Goal: Information Seeking & Learning: Learn about a topic

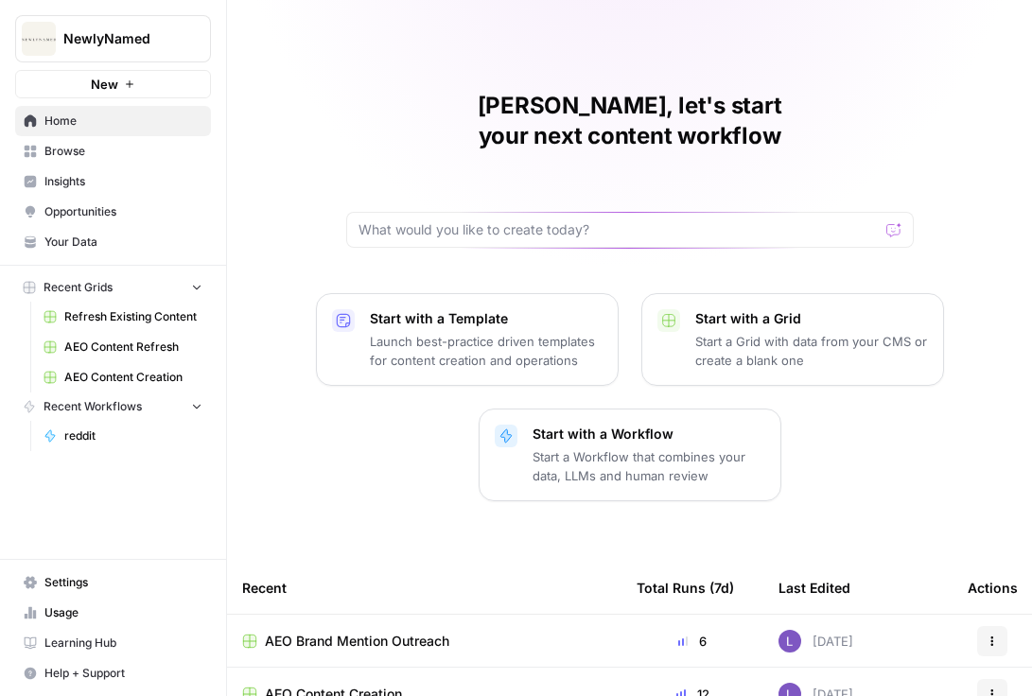
click at [175, 26] on button "NewlyNamed" at bounding box center [113, 38] width 196 height 47
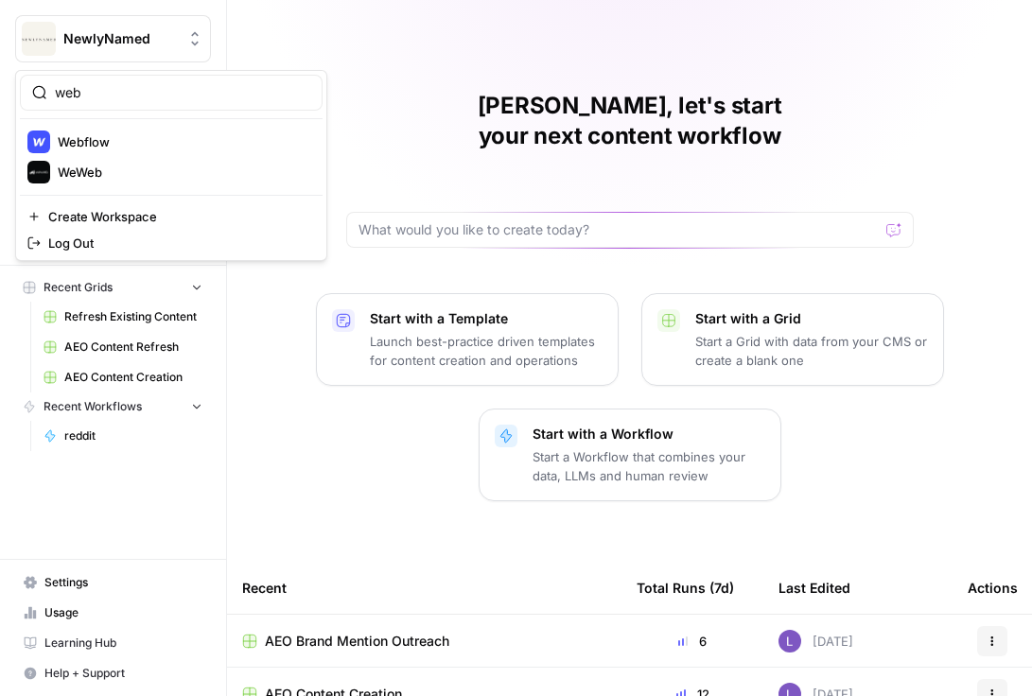
type input "web"
click at [130, 134] on span "Webflow" at bounding box center [183, 141] width 250 height 19
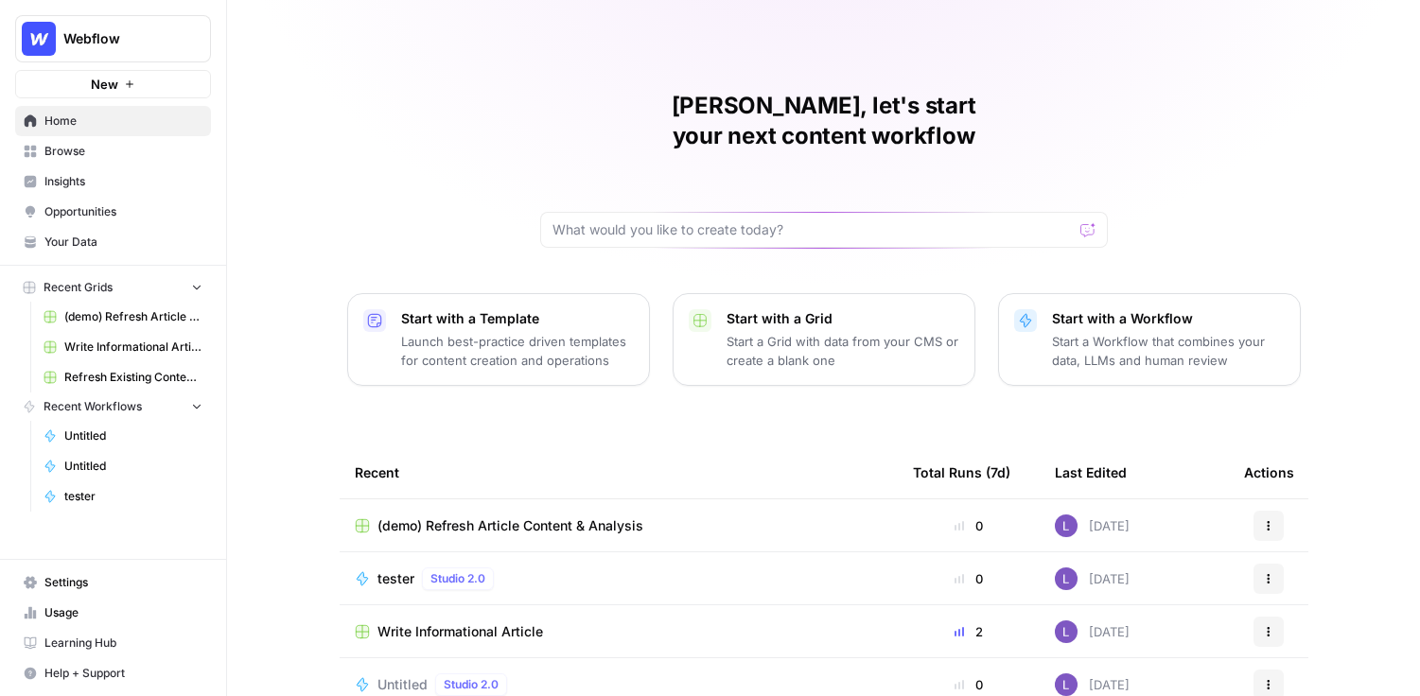
scroll to position [36, 0]
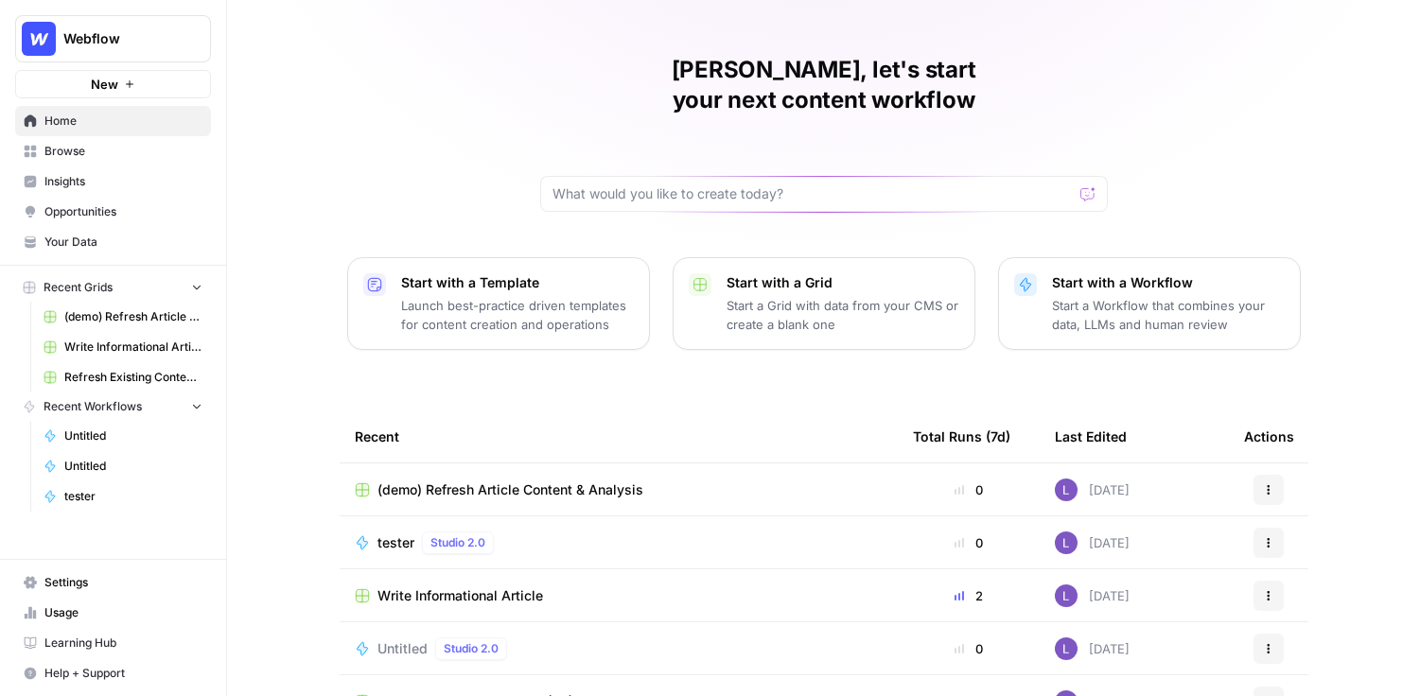
click at [118, 199] on link "Opportunities" at bounding box center [113, 212] width 196 height 30
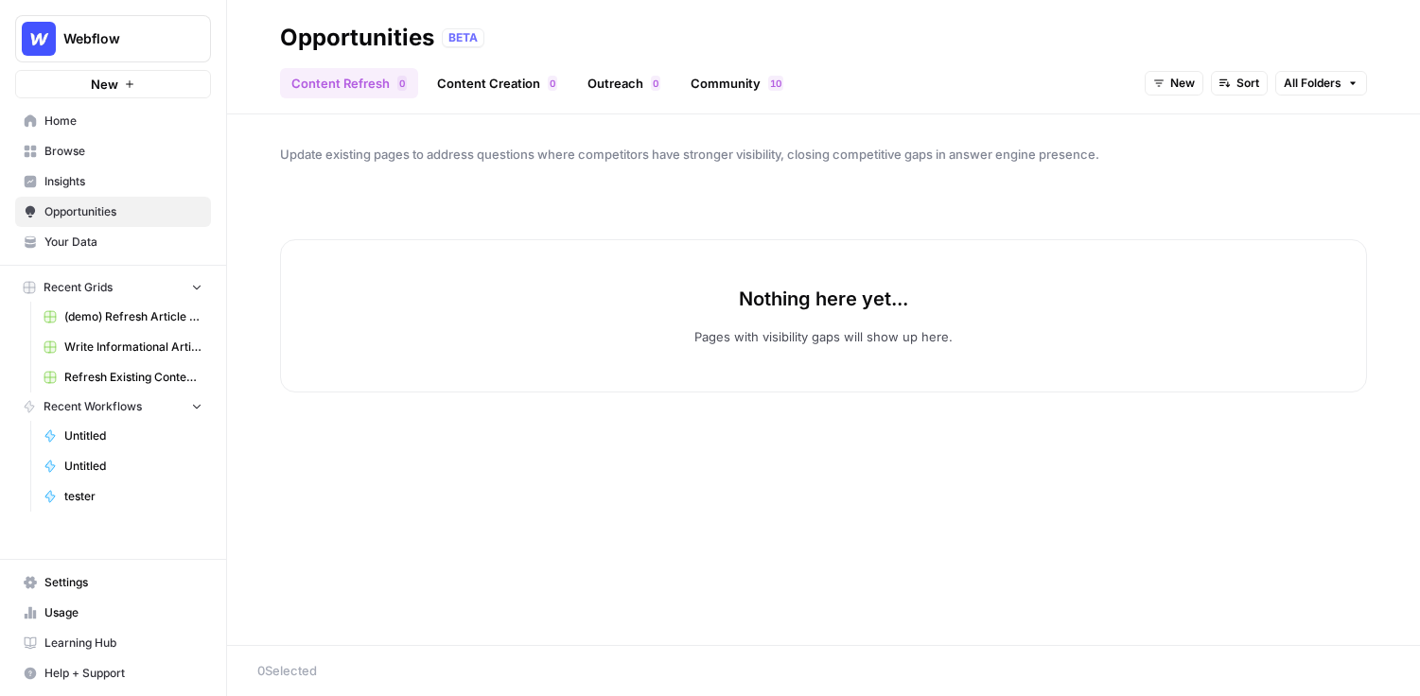
click at [133, 168] on link "Insights" at bounding box center [113, 182] width 196 height 30
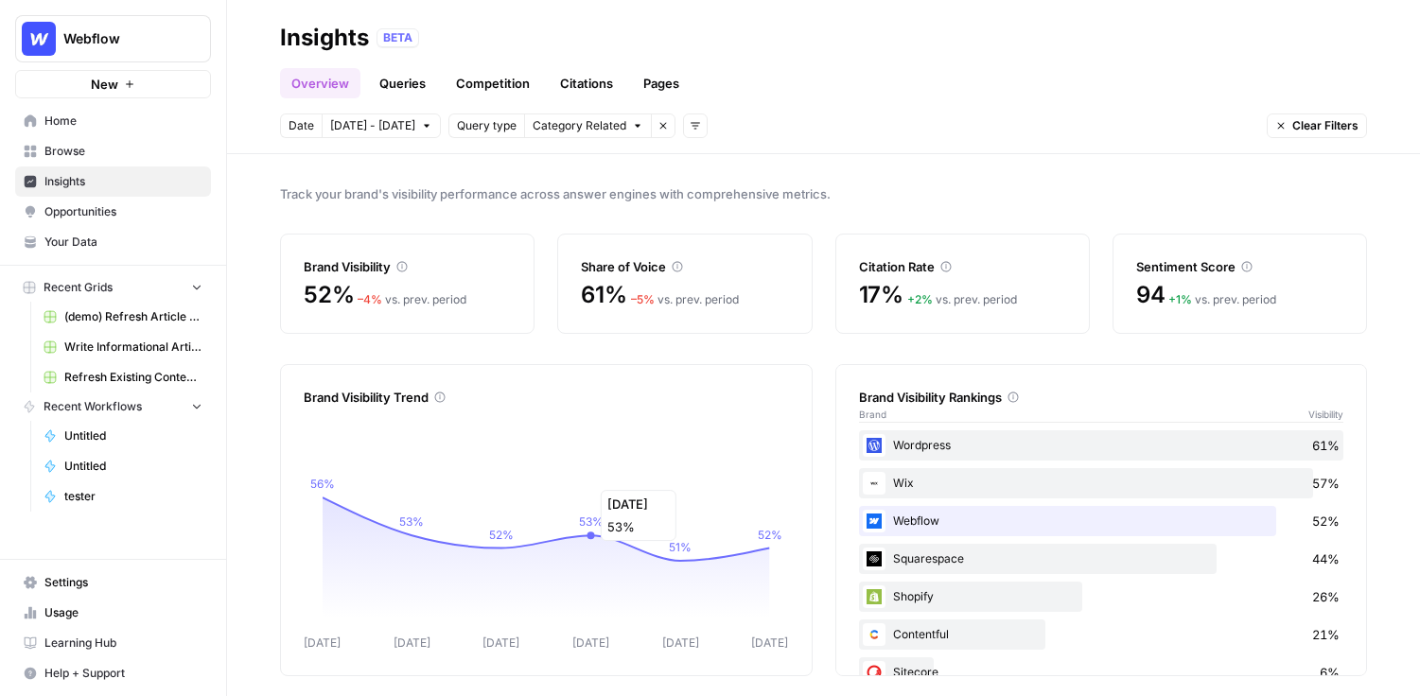
scroll to position [10, 0]
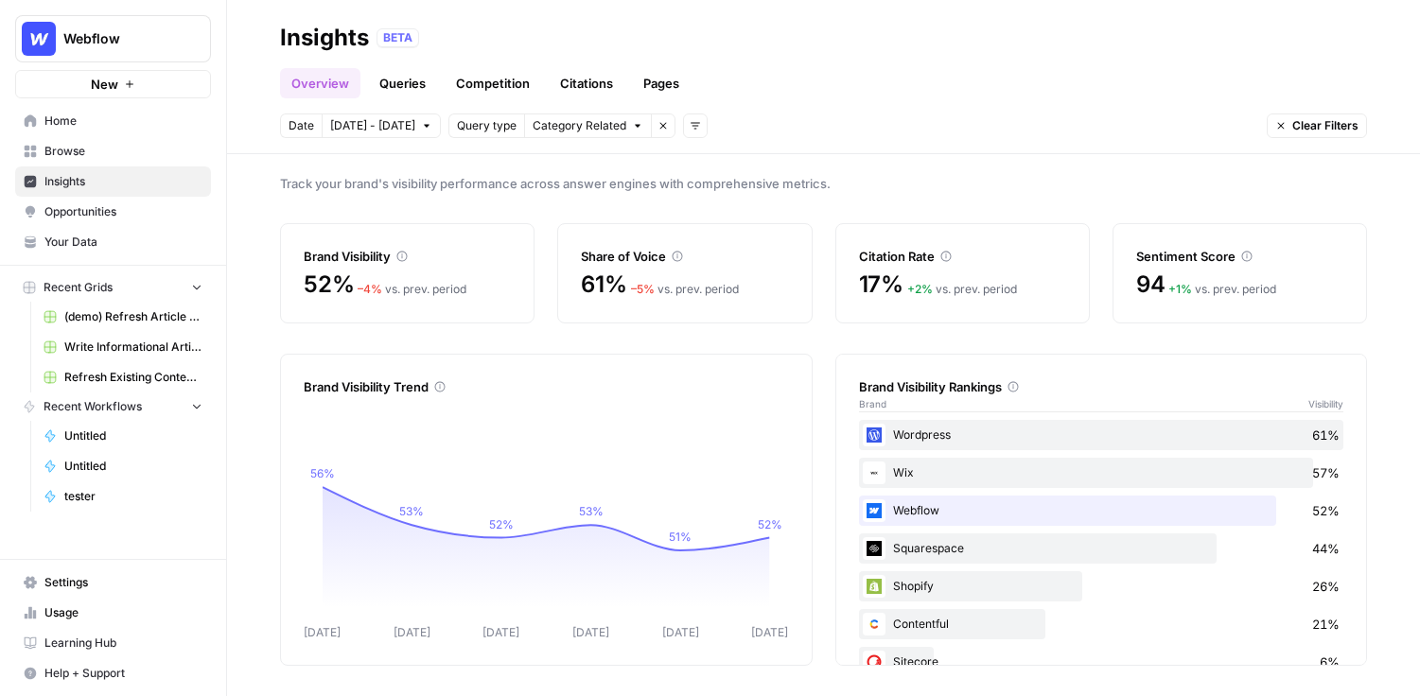
click at [417, 78] on link "Queries" at bounding box center [402, 83] width 69 height 30
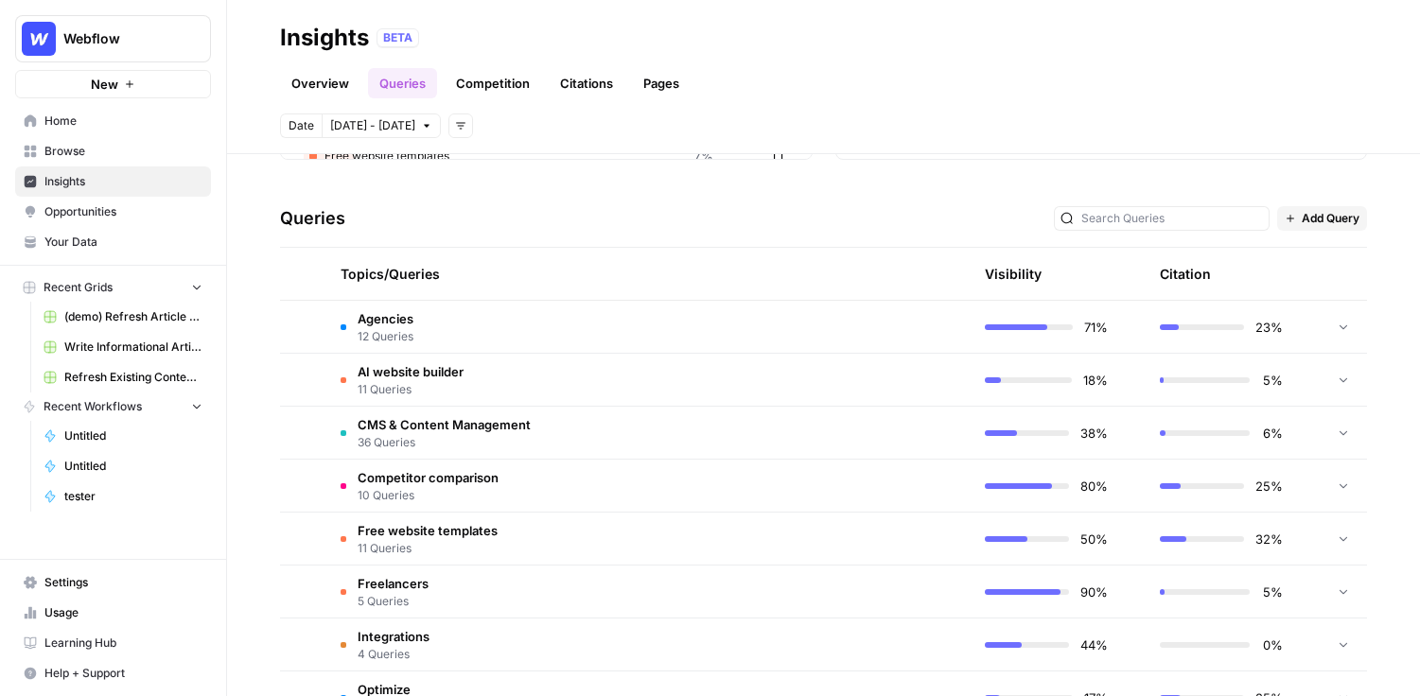
scroll to position [345, 0]
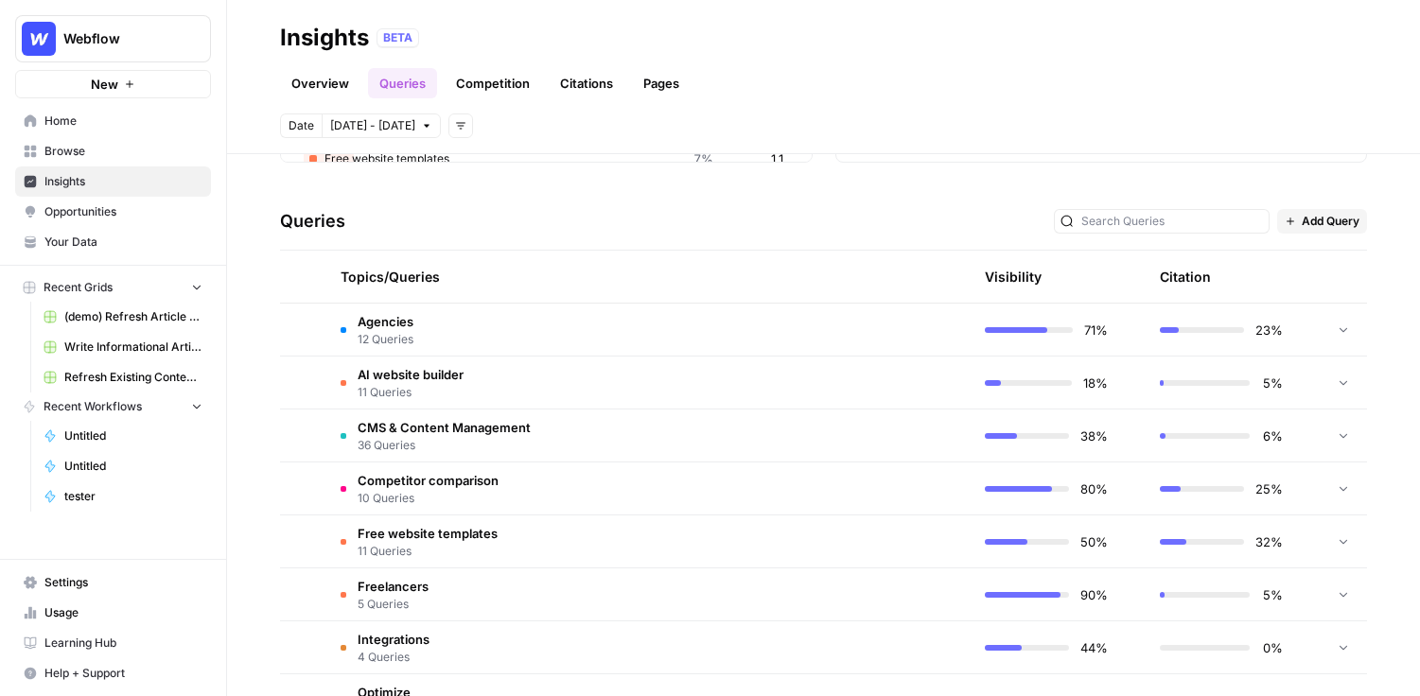
click at [500, 341] on td "Agencies 12 Queries" at bounding box center [558, 330] width 465 height 52
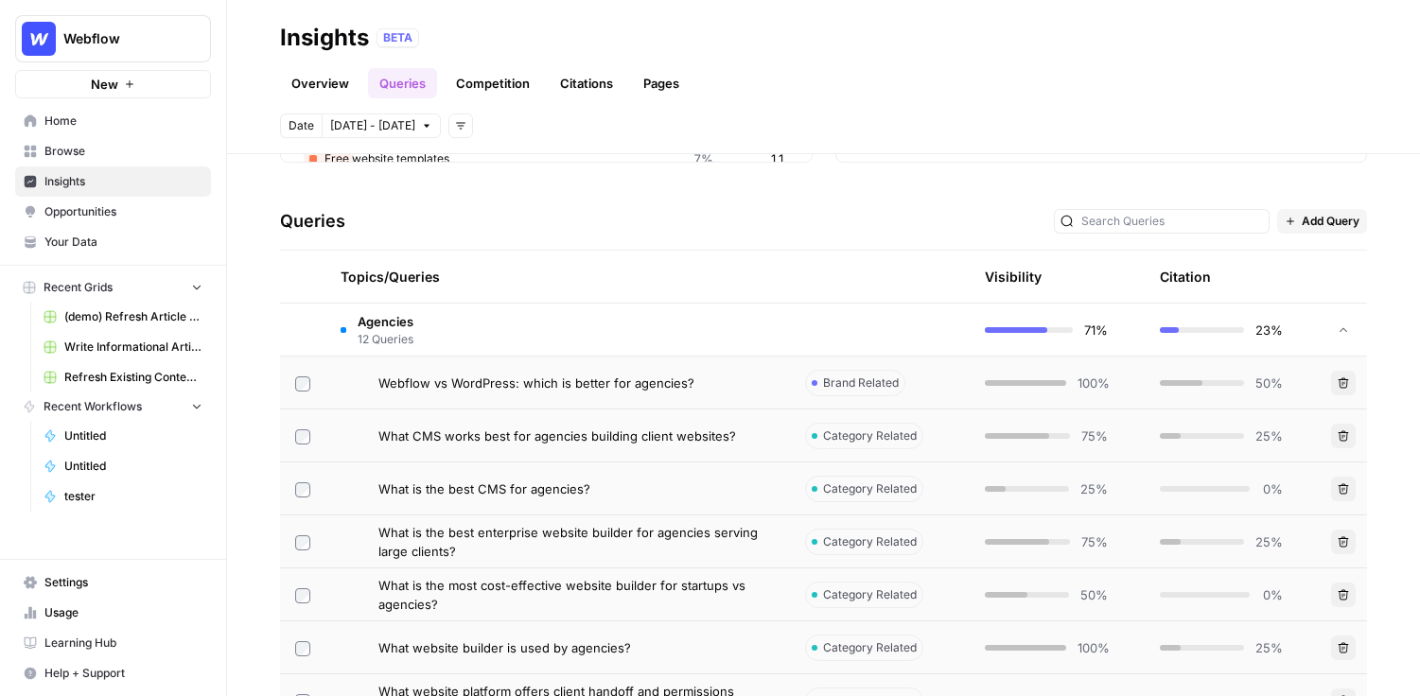
scroll to position [406, 0]
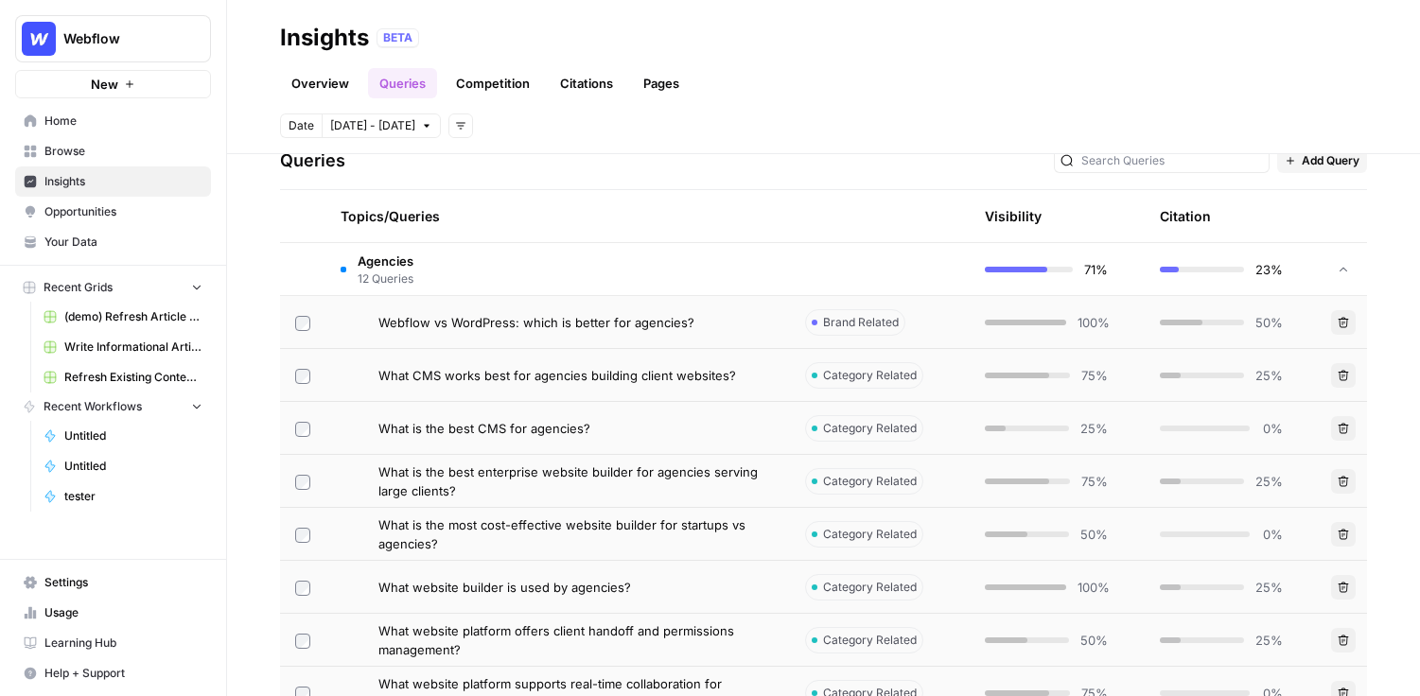
click at [585, 326] on span "Webflow vs WordPress: which is better for agencies?" at bounding box center [537, 322] width 316 height 19
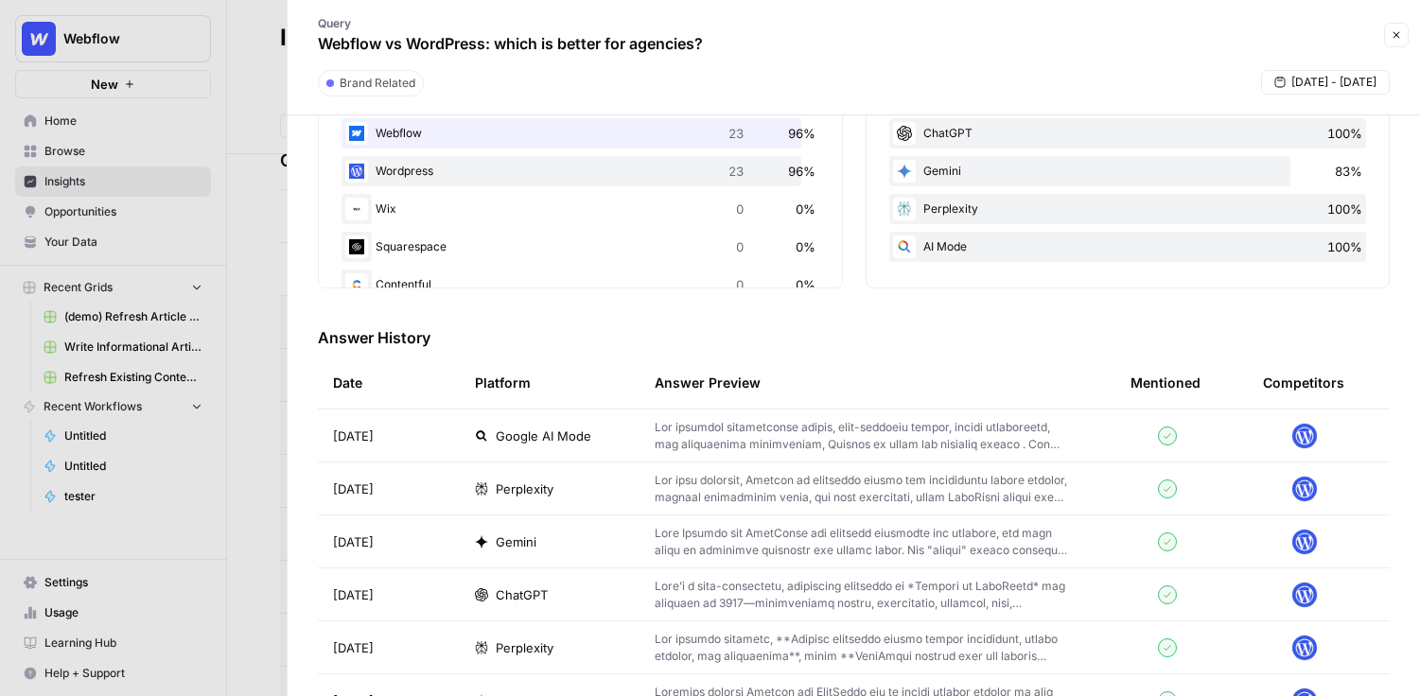
scroll to position [374, 0]
click at [653, 440] on td at bounding box center [878, 434] width 476 height 52
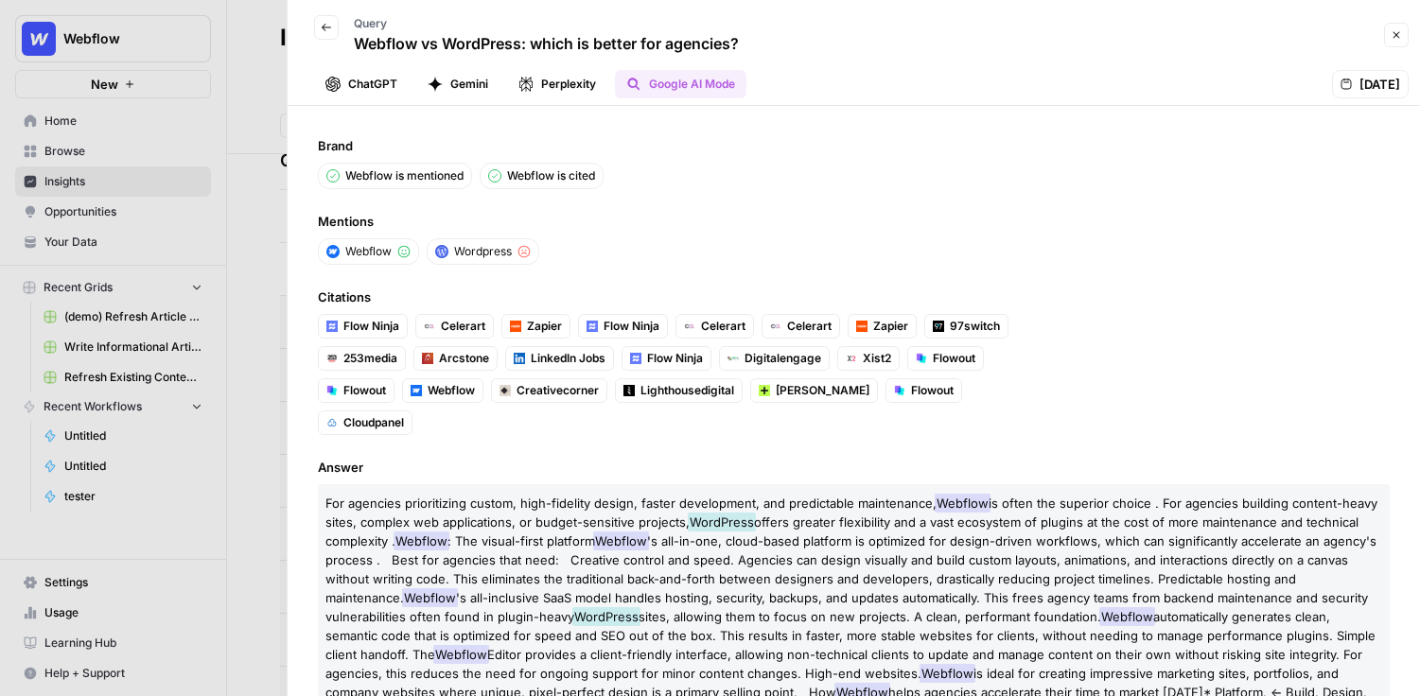
click at [360, 84] on button "ChatGPT" at bounding box center [361, 84] width 95 height 28
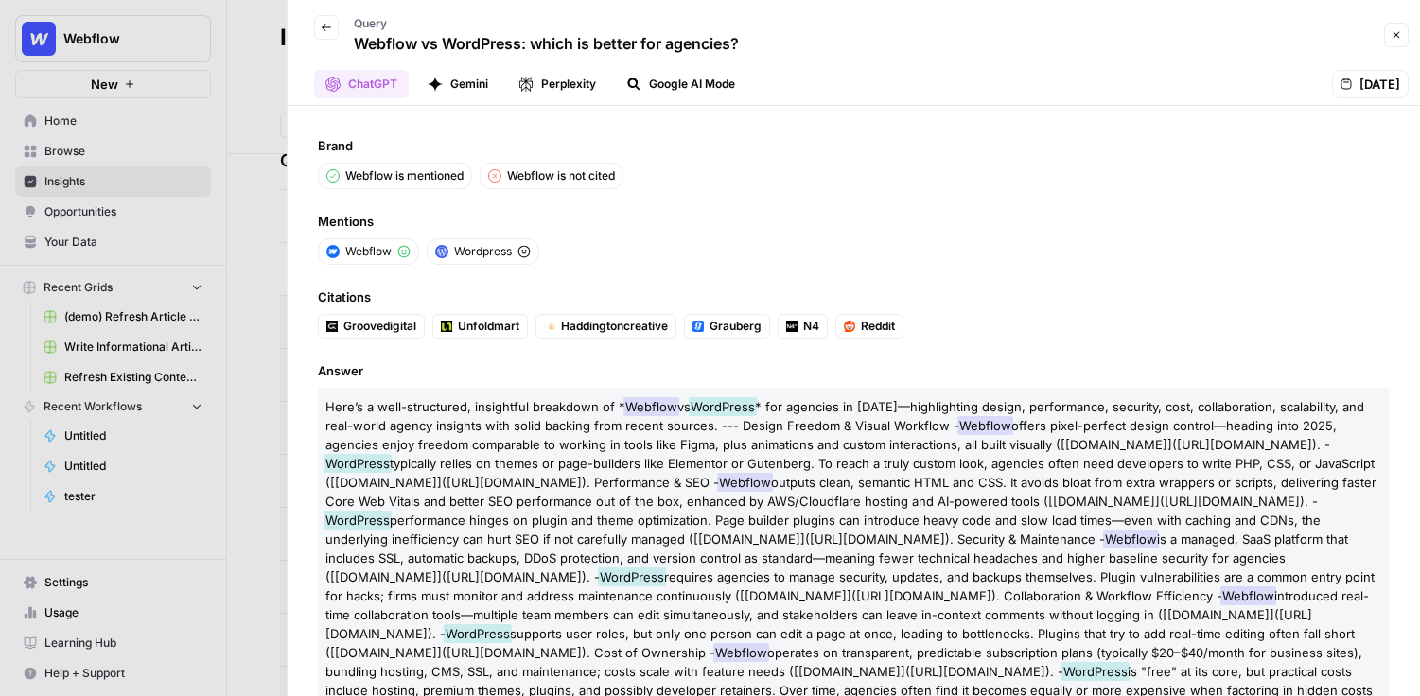
click at [472, 85] on button "Gemini" at bounding box center [457, 84] width 83 height 28
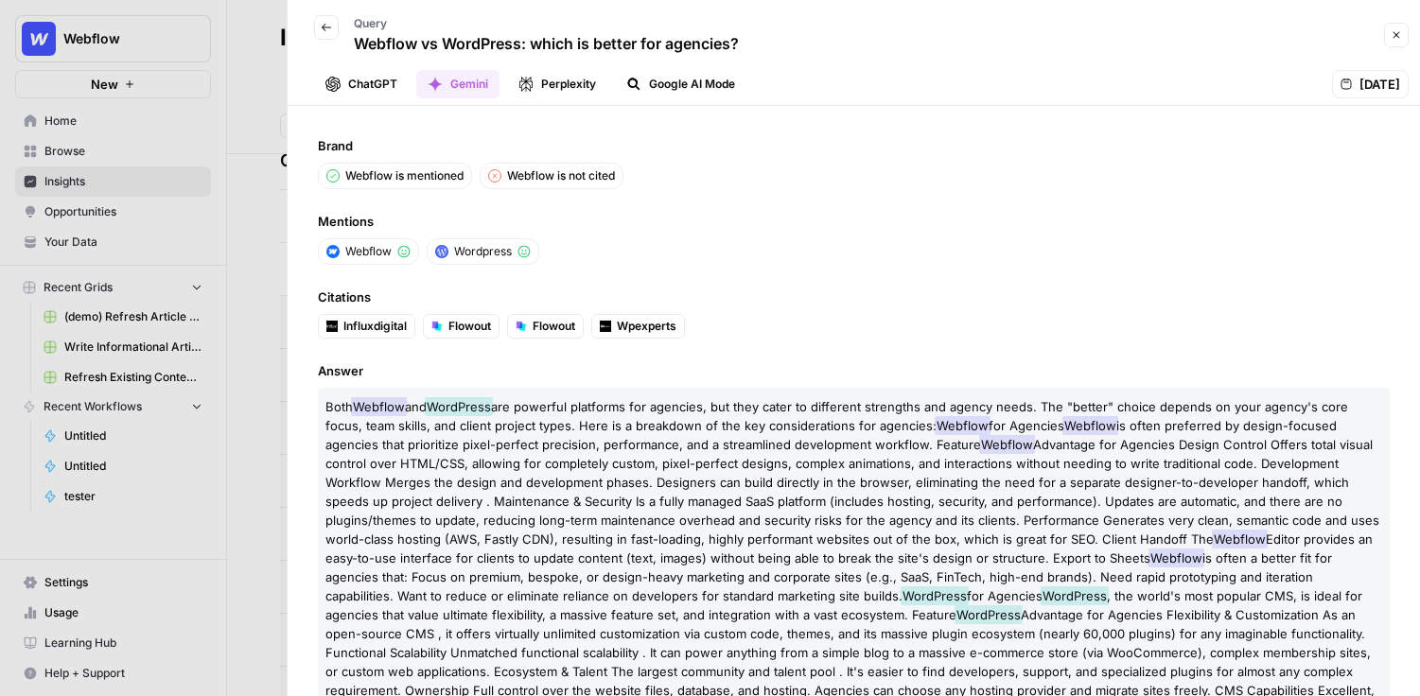
click at [1031, 38] on icon "button" at bounding box center [1396, 34] width 11 height 11
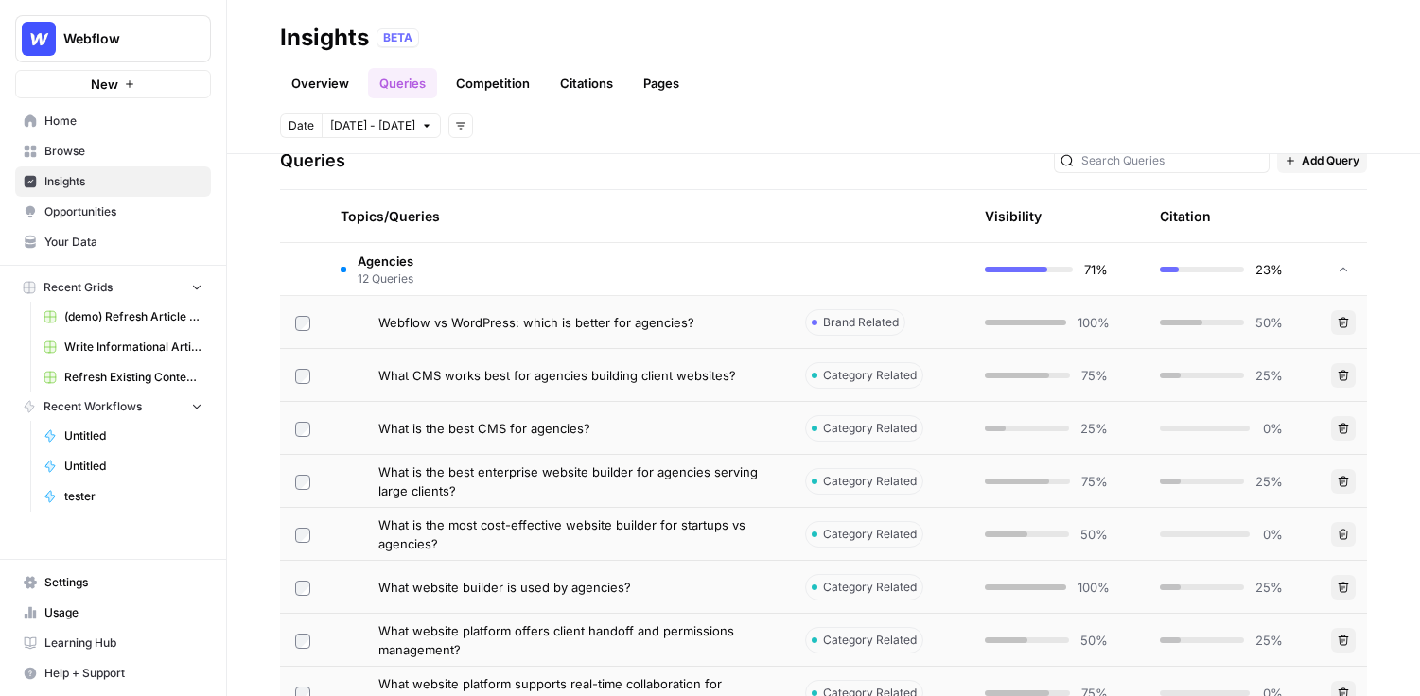
click at [574, 93] on link "Citations" at bounding box center [587, 83] width 76 height 30
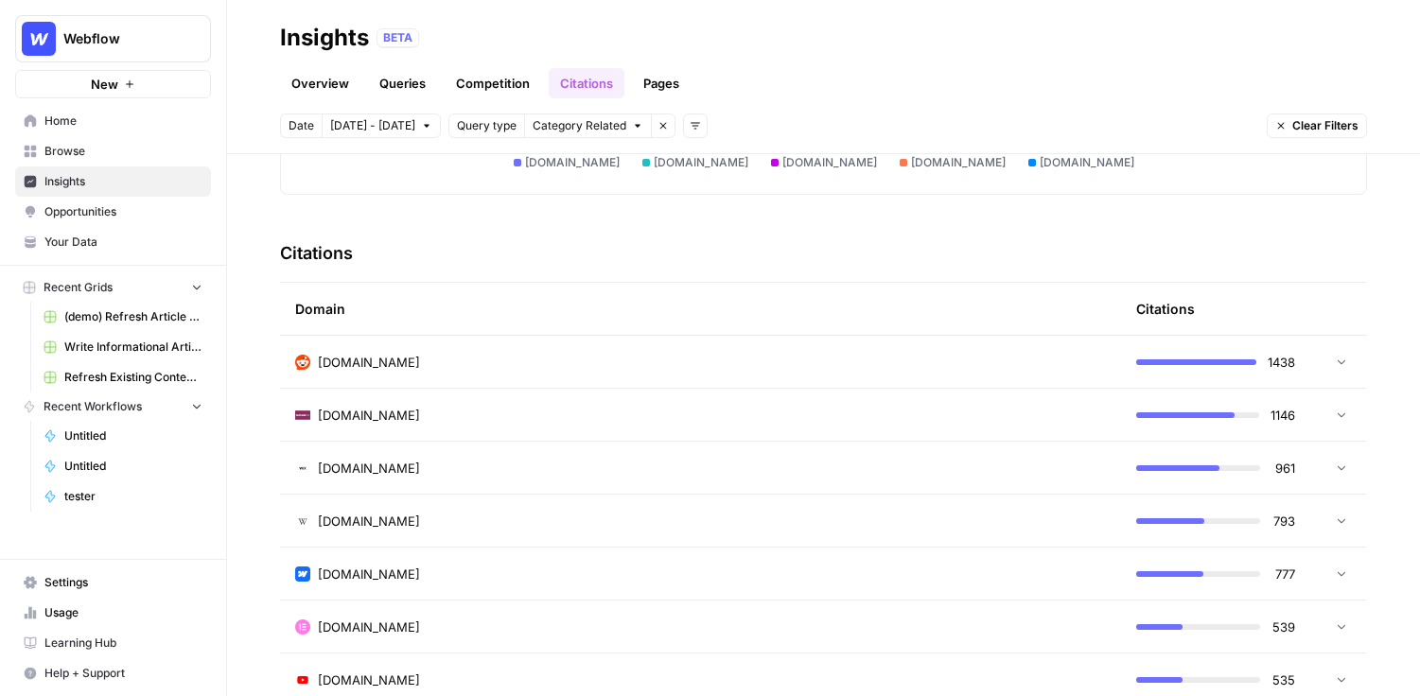
scroll to position [376, 0]
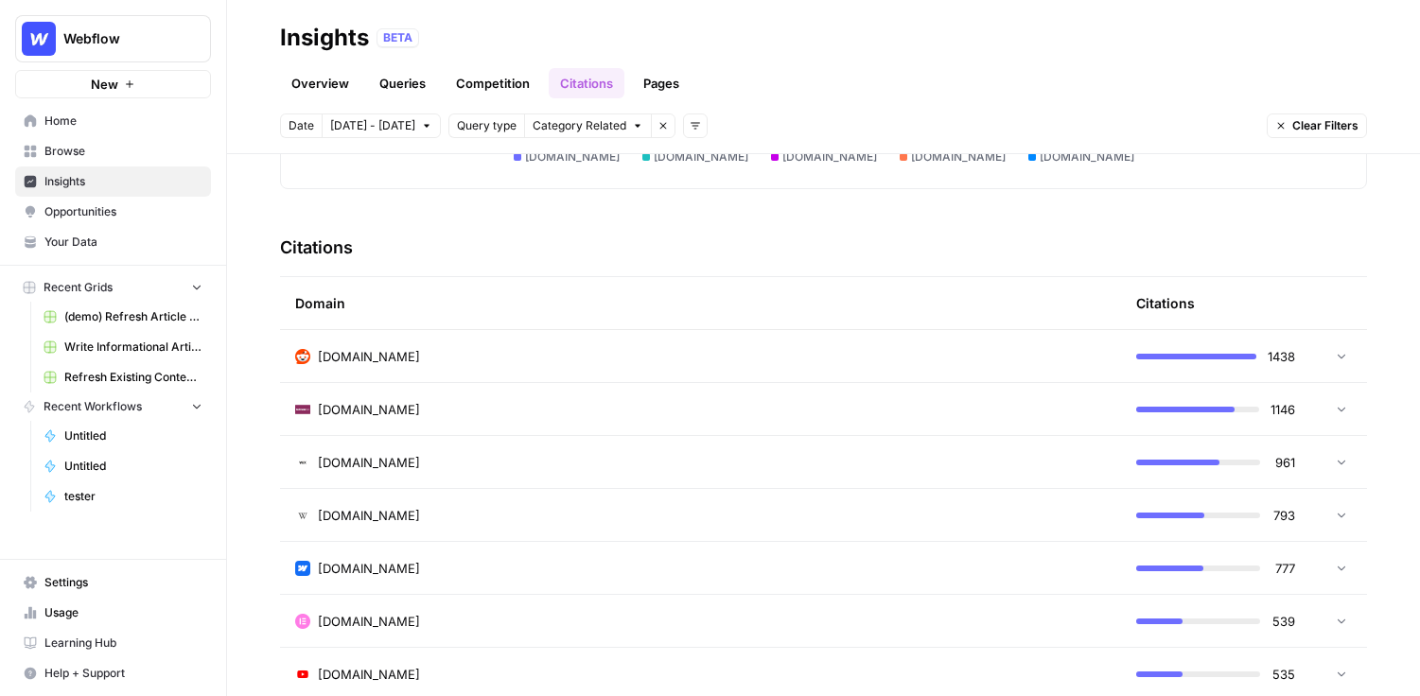
click at [450, 366] on td "reddit.com" at bounding box center [700, 356] width 841 height 52
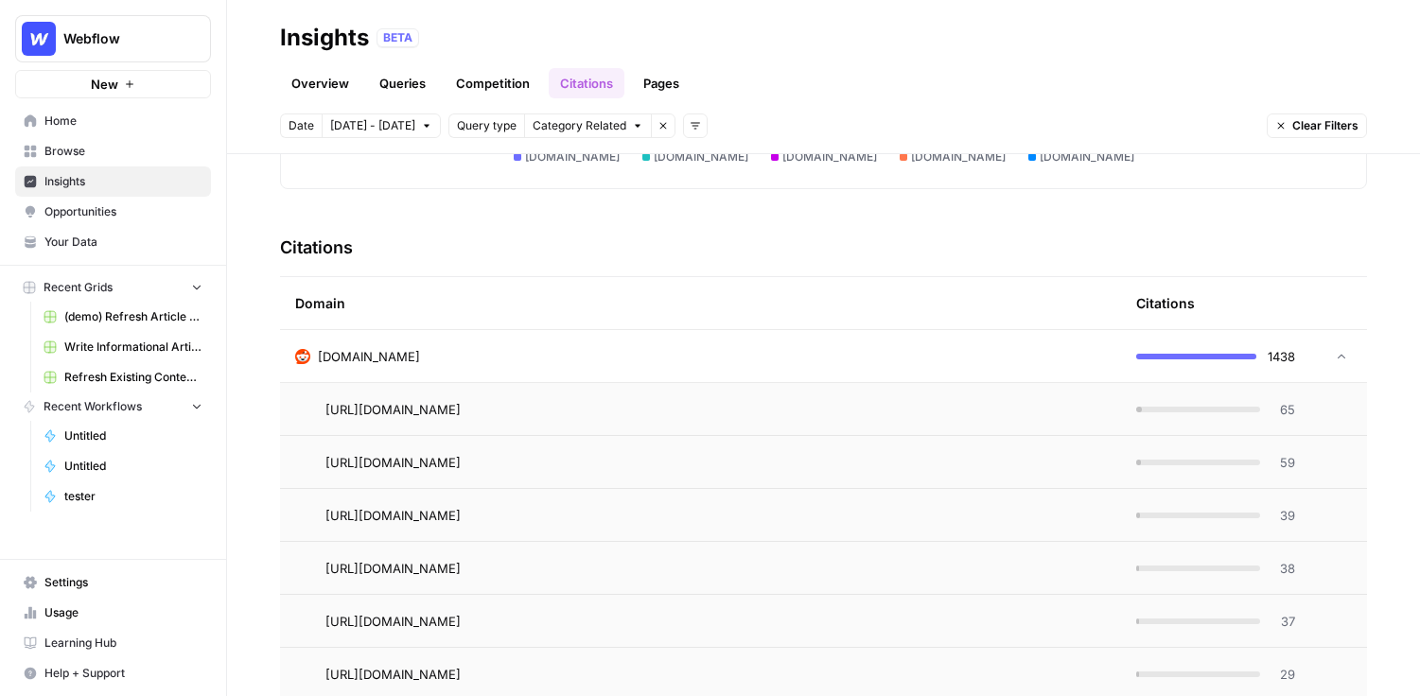
click at [1031, 414] on span "65" at bounding box center [1284, 409] width 24 height 19
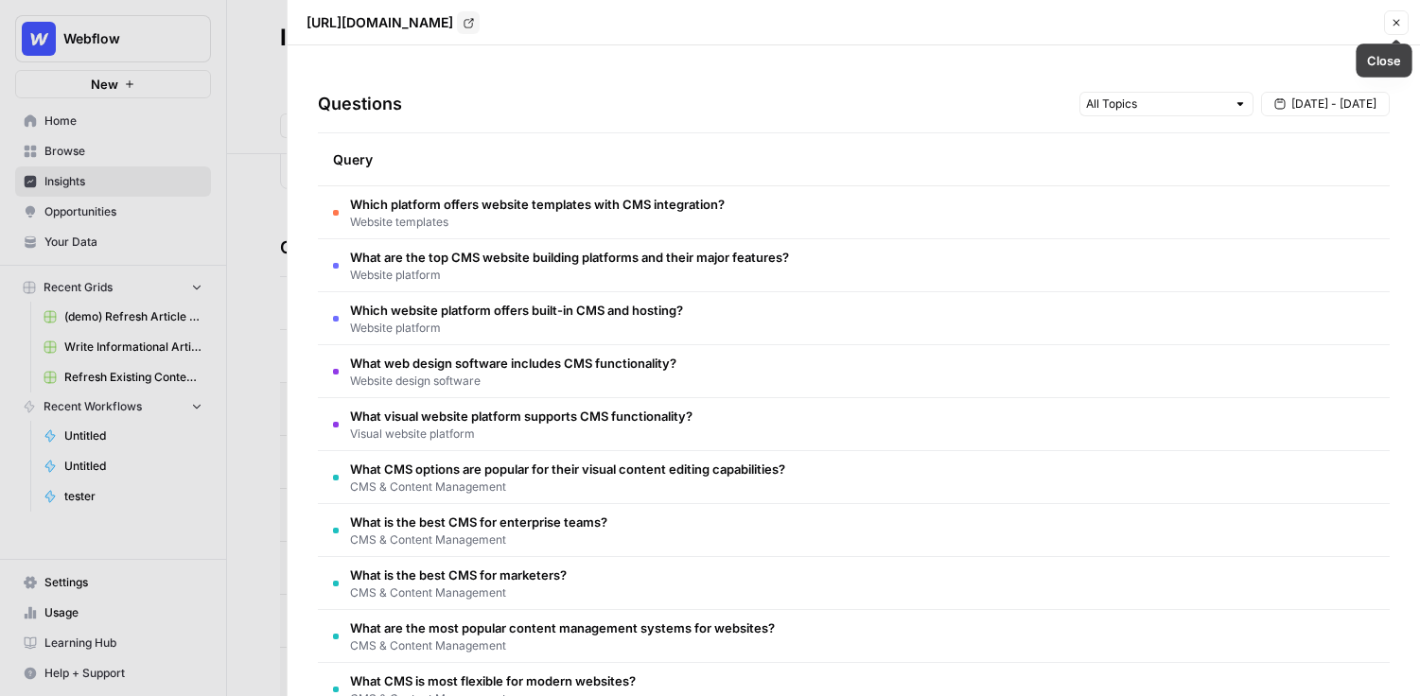
click at [1031, 23] on button "Close" at bounding box center [1396, 22] width 25 height 25
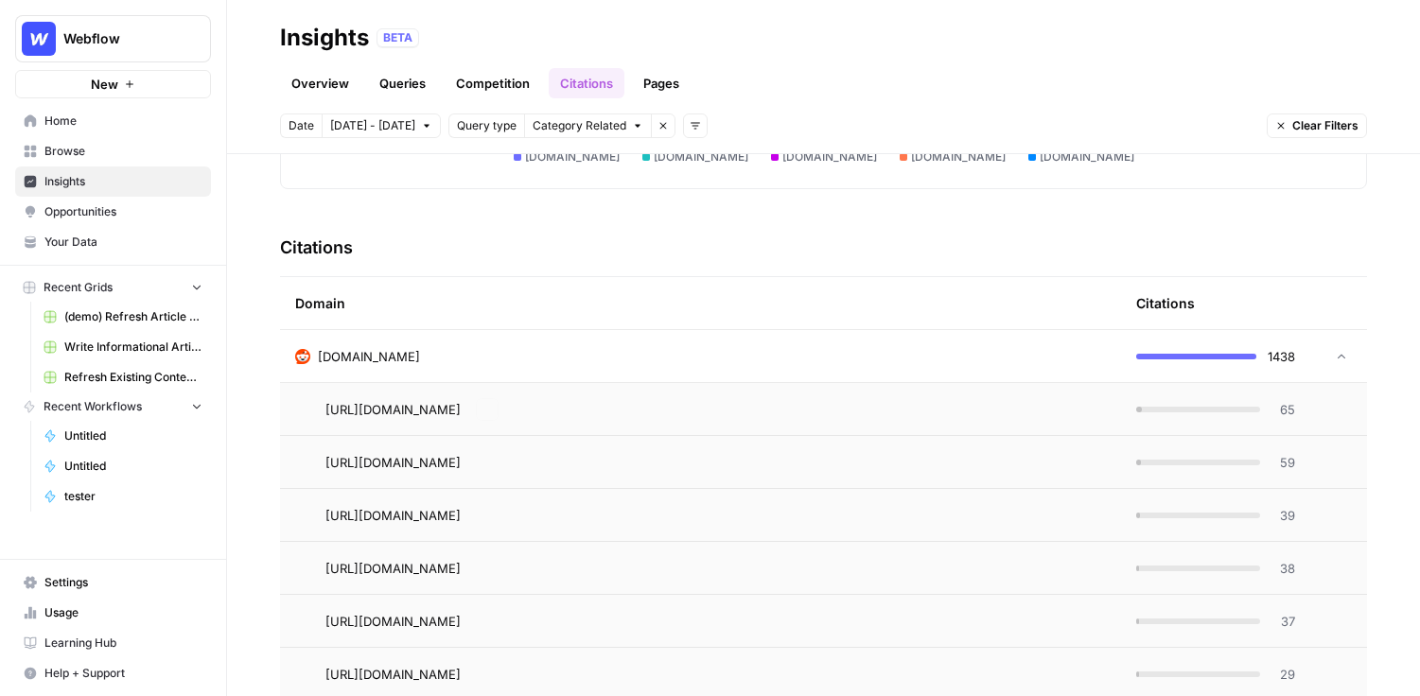
click at [575, 366] on td "reddit.com" at bounding box center [700, 356] width 841 height 52
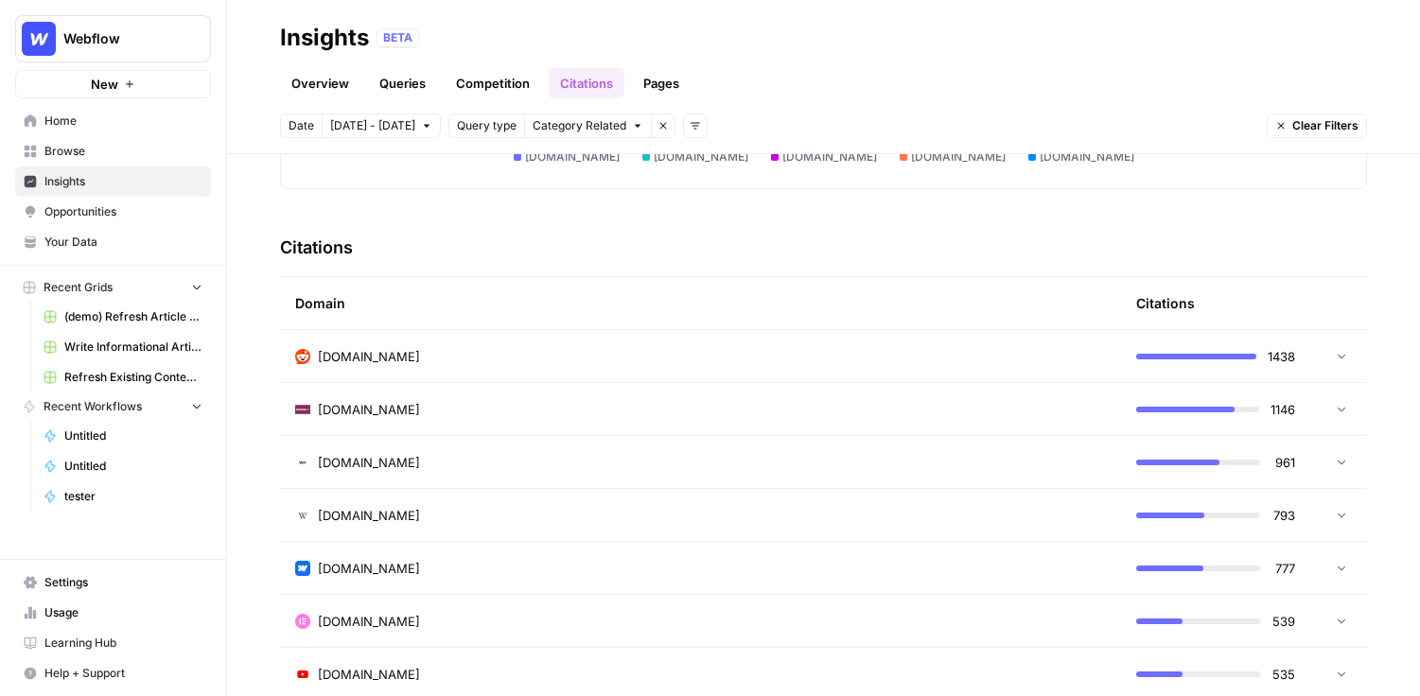
click at [655, 94] on link "Pages" at bounding box center [661, 83] width 59 height 30
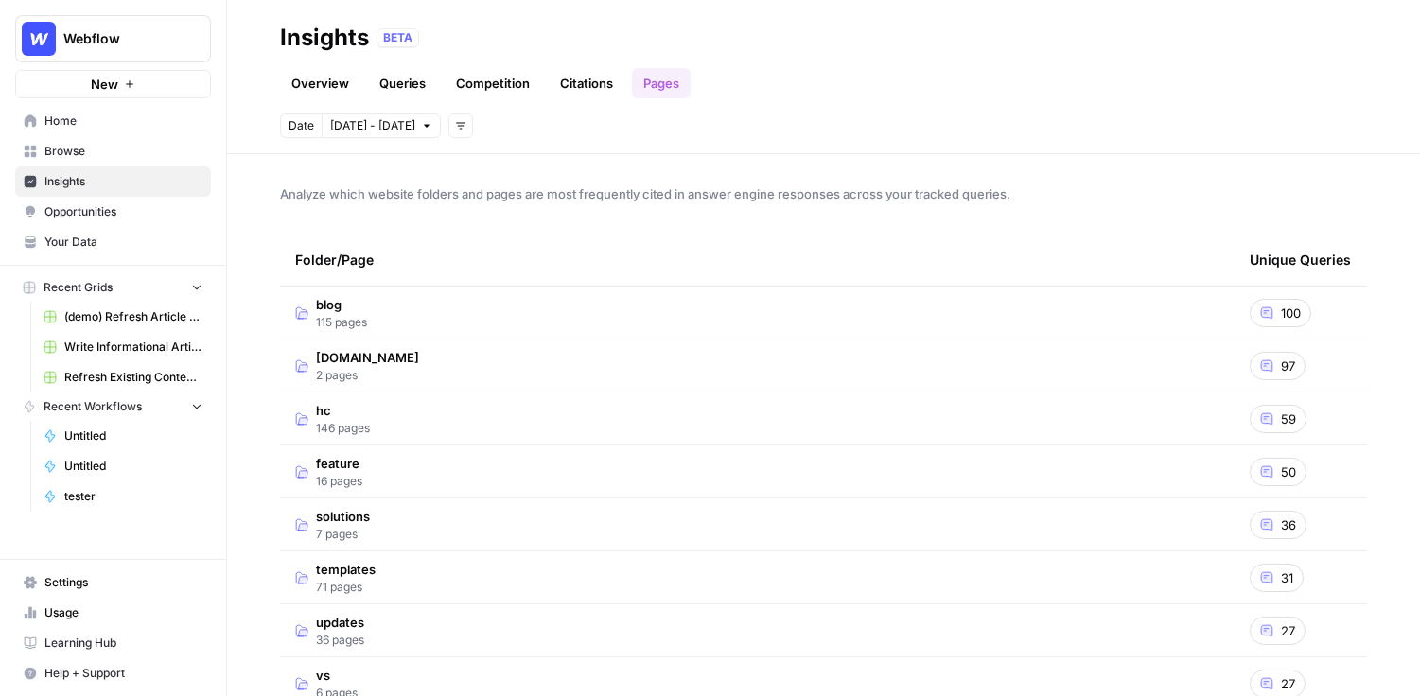
click at [375, 314] on td "blog 115 pages" at bounding box center [757, 313] width 955 height 52
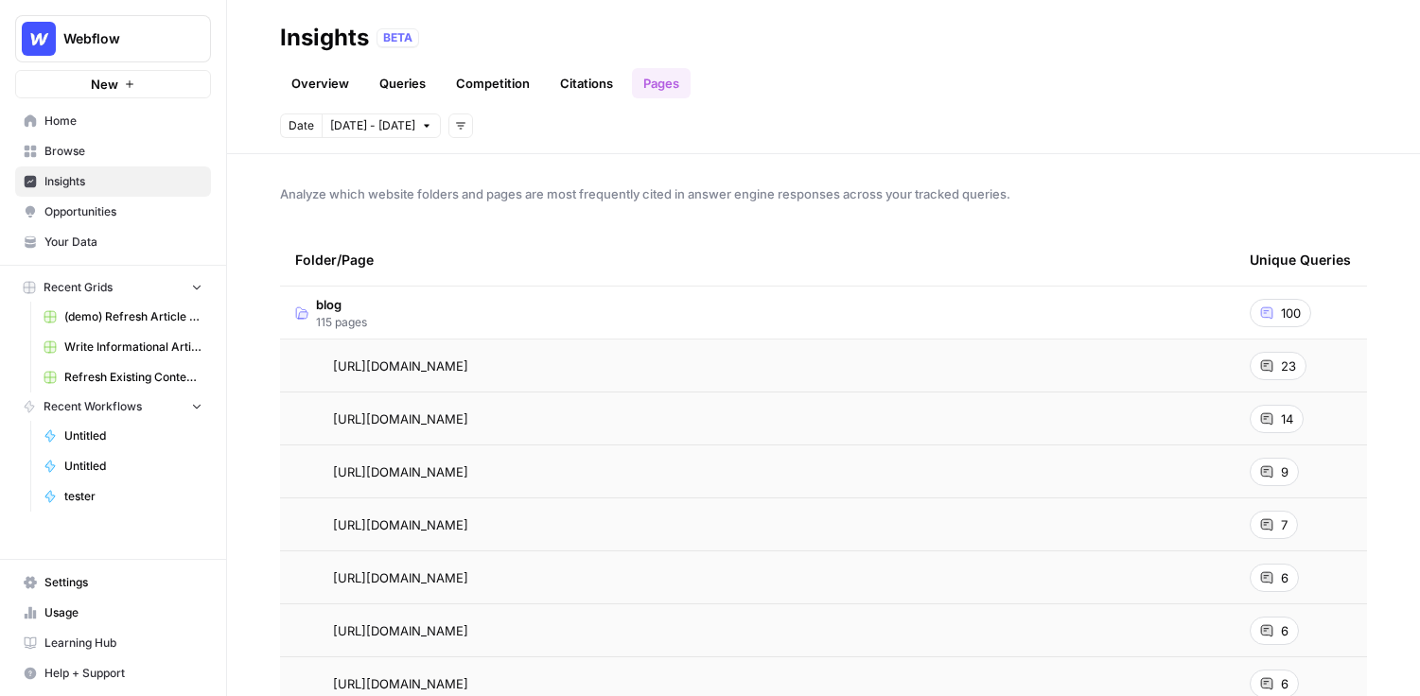
click at [1031, 366] on icon at bounding box center [1266, 366] width 11 height 11
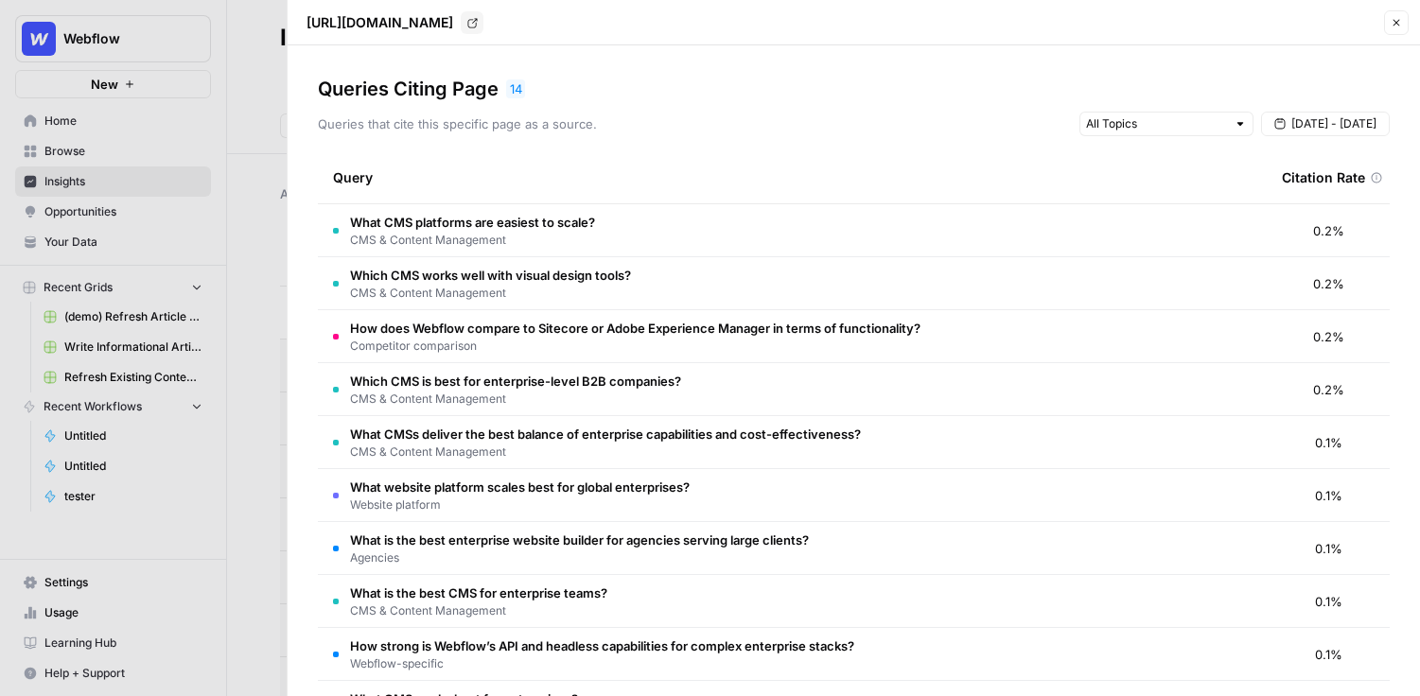
click at [1031, 21] on icon "button" at bounding box center [1396, 22] width 11 height 11
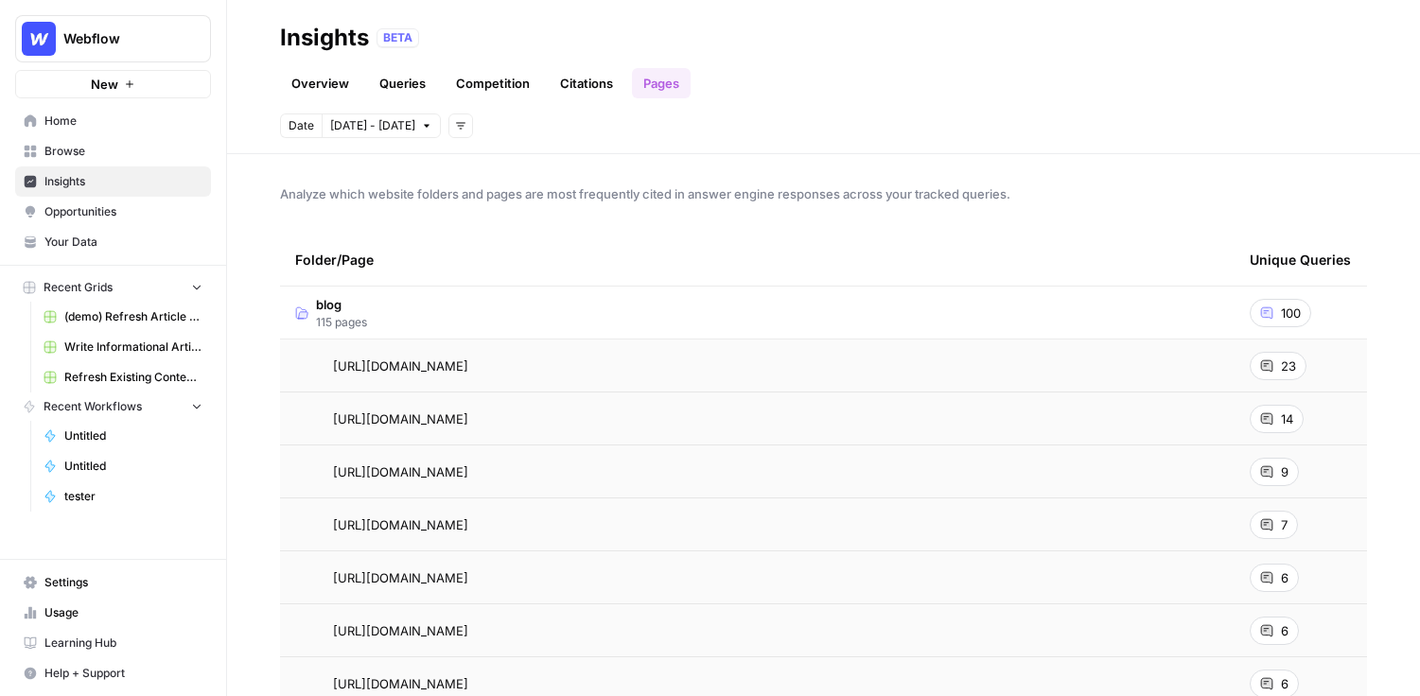
click at [330, 79] on link "Overview" at bounding box center [320, 83] width 80 height 30
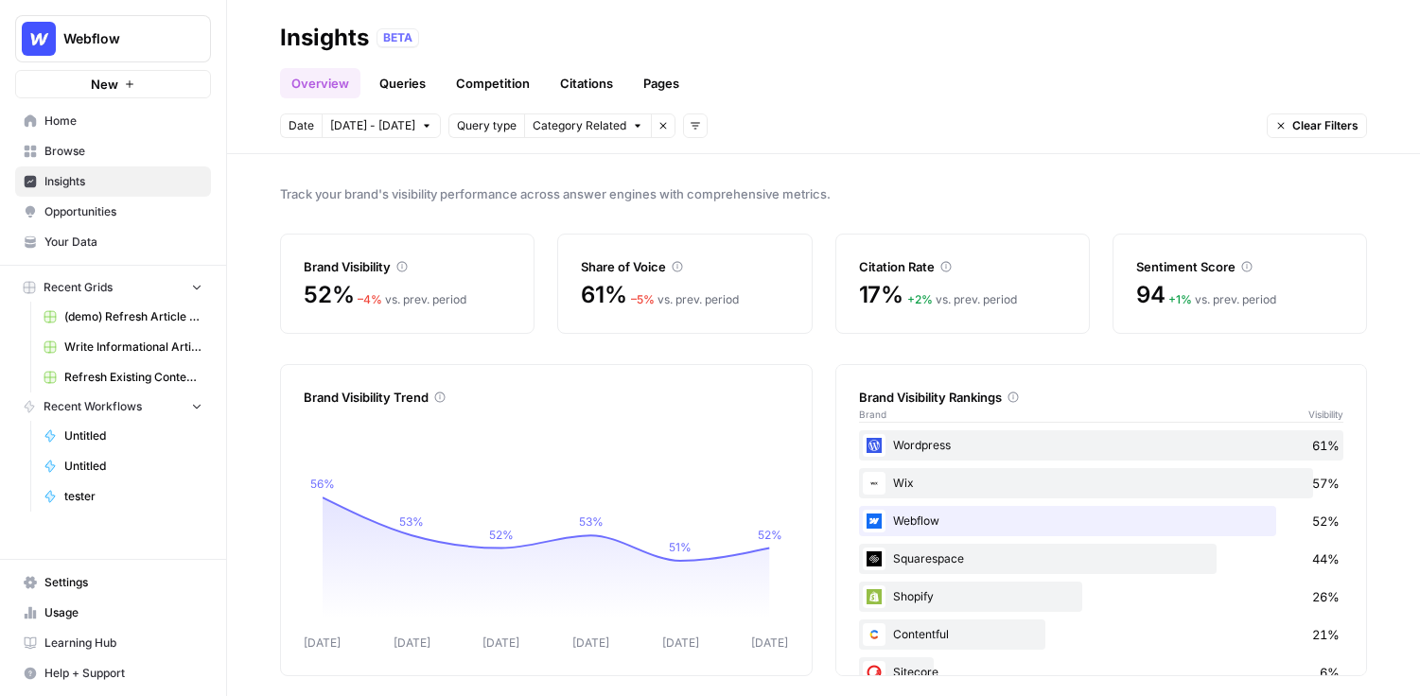
click at [89, 209] on span "Opportunities" at bounding box center [123, 211] width 158 height 17
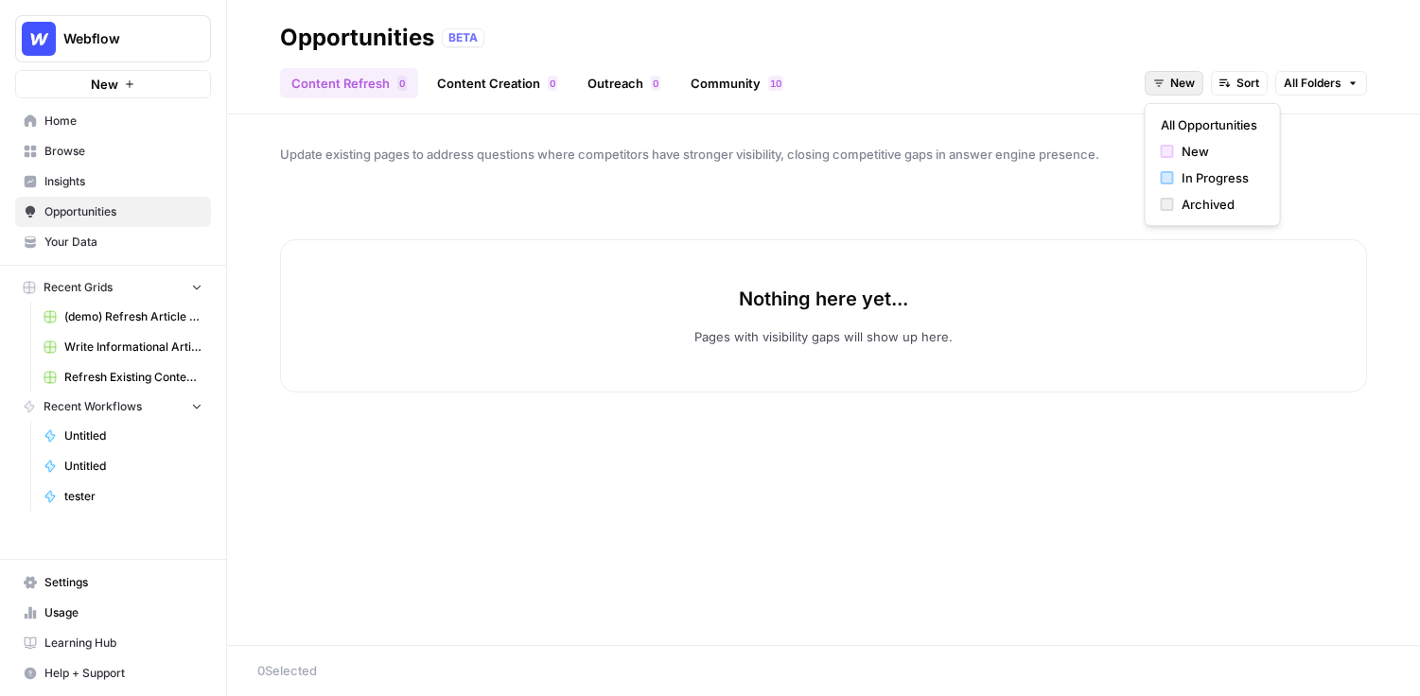
click at [1031, 85] on button "New" at bounding box center [1174, 83] width 59 height 25
click at [1031, 116] on span "All Opportunities" at bounding box center [1209, 124] width 97 height 19
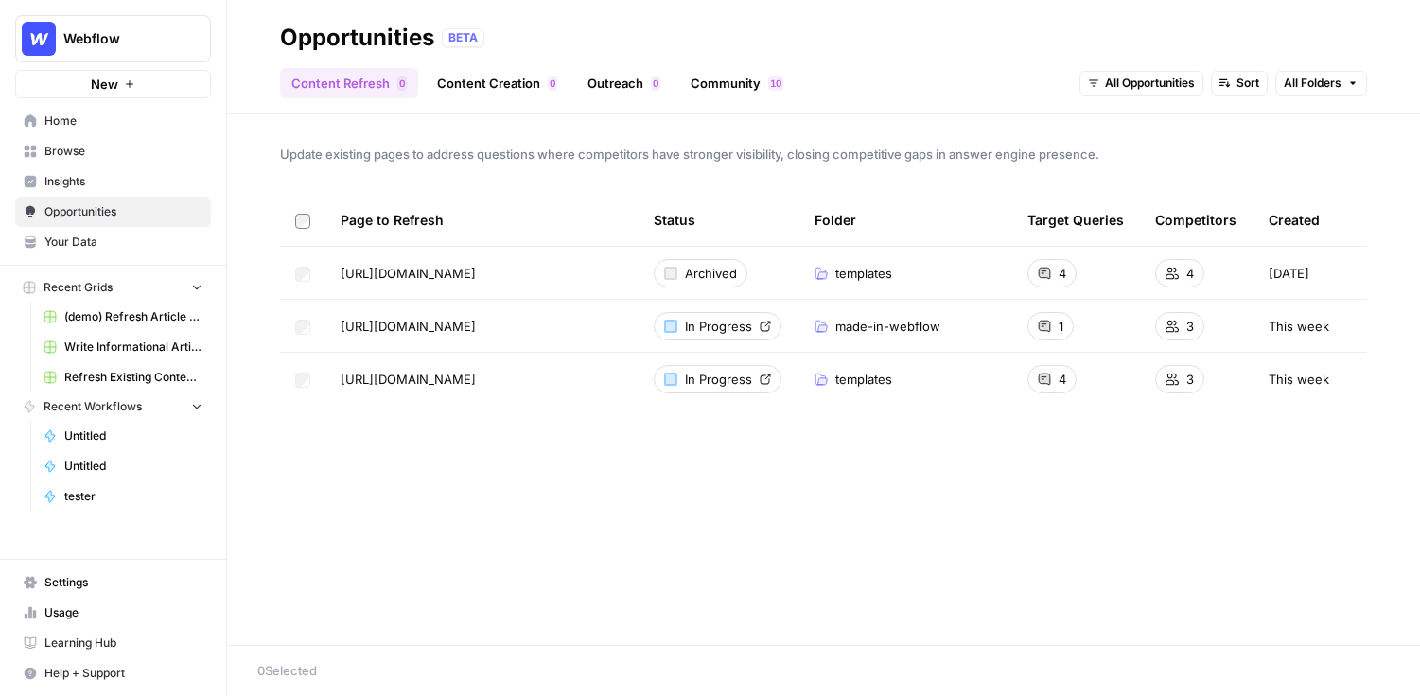
click at [72, 161] on link "Browse" at bounding box center [113, 151] width 196 height 30
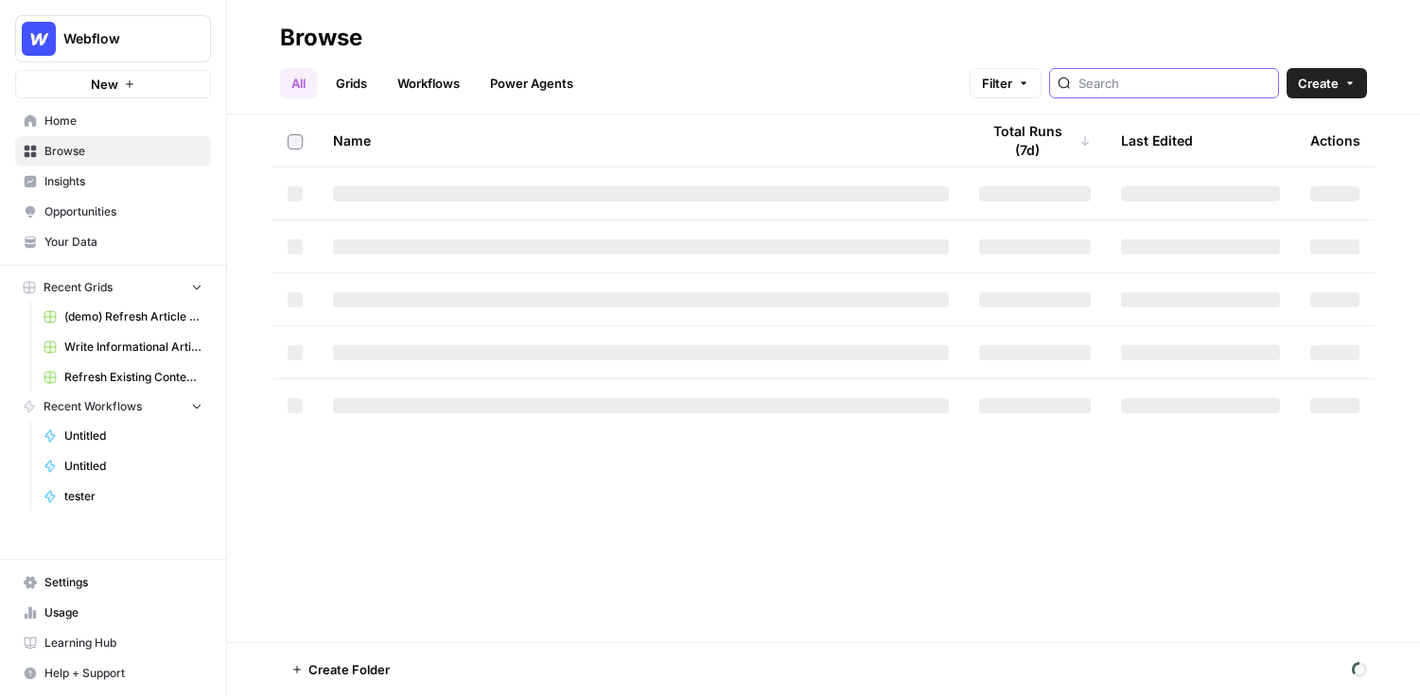
click at [1031, 79] on input "search" at bounding box center [1175, 83] width 192 height 19
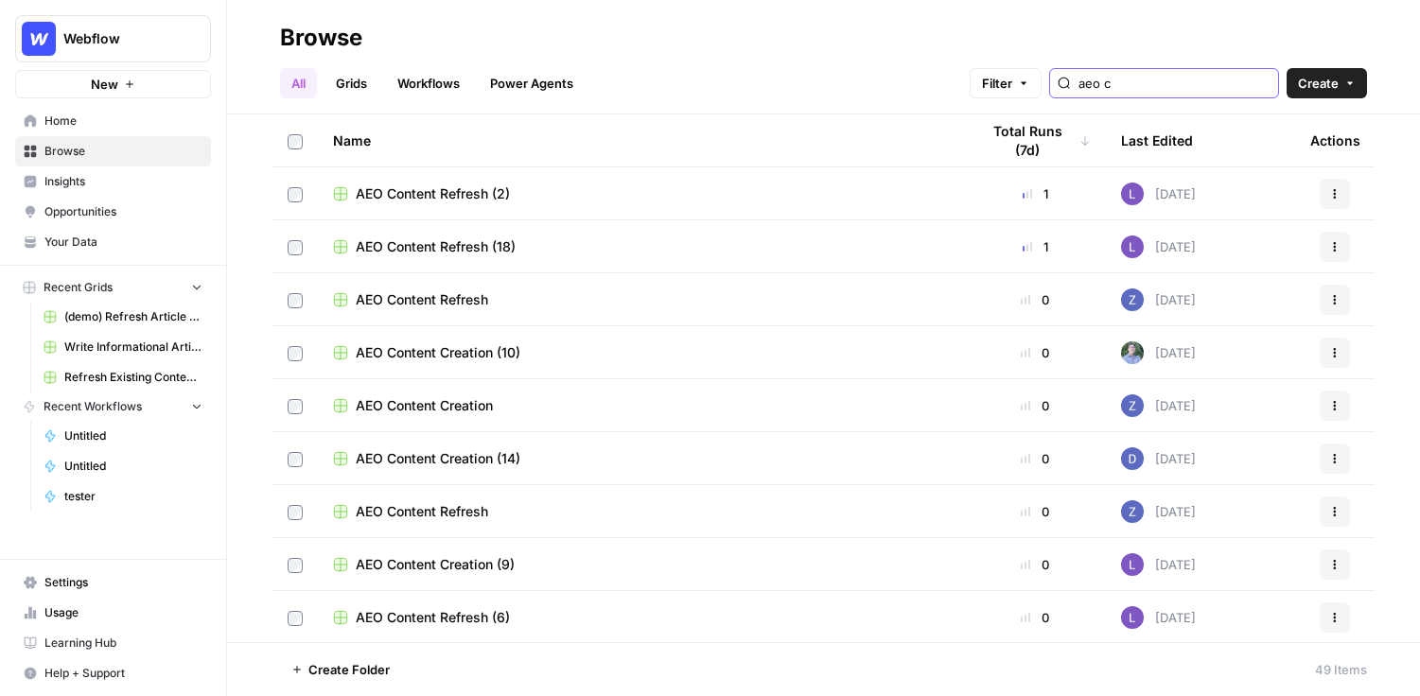
type input "aeo c"
click at [434, 200] on span "AEO Content Refresh (2)" at bounding box center [433, 194] width 154 height 19
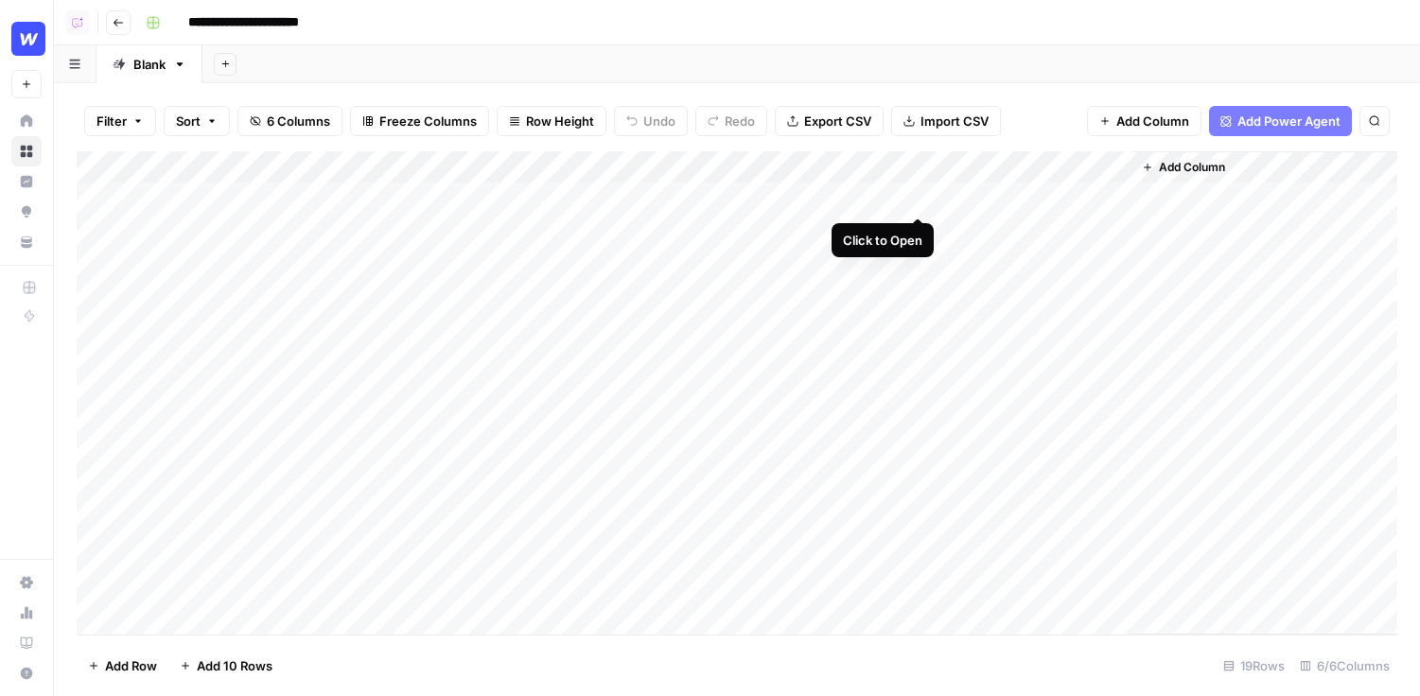
click at [925, 198] on div "Add Column" at bounding box center [737, 393] width 1321 height 484
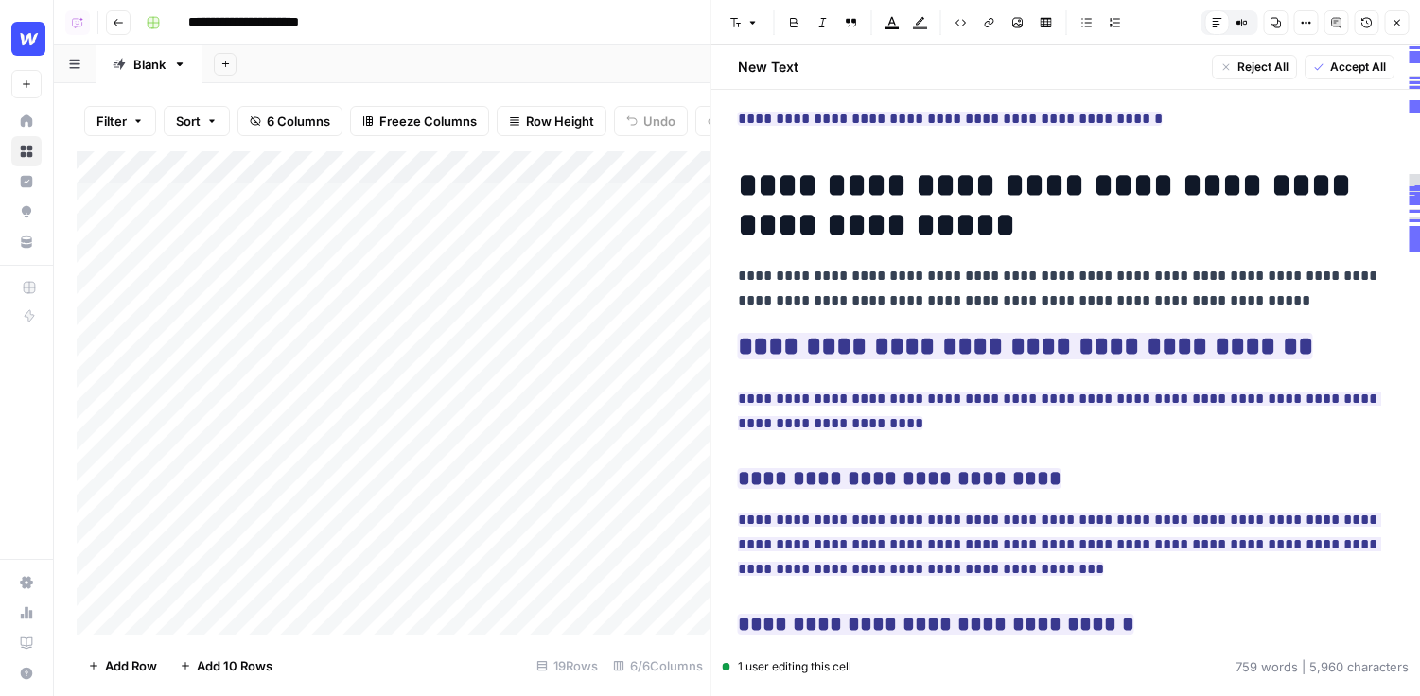
scroll to position [86, 0]
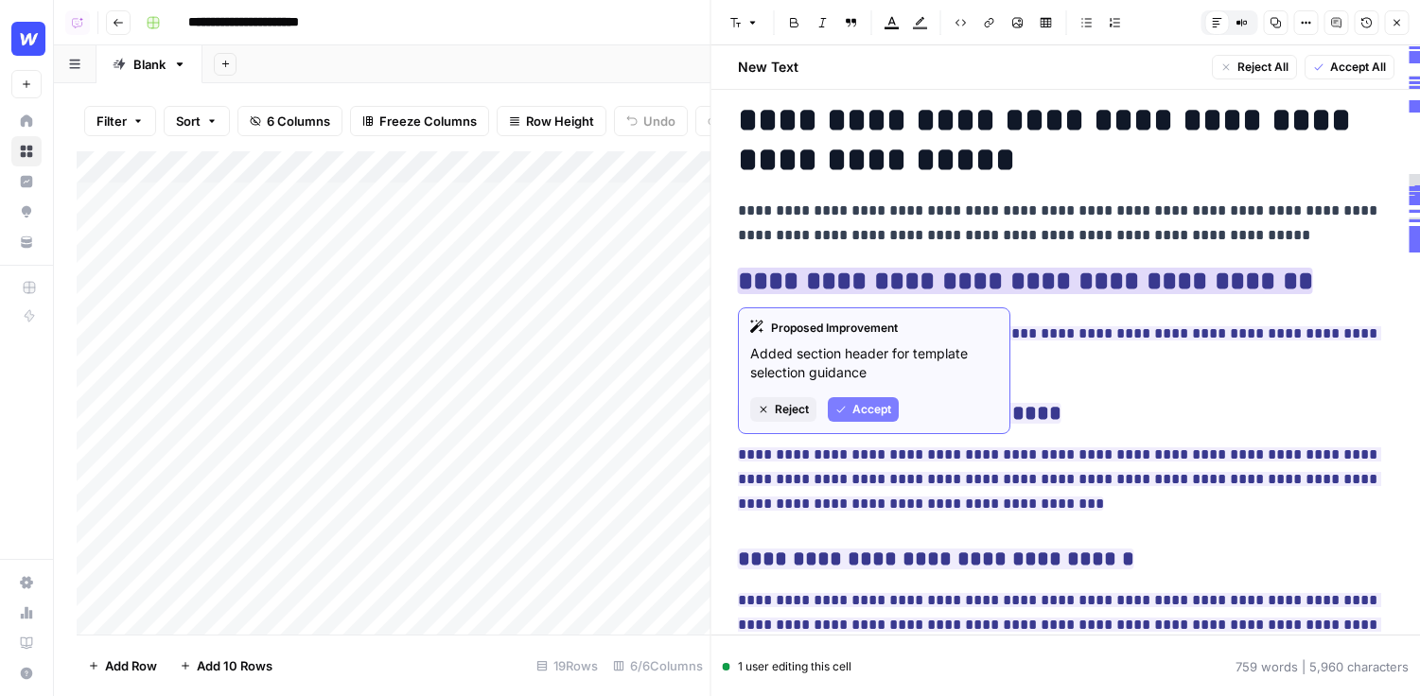
drag, startPoint x: 904, startPoint y: 367, endPoint x: 738, endPoint y: 349, distance: 166.6
click at [738, 349] on div "Proposed Improvement Added section header for template selection guidance Rejec…" at bounding box center [874, 371] width 273 height 127
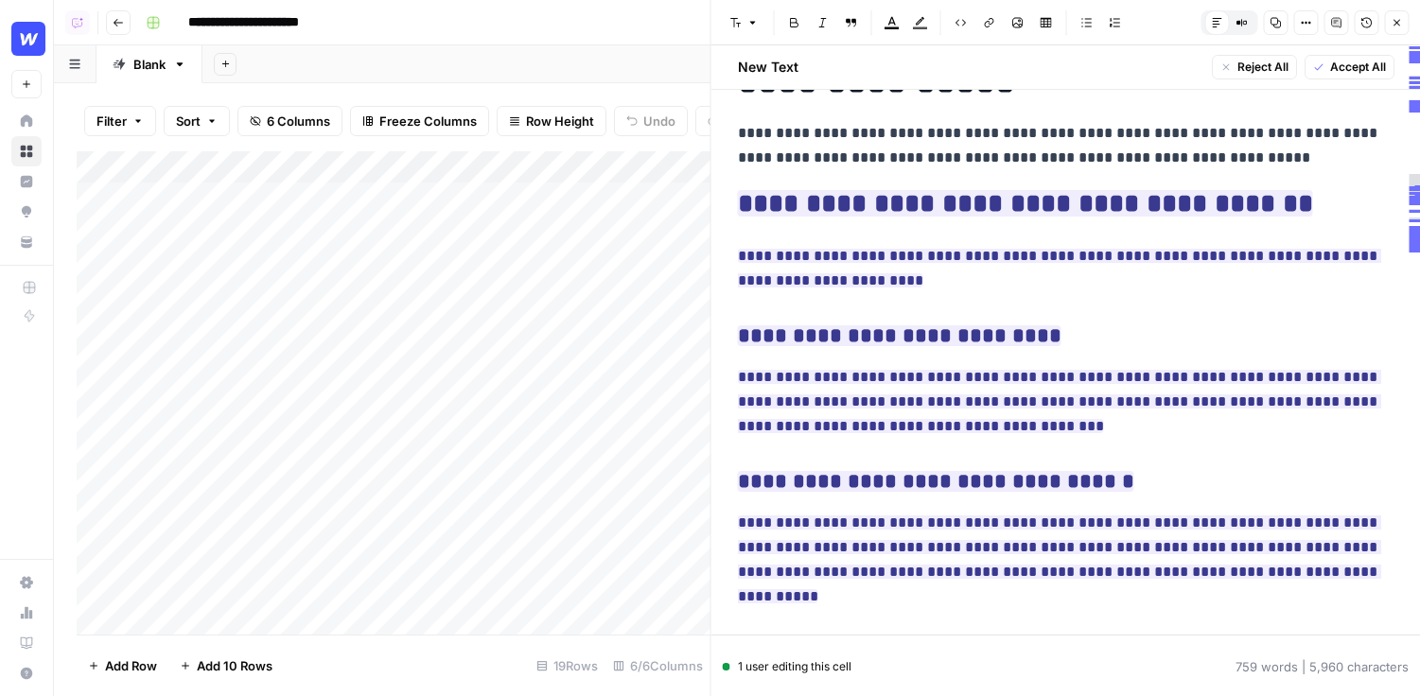
scroll to position [109, 0]
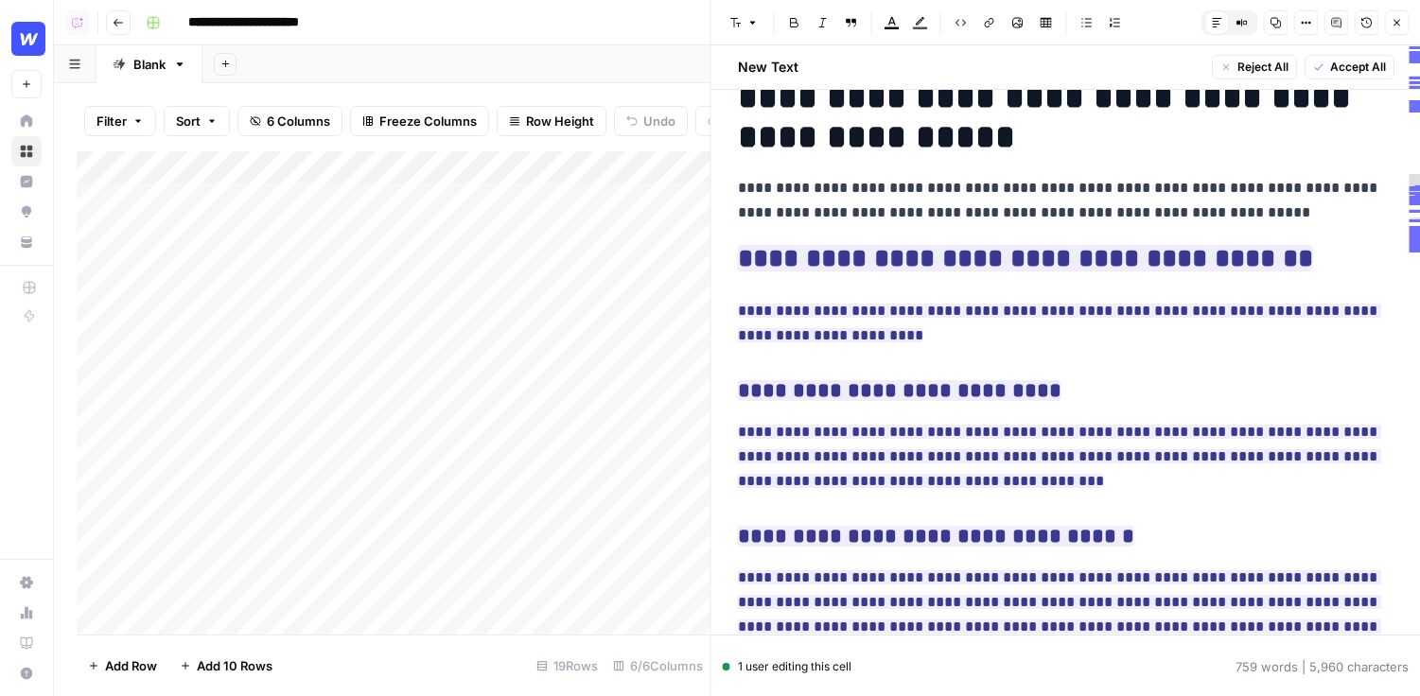
click at [1031, 28] on button "Close" at bounding box center [1396, 22] width 25 height 25
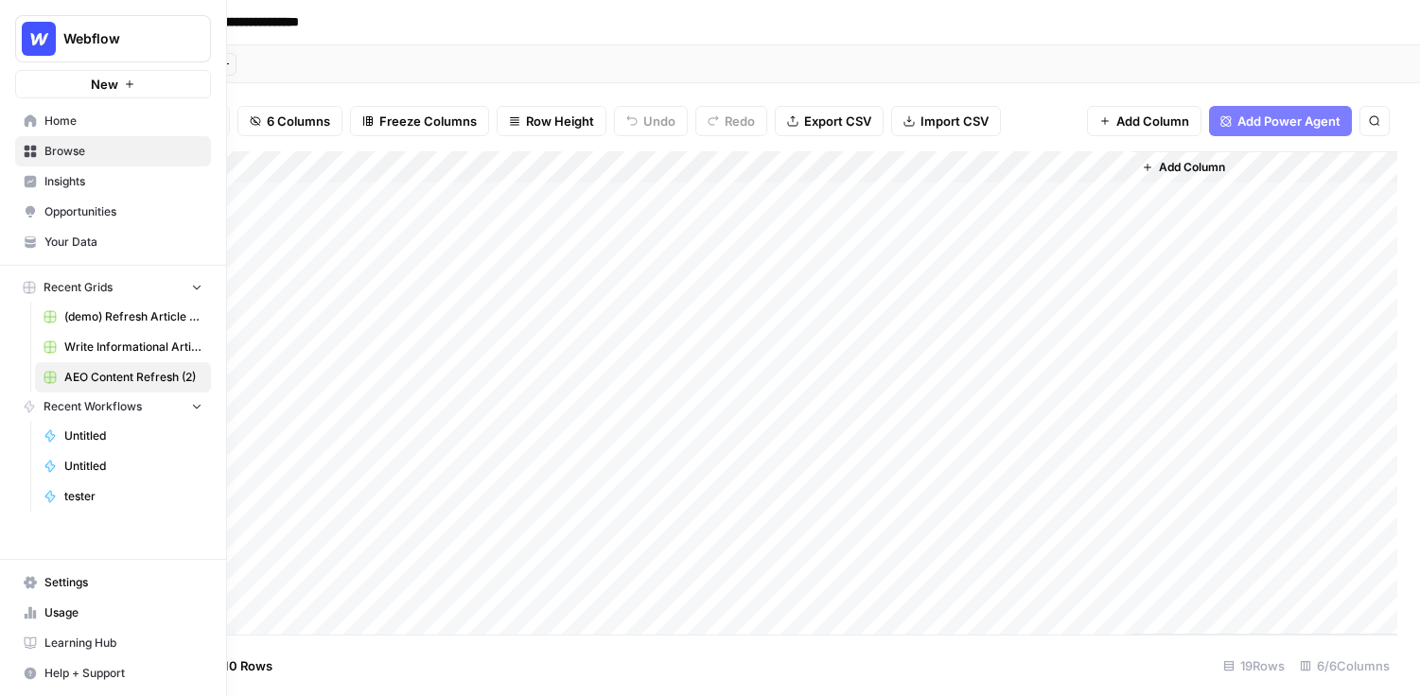
click at [68, 211] on span "Opportunities" at bounding box center [123, 211] width 158 height 17
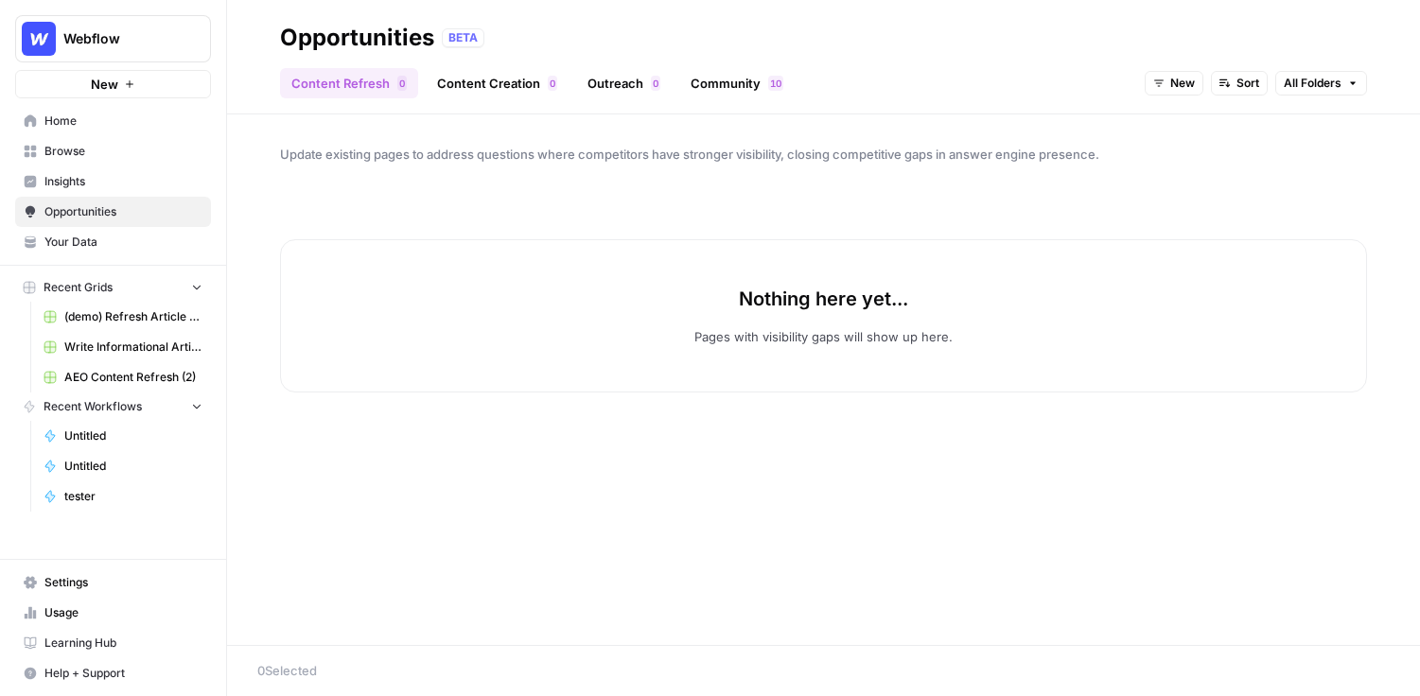
click at [519, 76] on link "Content Creation 0" at bounding box center [497, 83] width 143 height 30
click at [1031, 84] on span "New" at bounding box center [1282, 83] width 25 height 17
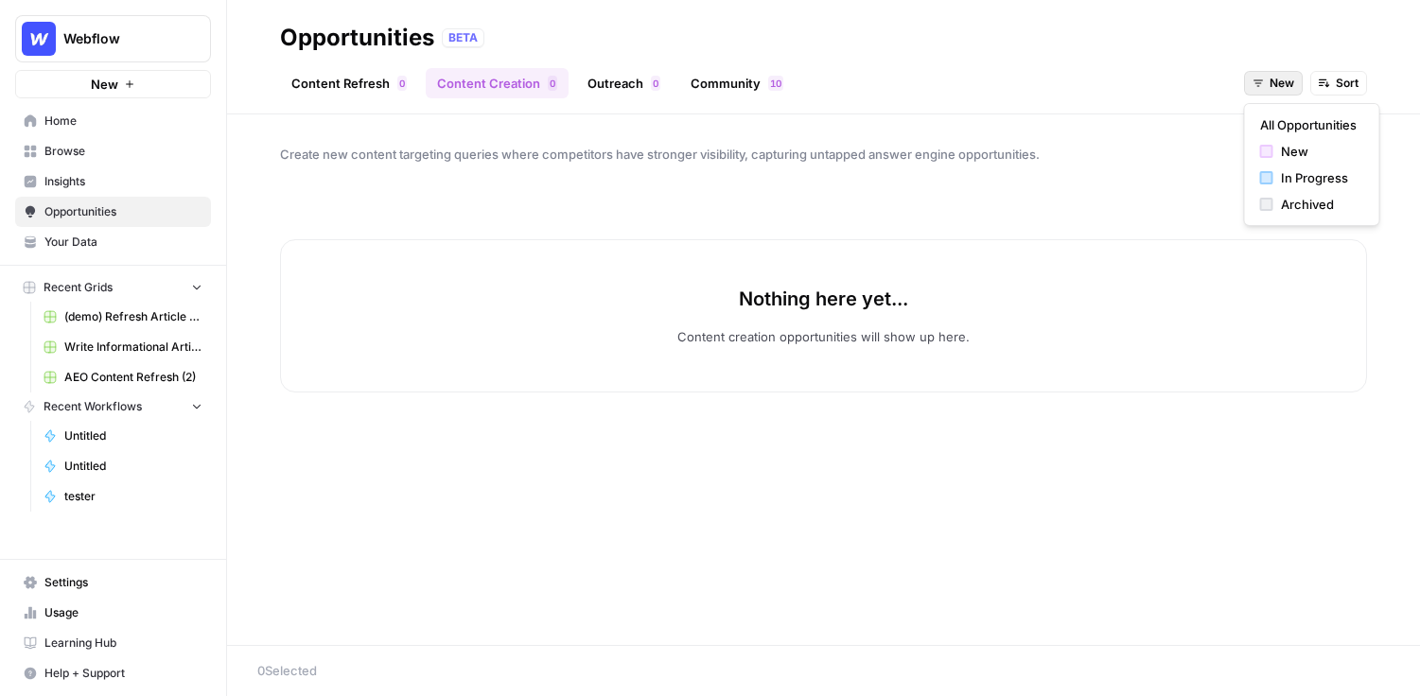
click at [1031, 124] on span "All Opportunities" at bounding box center [1308, 124] width 97 height 19
click at [73, 44] on span "Webflow" at bounding box center [120, 38] width 114 height 19
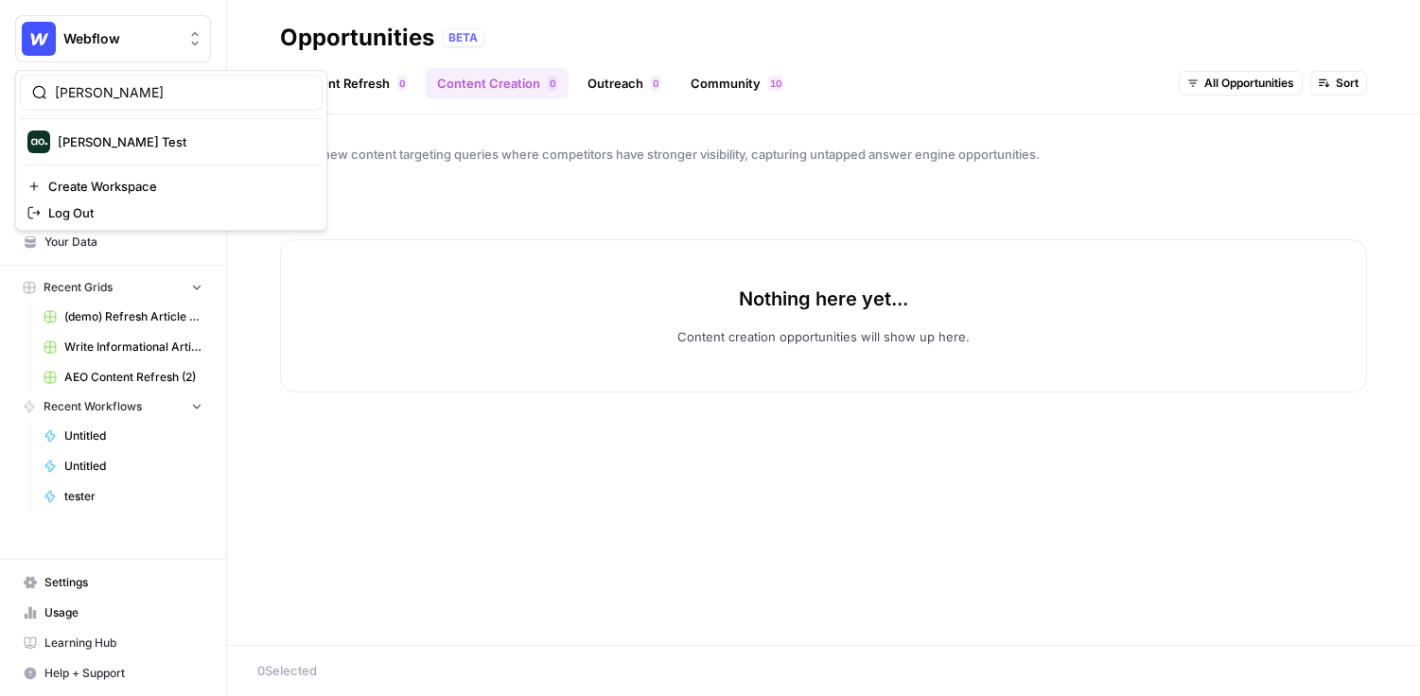
type input "dill"
click at [165, 132] on span "[PERSON_NAME] Test" at bounding box center [183, 141] width 250 height 19
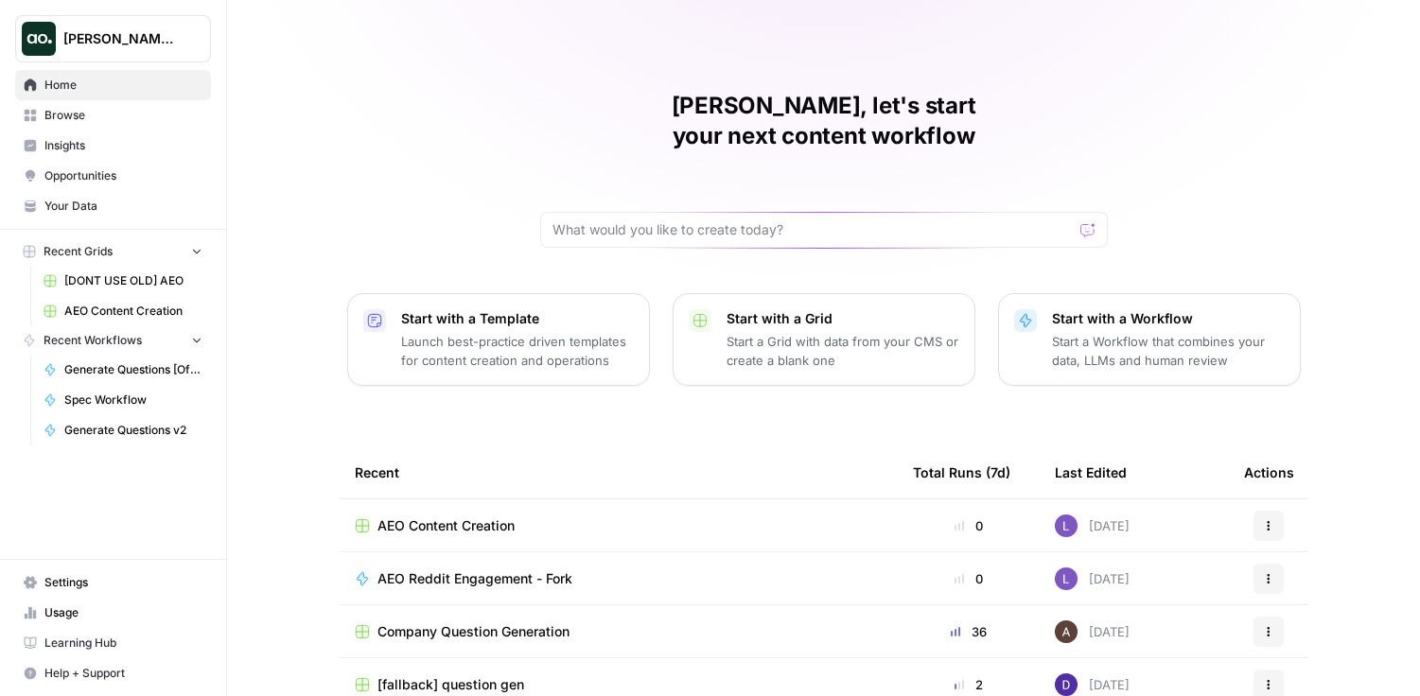
click at [90, 173] on span "Opportunities" at bounding box center [123, 175] width 158 height 17
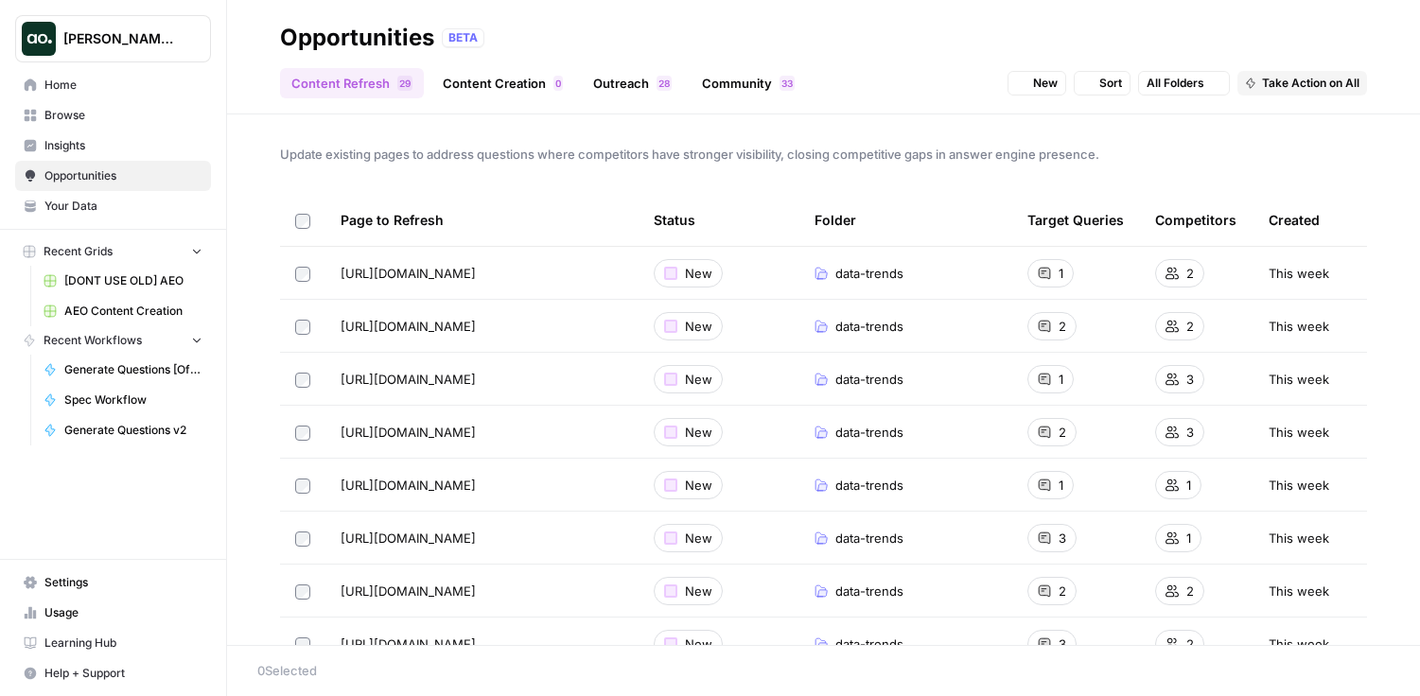
click at [495, 68] on link "Content Creation 0" at bounding box center [503, 83] width 143 height 30
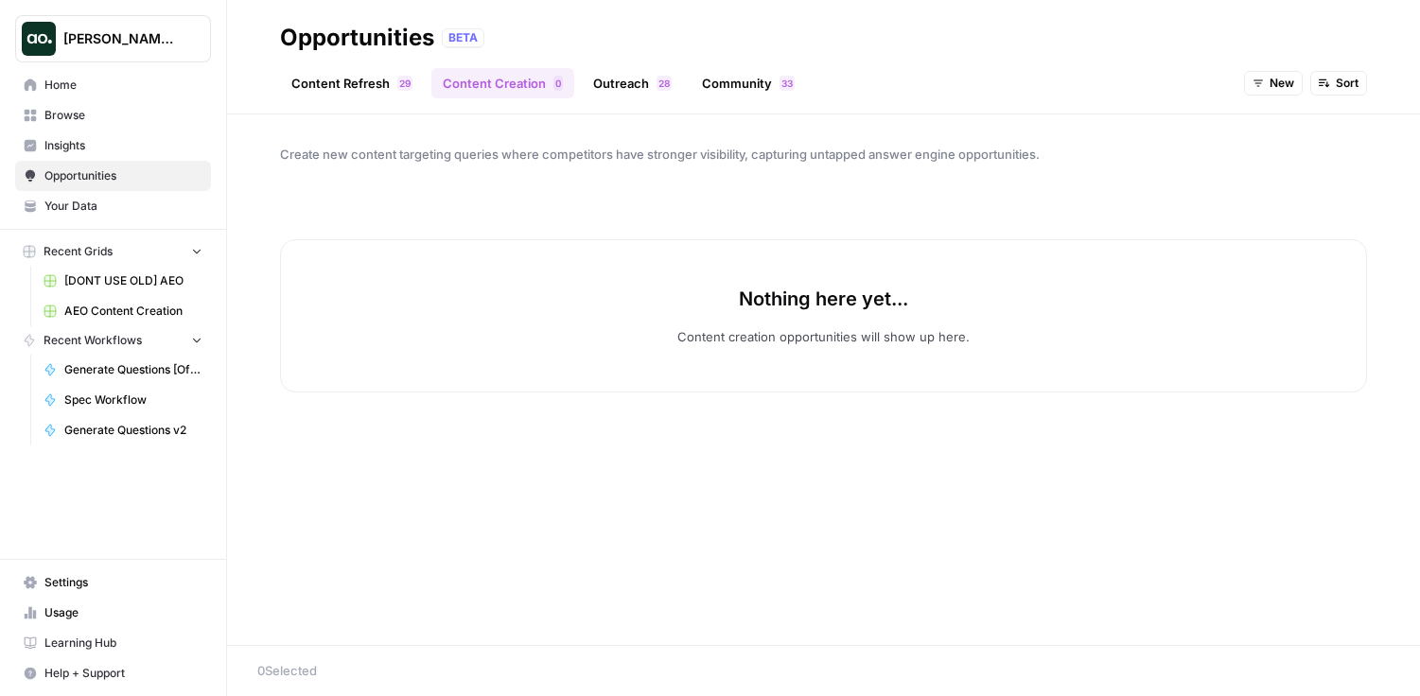
click at [1257, 83] on icon "button" at bounding box center [1258, 83] width 11 height 11
click at [1255, 128] on button "All Opportunities" at bounding box center [1312, 125] width 119 height 26
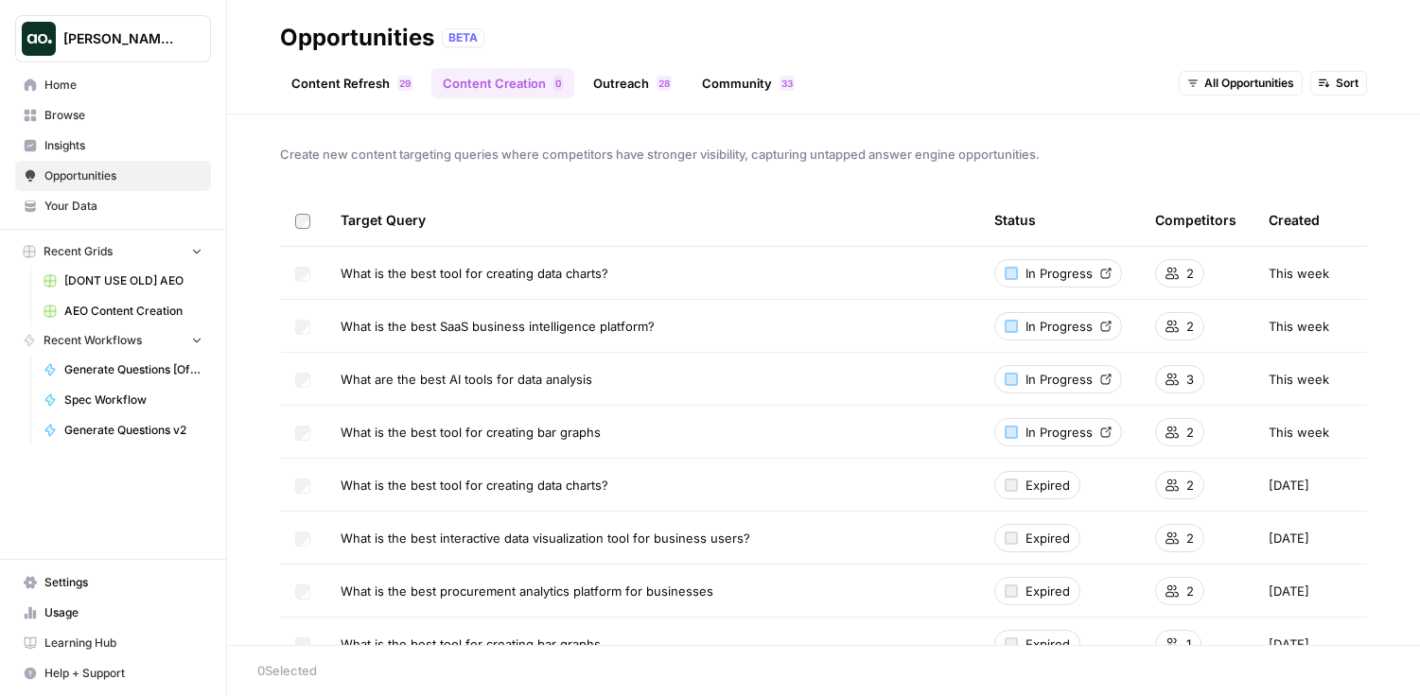
click at [157, 41] on span "[PERSON_NAME] Test" at bounding box center [120, 38] width 114 height 19
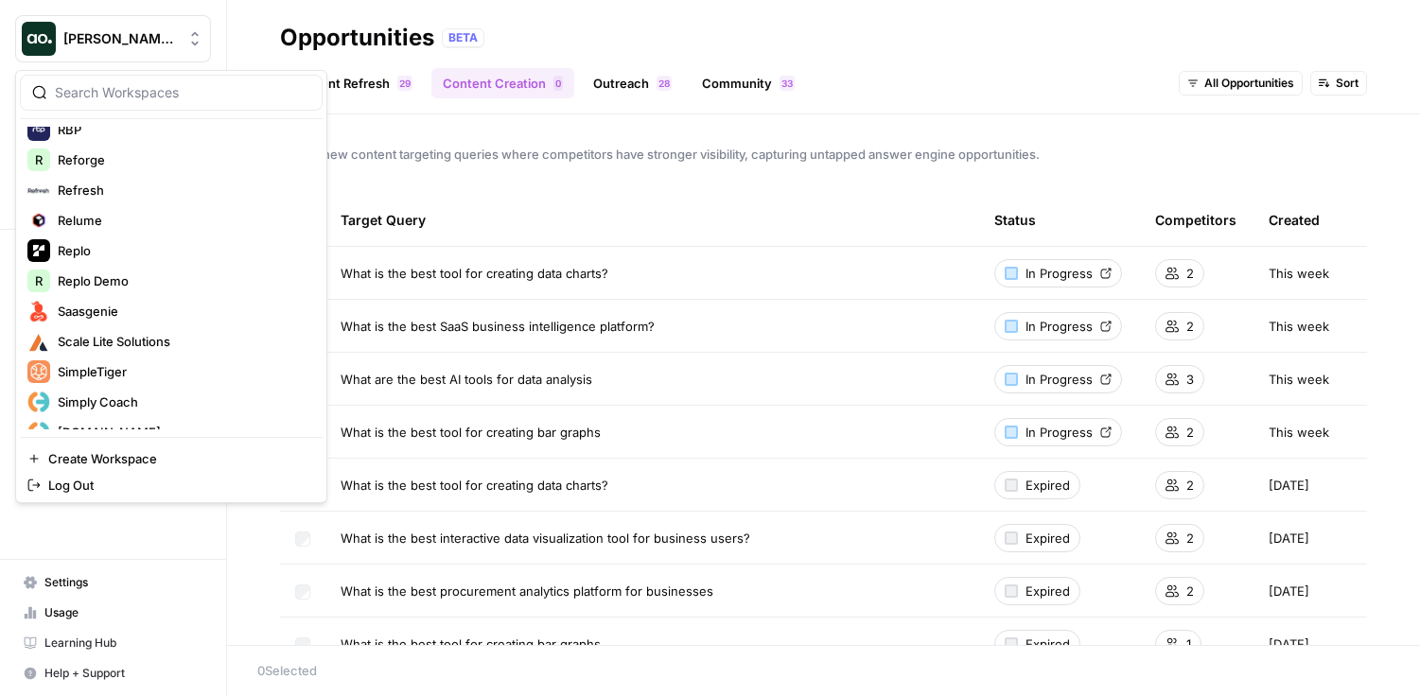
scroll to position [2921, 0]
click at [127, 88] on input "search" at bounding box center [182, 92] width 255 height 19
type input "web"
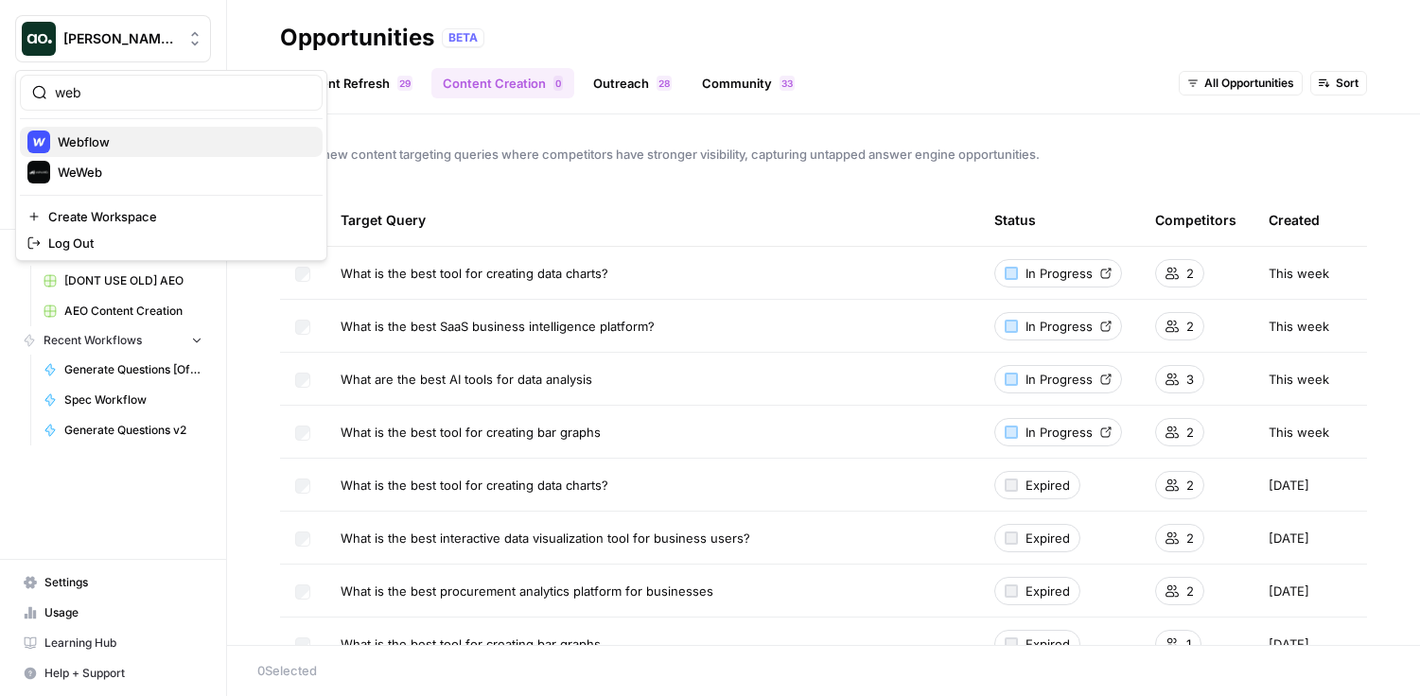
click at [123, 139] on span "Webflow" at bounding box center [183, 141] width 250 height 19
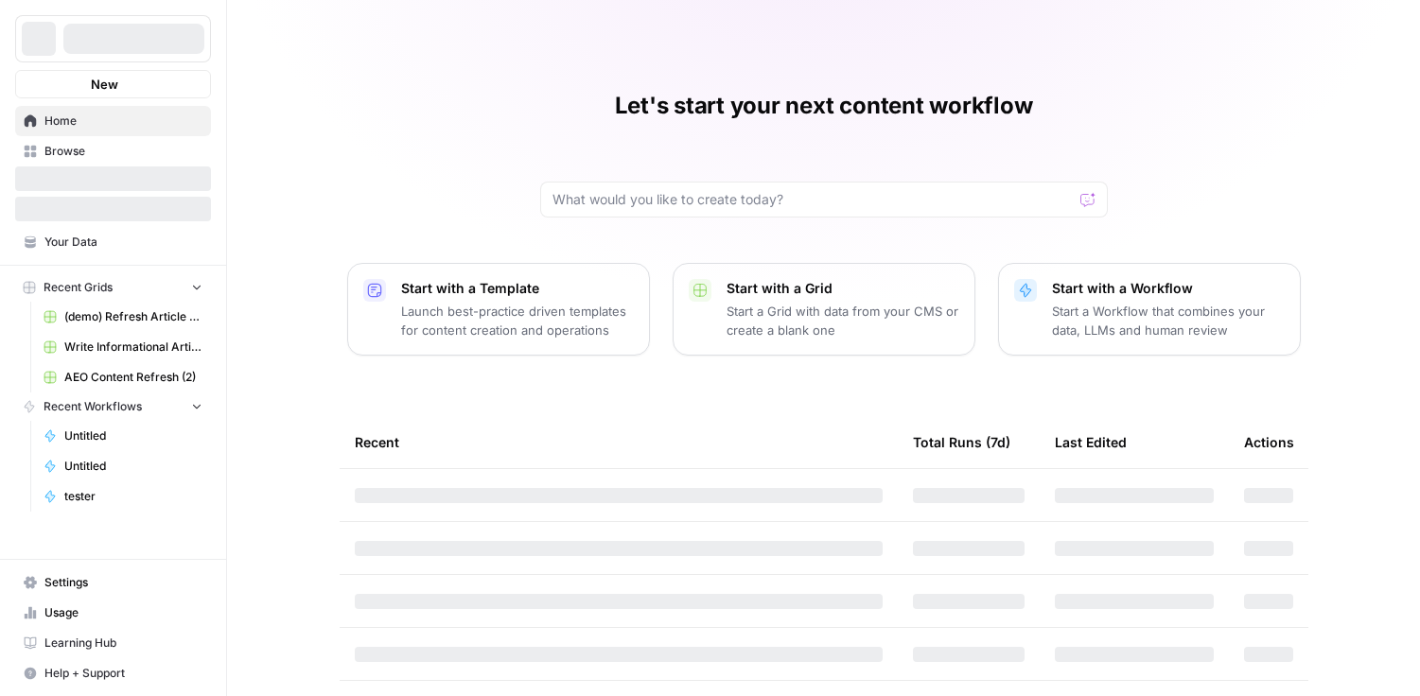
click at [91, 119] on span "Home" at bounding box center [123, 121] width 158 height 17
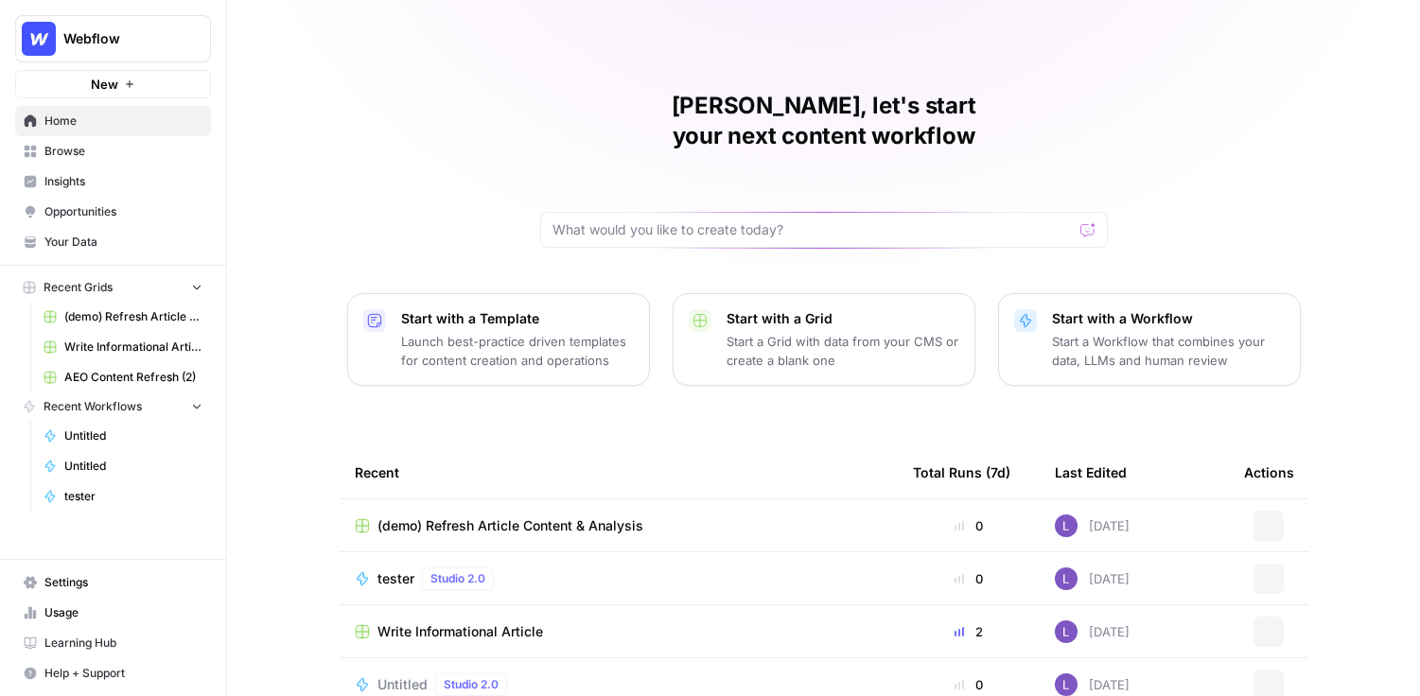
click at [99, 143] on span "Browse" at bounding box center [123, 151] width 158 height 17
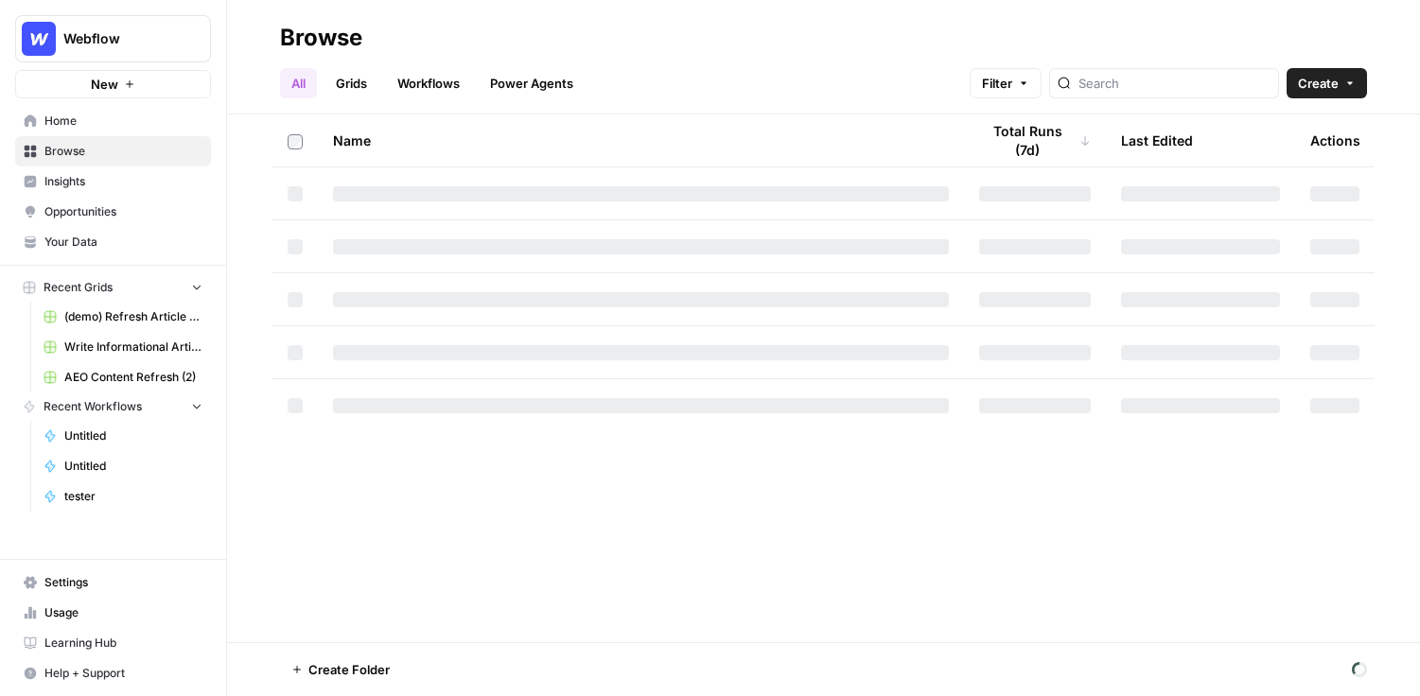
click at [356, 79] on link "Grids" at bounding box center [352, 83] width 54 height 30
click at [1159, 86] on input "search" at bounding box center [1175, 83] width 192 height 19
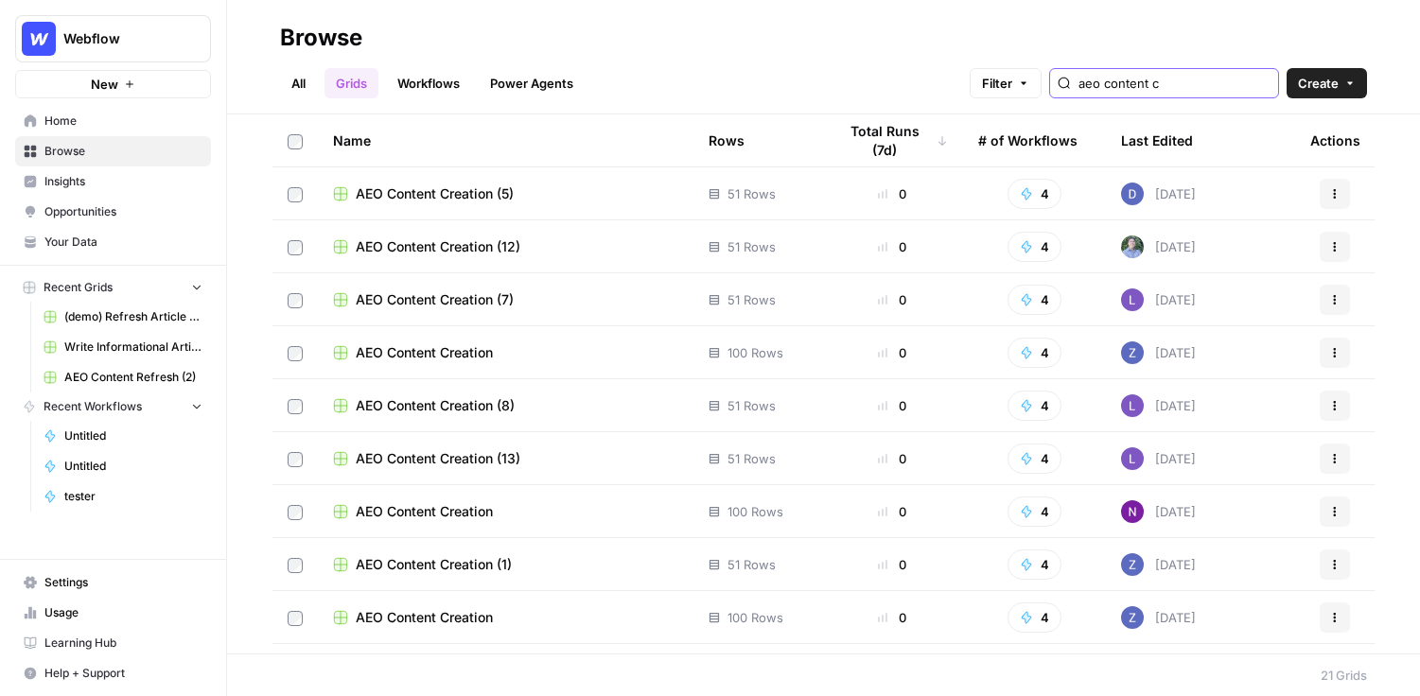
type input "aeo content c"
click at [479, 194] on span "AEO Content Creation (5)" at bounding box center [435, 194] width 158 height 19
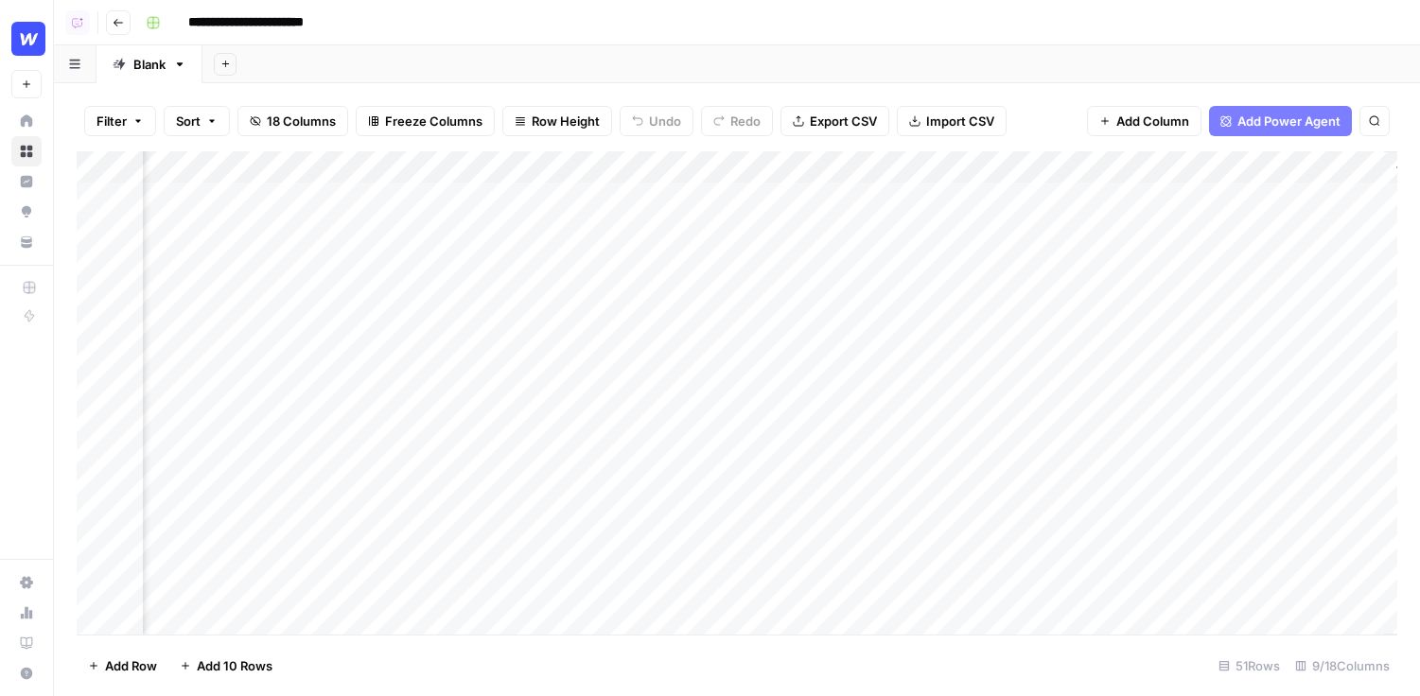
scroll to position [5, 808]
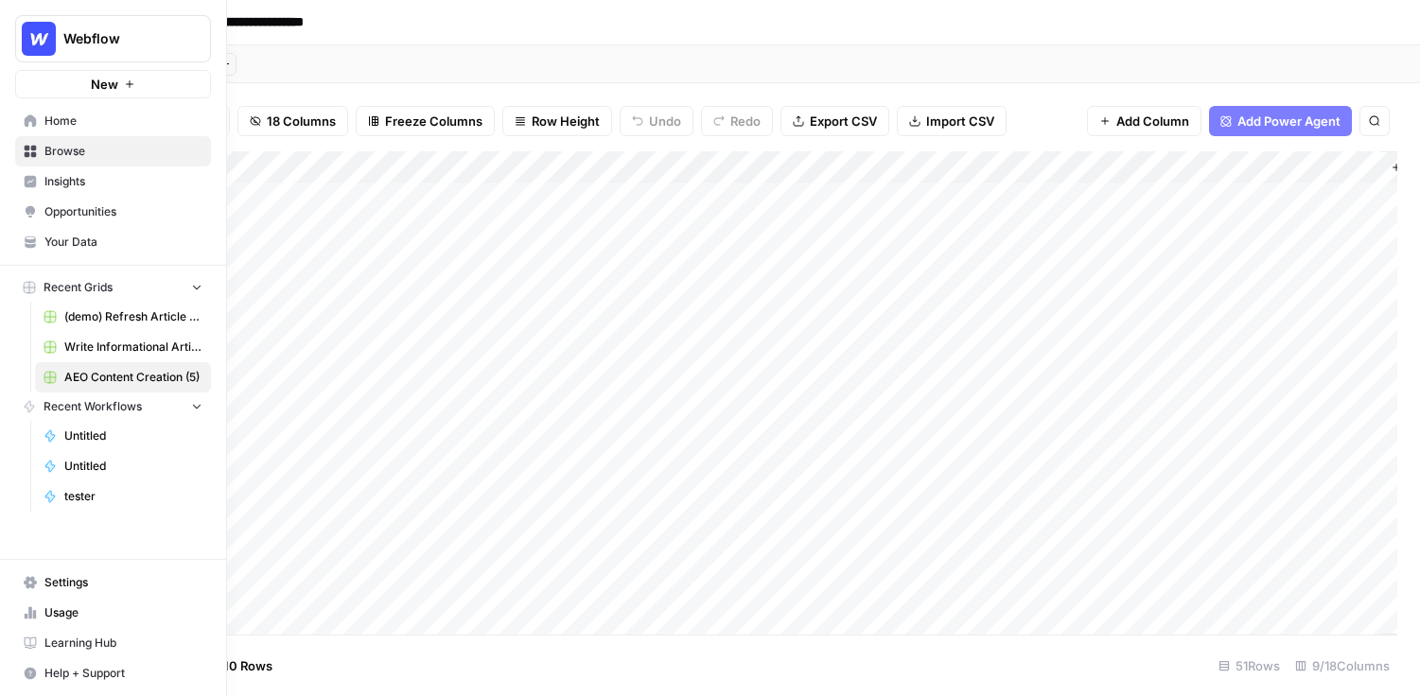
click at [130, 208] on span "Opportunities" at bounding box center [123, 211] width 158 height 17
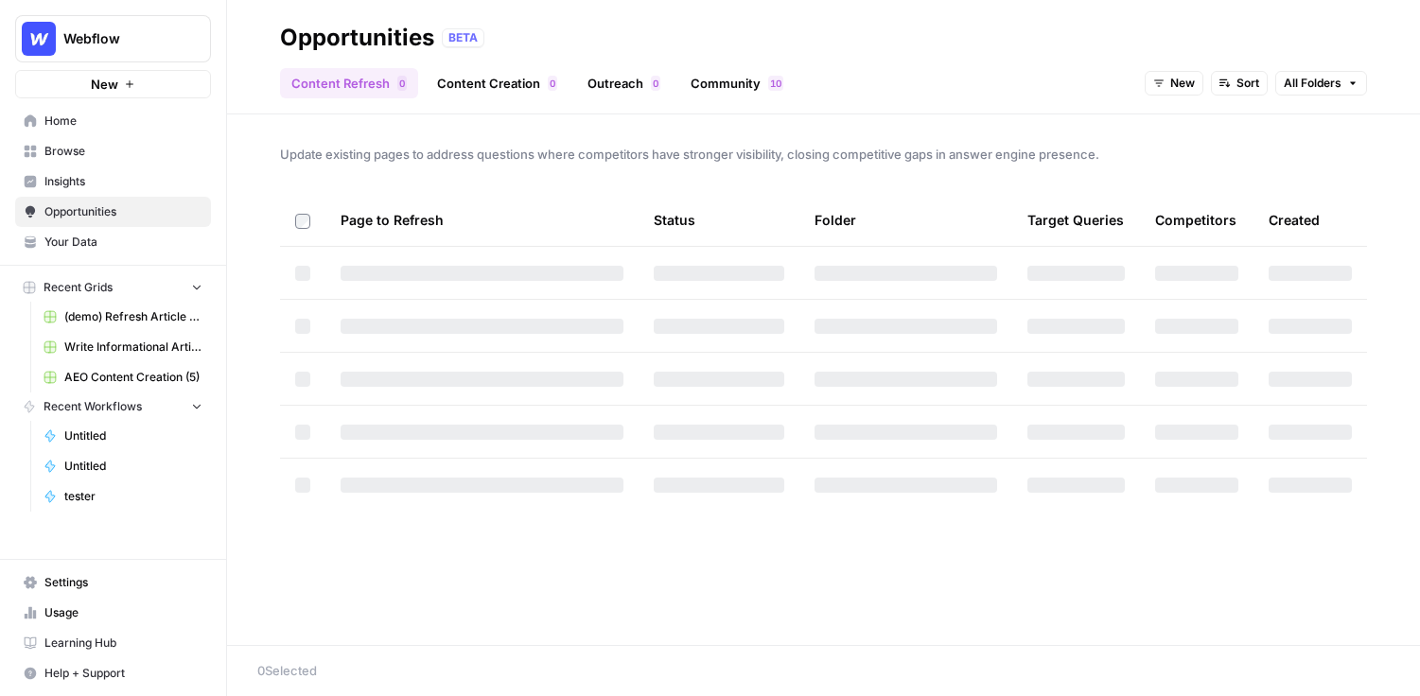
click at [619, 87] on link "Outreach 0" at bounding box center [624, 83] width 96 height 30
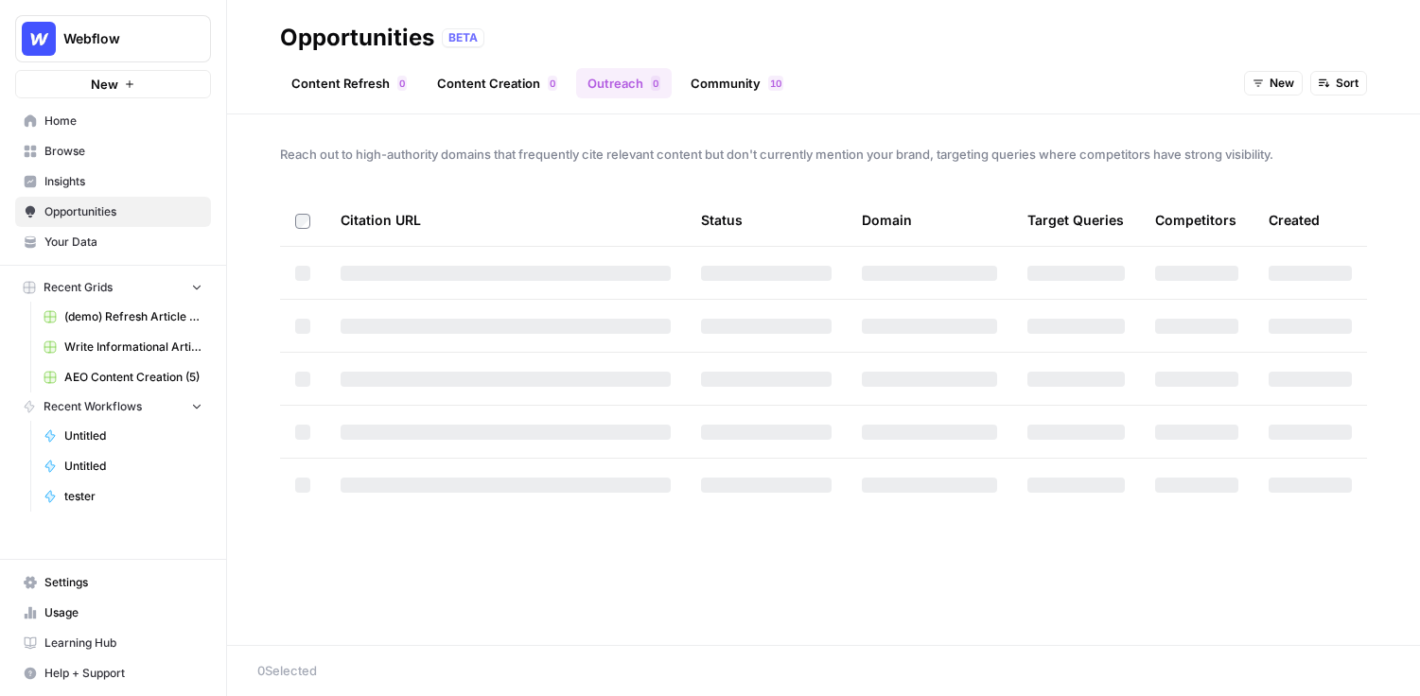
click at [1280, 81] on span "New" at bounding box center [1282, 83] width 25 height 17
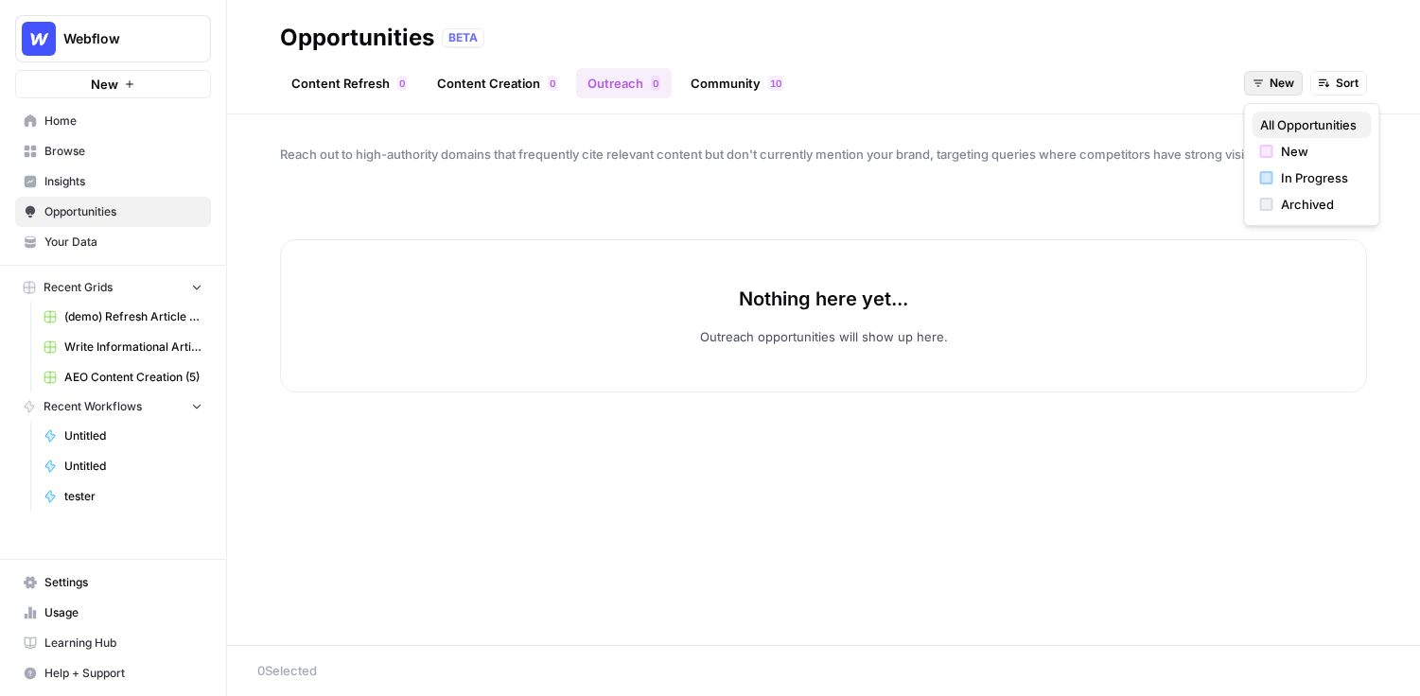
click at [1280, 115] on span "All Opportunities" at bounding box center [1308, 124] width 97 height 19
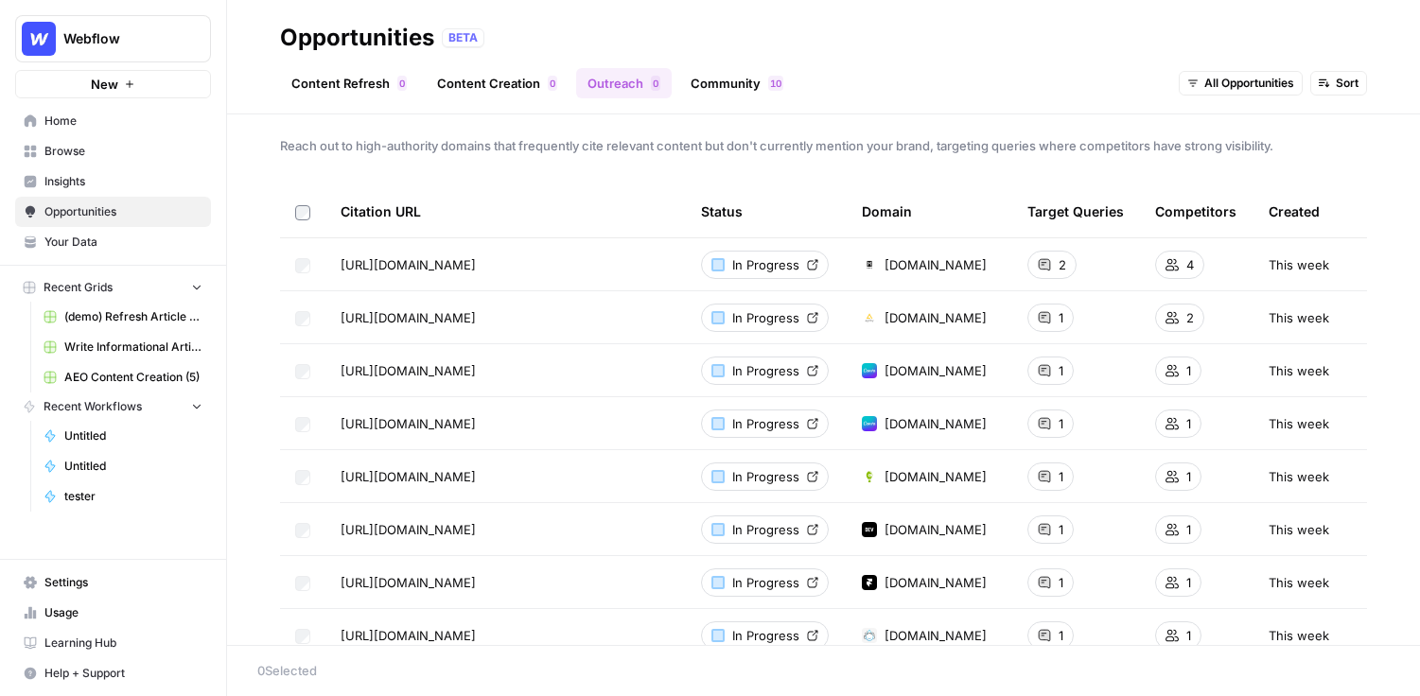
scroll to position [6, 0]
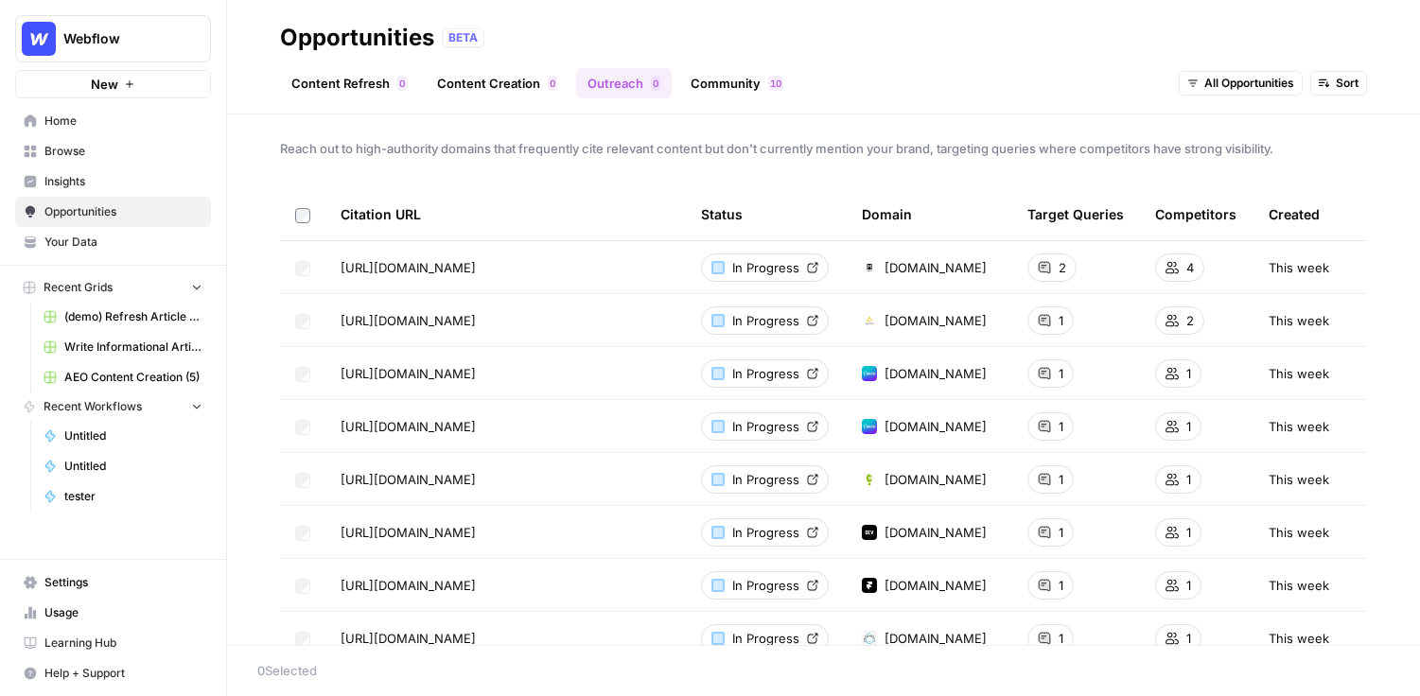
click at [101, 149] on span "Browse" at bounding box center [123, 151] width 158 height 17
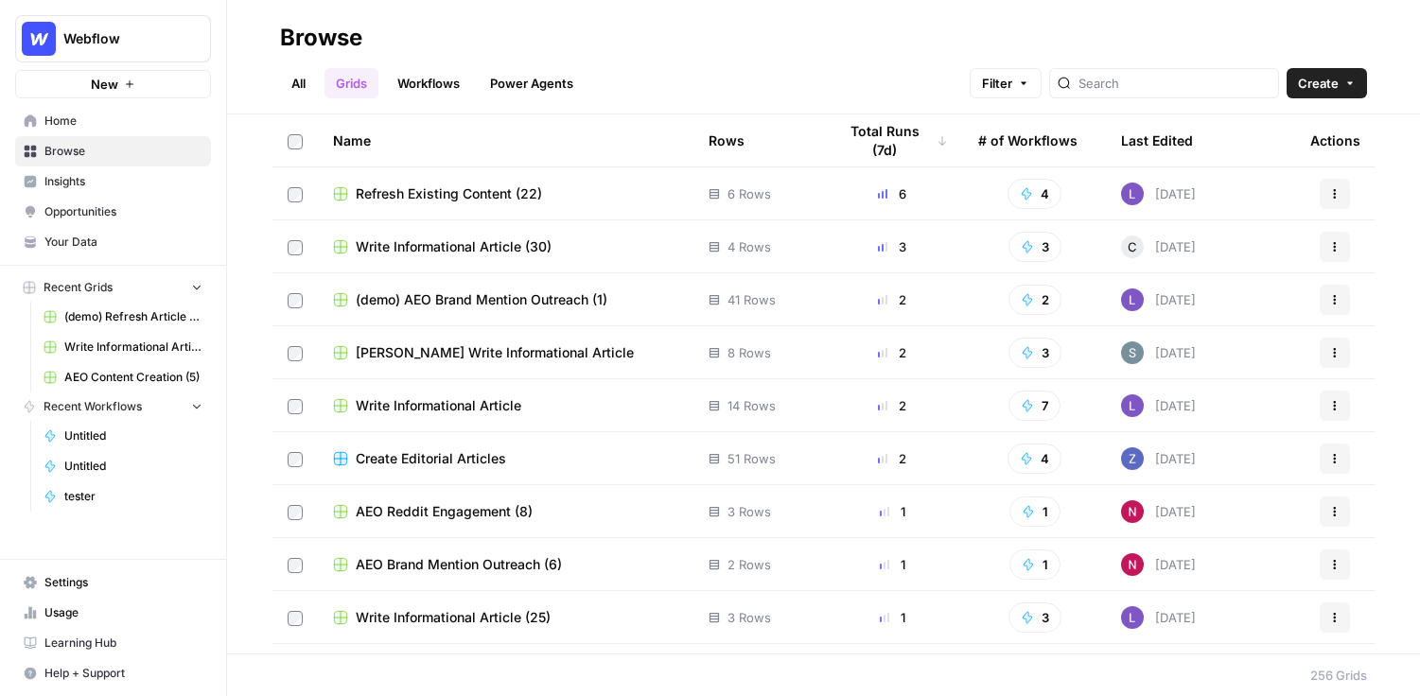
click at [1198, 95] on div at bounding box center [1164, 83] width 230 height 30
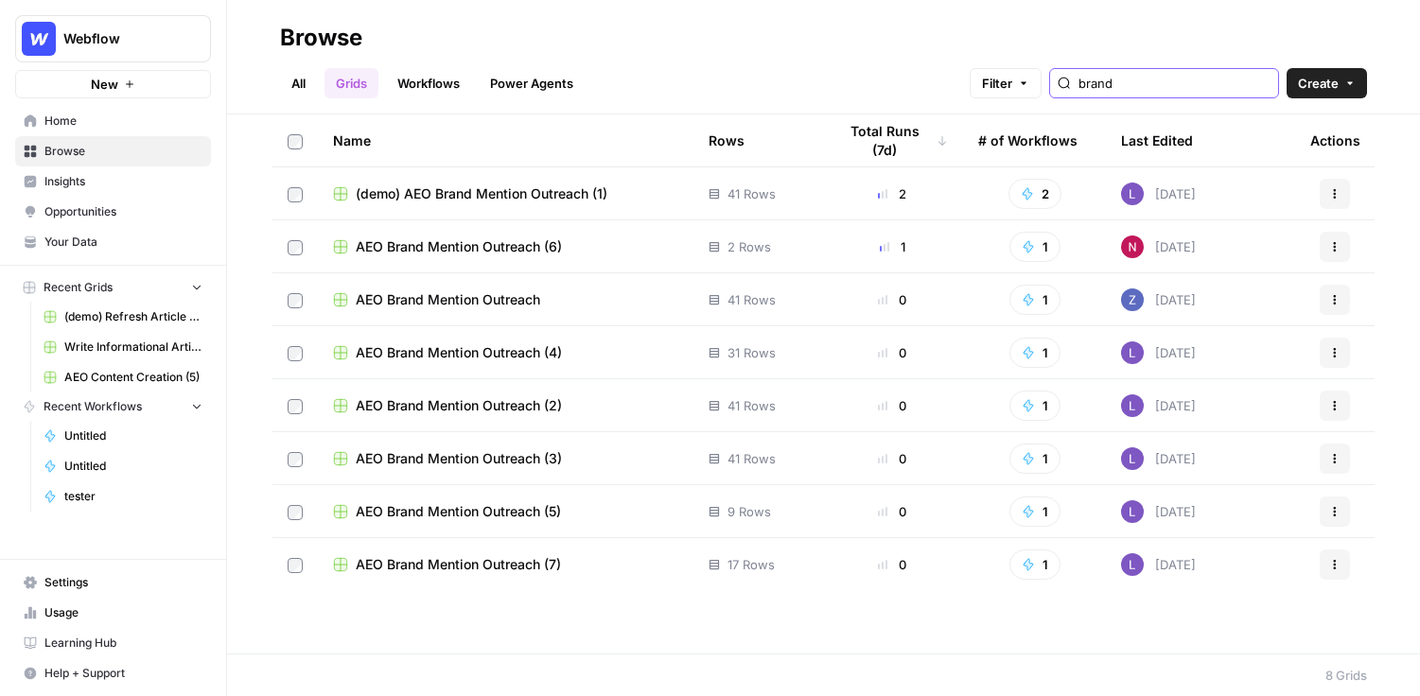
type input "brand"
click at [464, 203] on span "(demo) AEO Brand Mention Outreach (1)" at bounding box center [482, 194] width 252 height 19
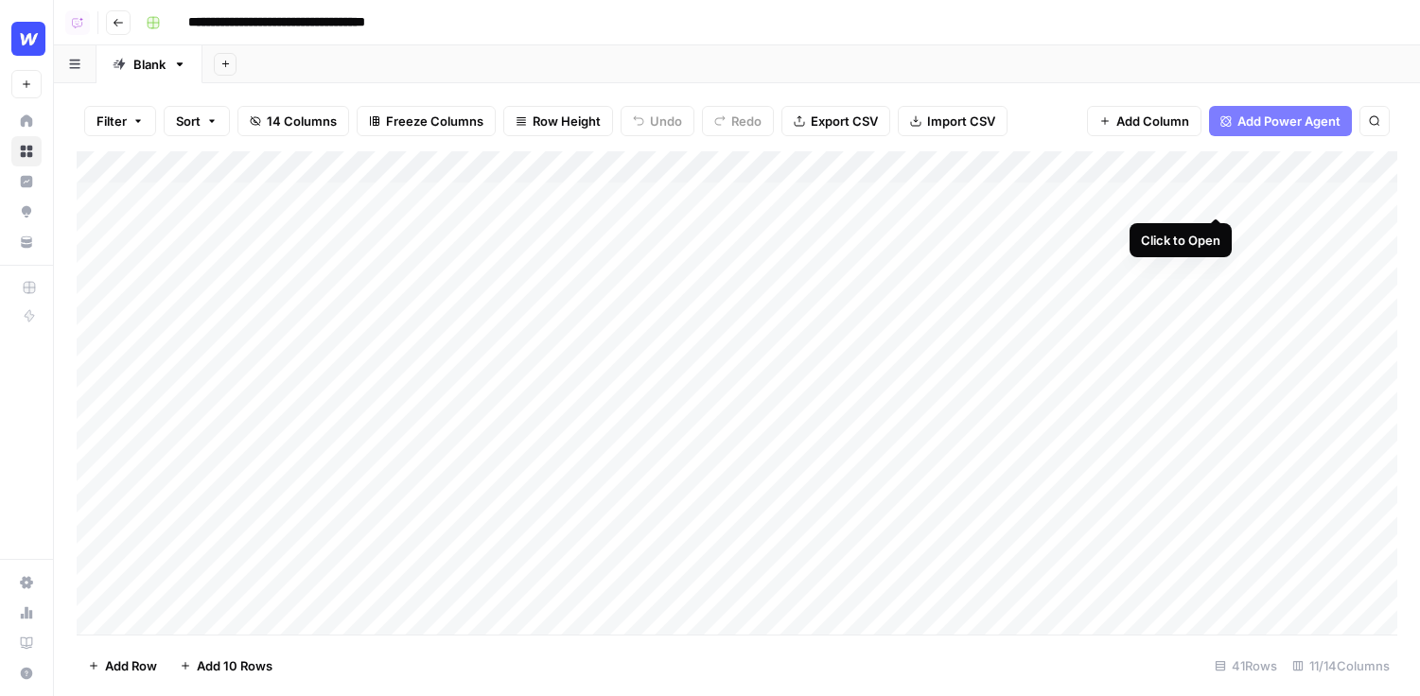
click at [1215, 196] on div "Add Column" at bounding box center [737, 393] width 1321 height 484
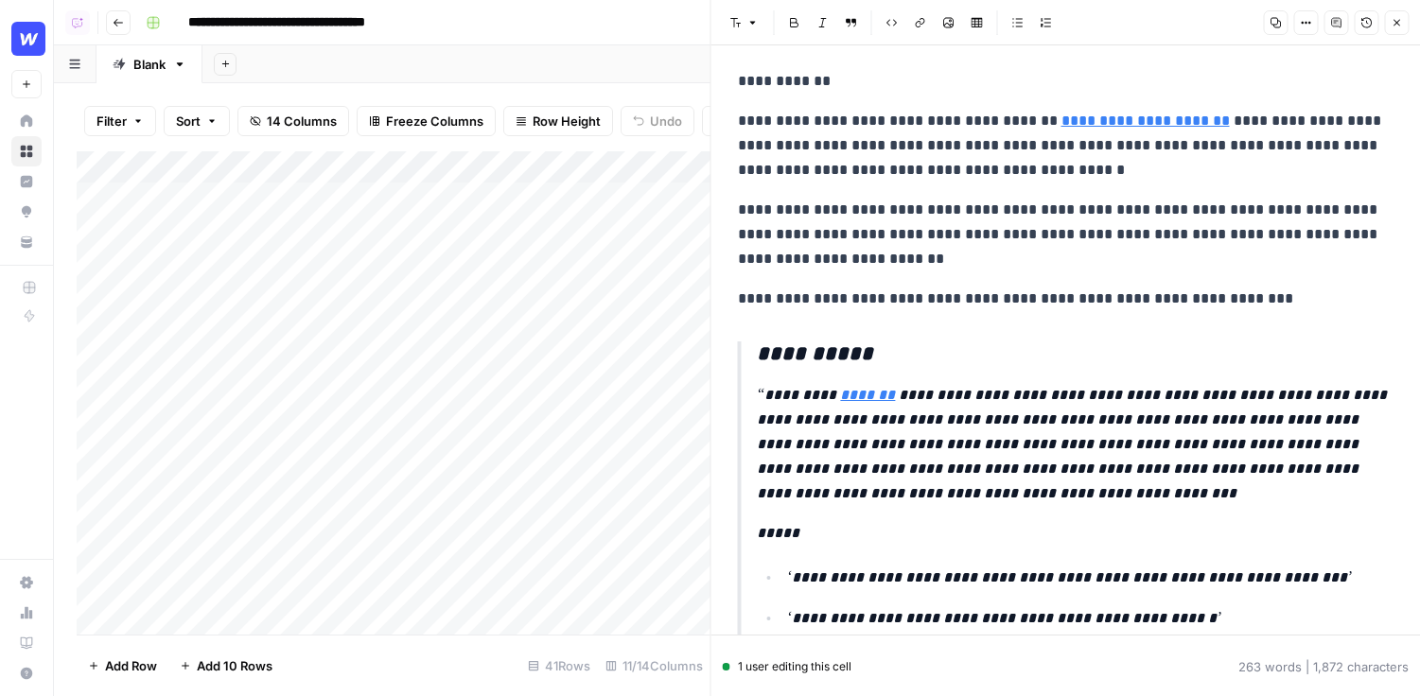
scroll to position [18, 0]
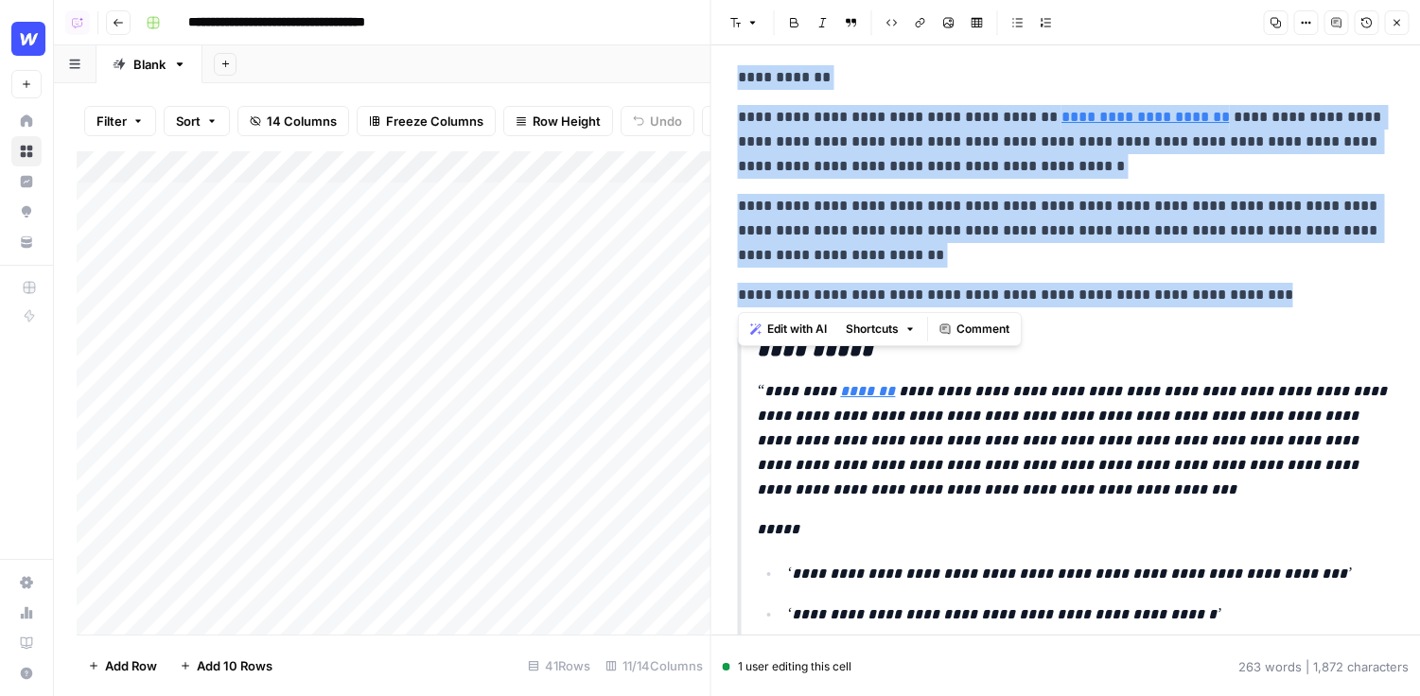
drag, startPoint x: 739, startPoint y: 76, endPoint x: 1271, endPoint y: 292, distance: 574.3
click at [1271, 292] on div "**********" at bounding box center [1066, 648] width 679 height 1180
click at [1271, 292] on p "**********" at bounding box center [1066, 295] width 657 height 25
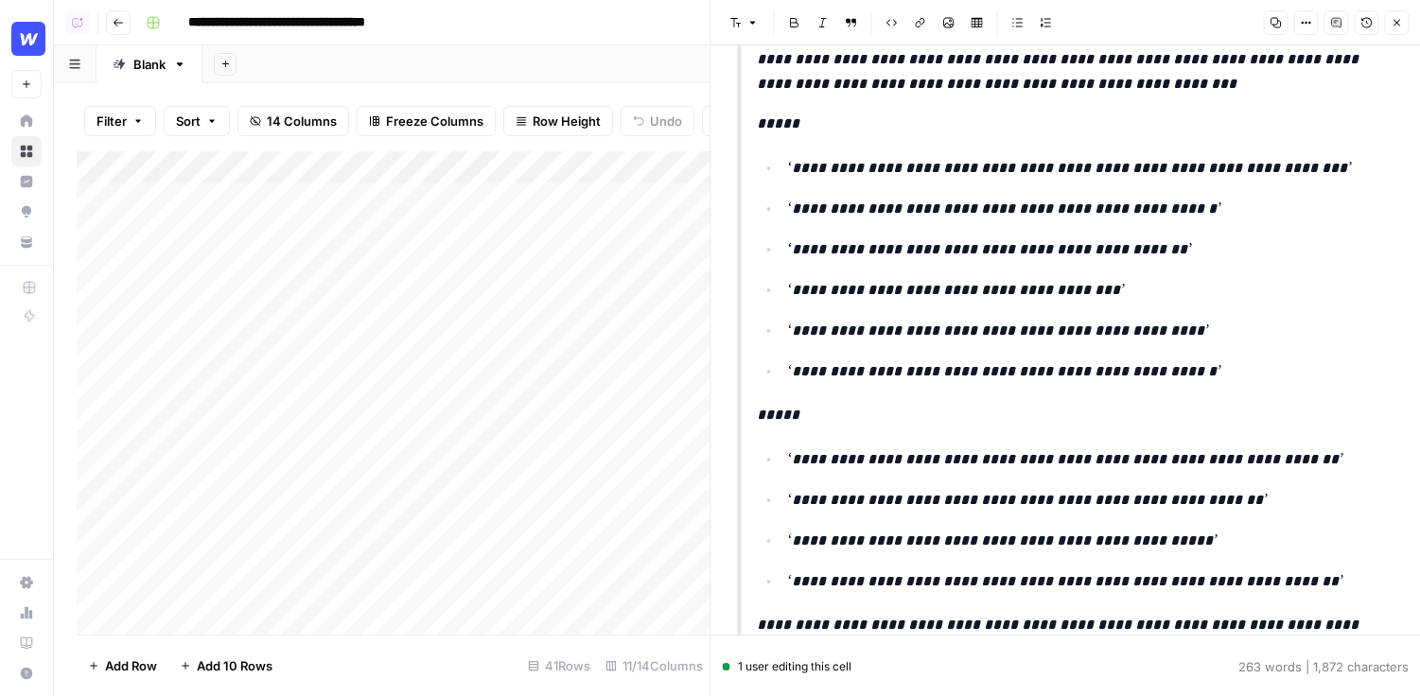
scroll to position [446, 0]
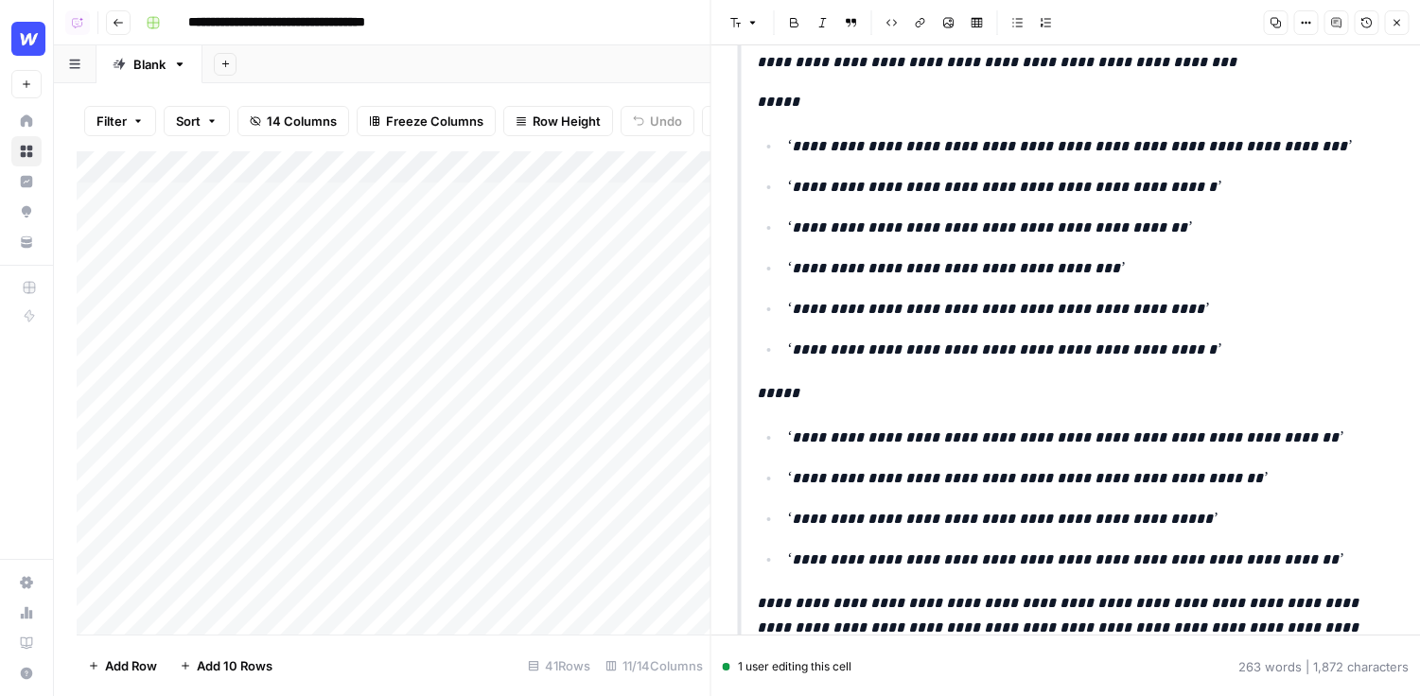
click at [1395, 29] on button "Close" at bounding box center [1396, 22] width 25 height 25
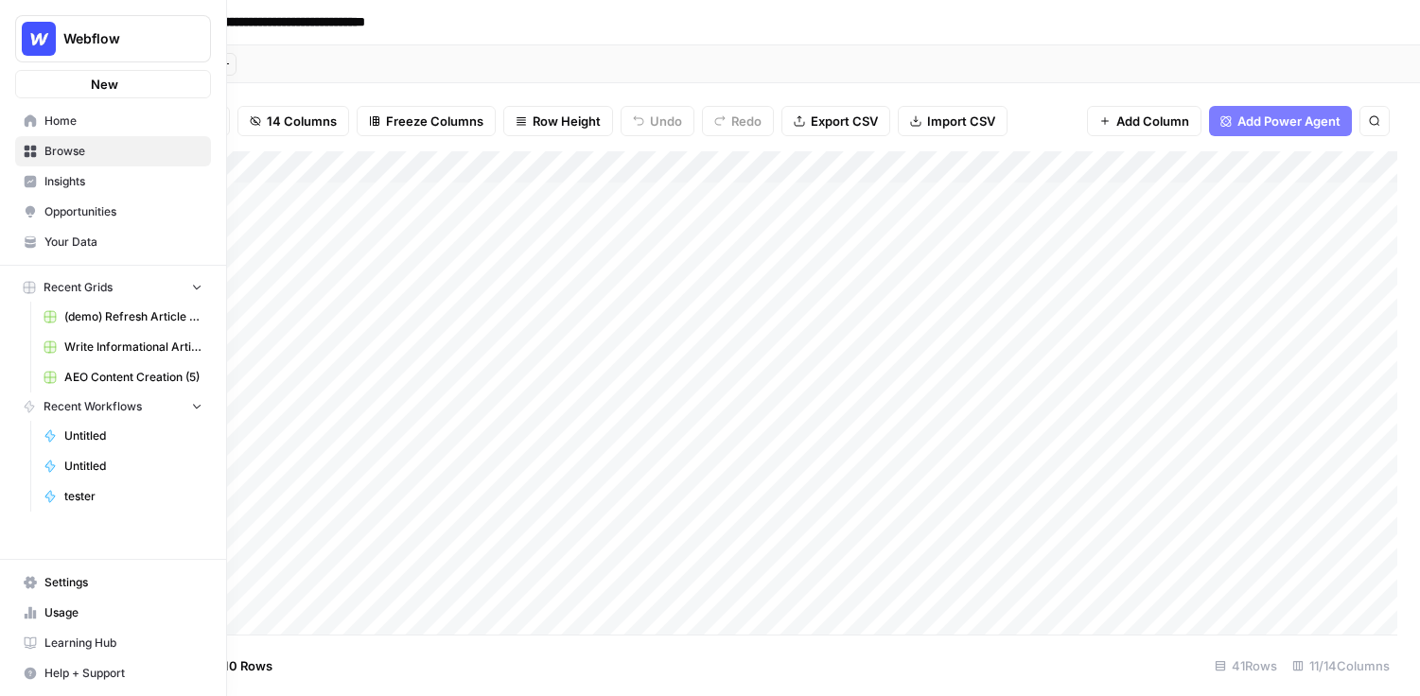
click at [44, 183] on span "Insights" at bounding box center [123, 181] width 158 height 17
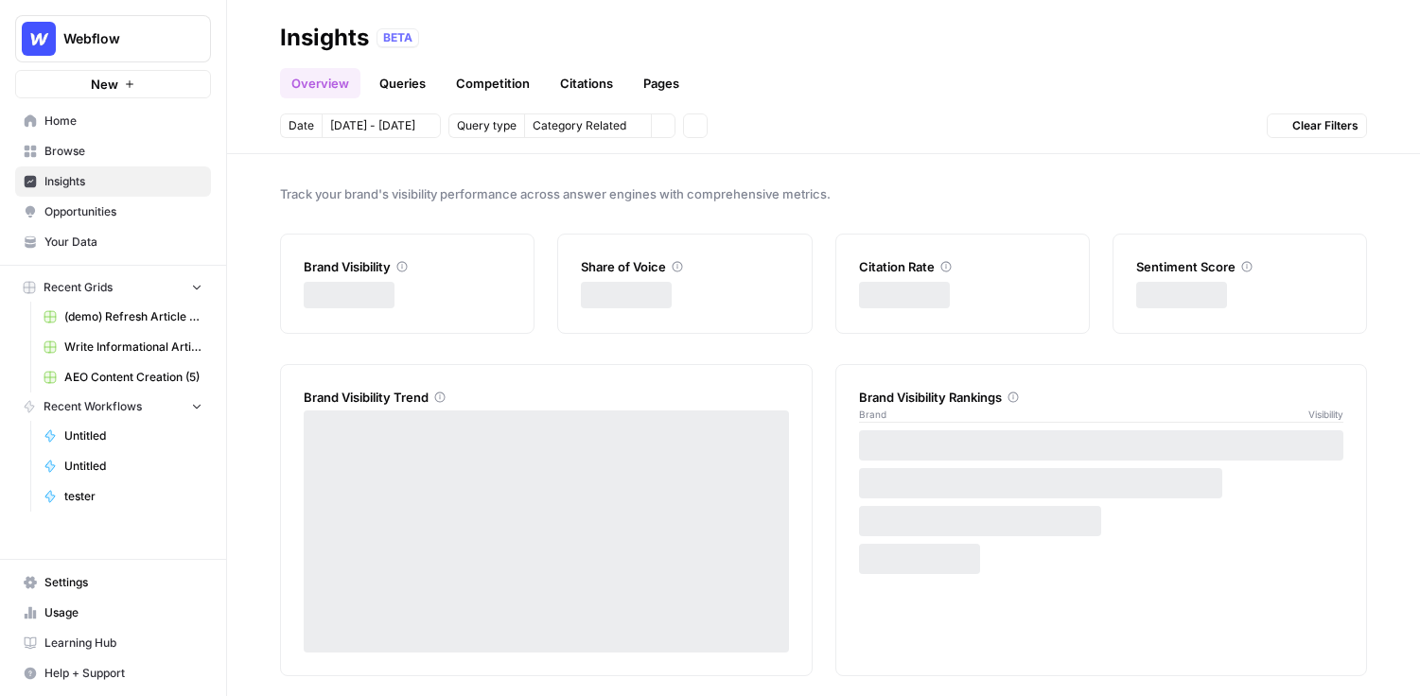
click at [79, 214] on span "Opportunities" at bounding box center [123, 211] width 158 height 17
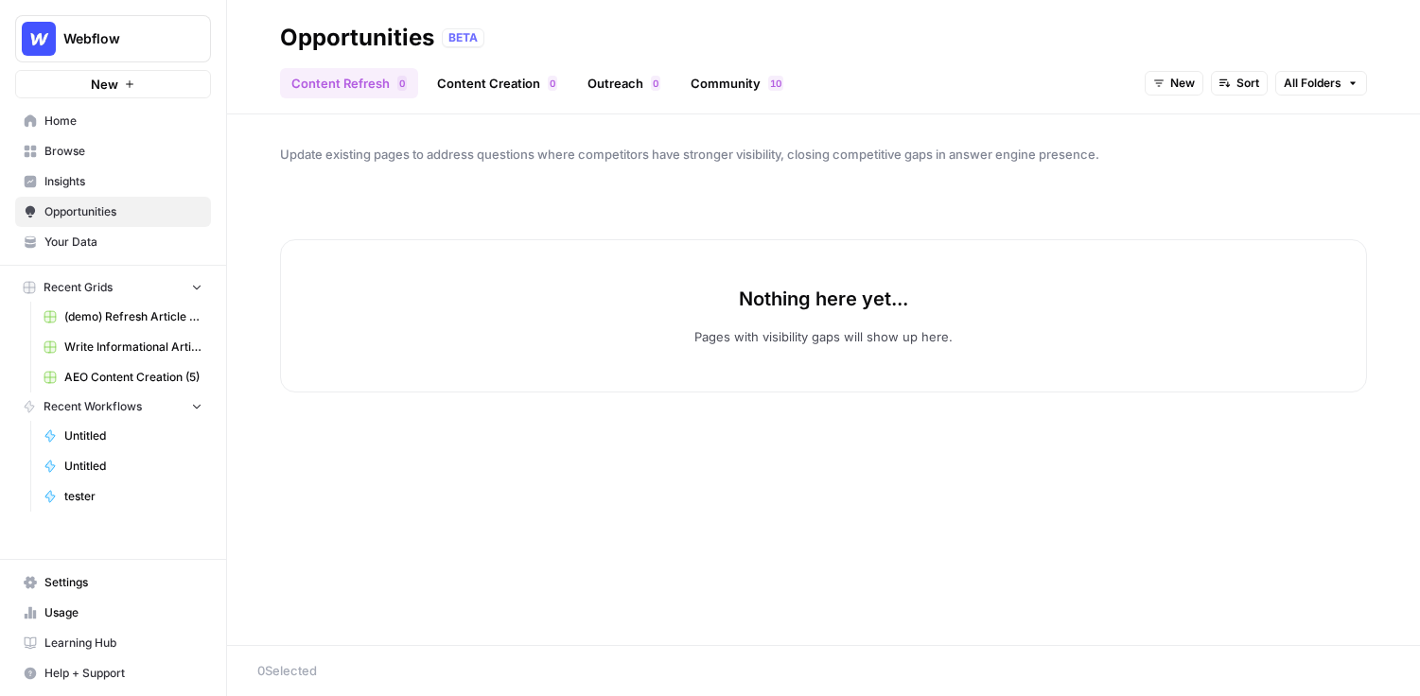
click at [752, 79] on link "Community 0 1" at bounding box center [736, 83] width 115 height 30
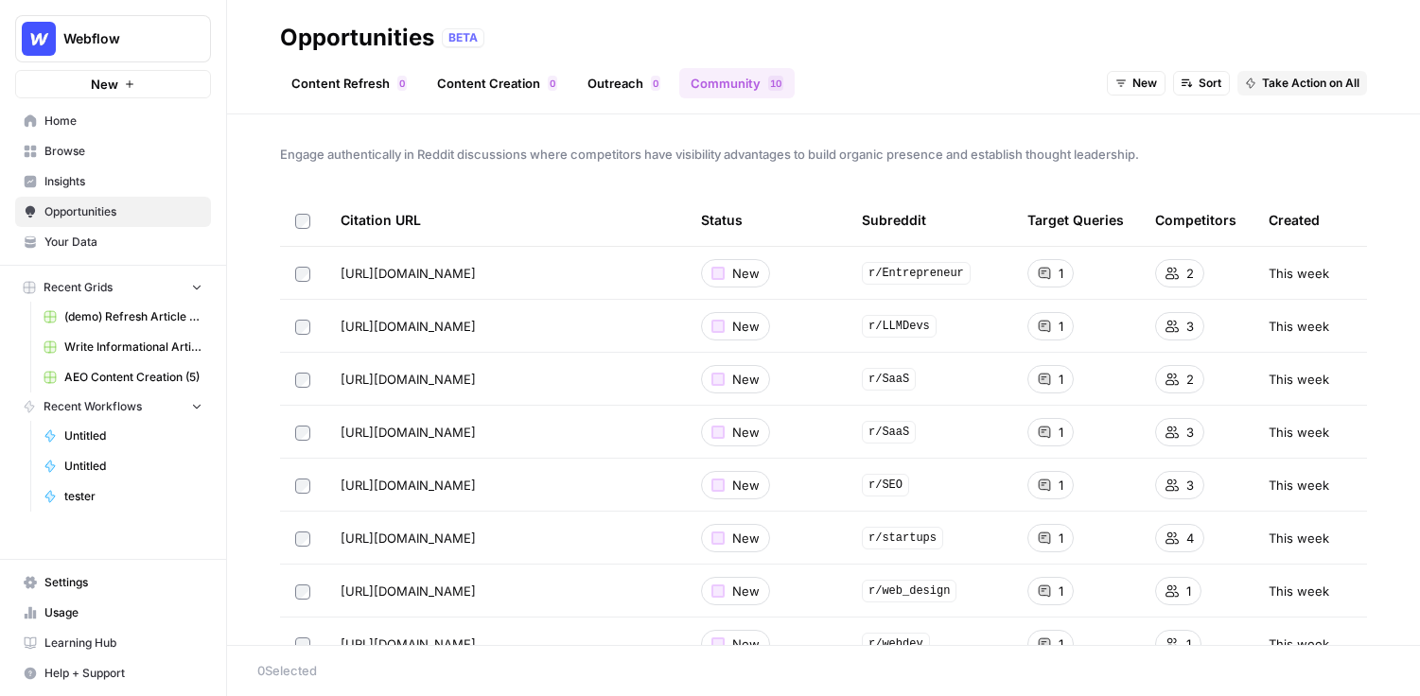
click at [1333, 82] on span "Take Action on All" at bounding box center [1310, 83] width 97 height 17
click at [1324, 121] on span "Create New Grid" at bounding box center [1331, 124] width 114 height 19
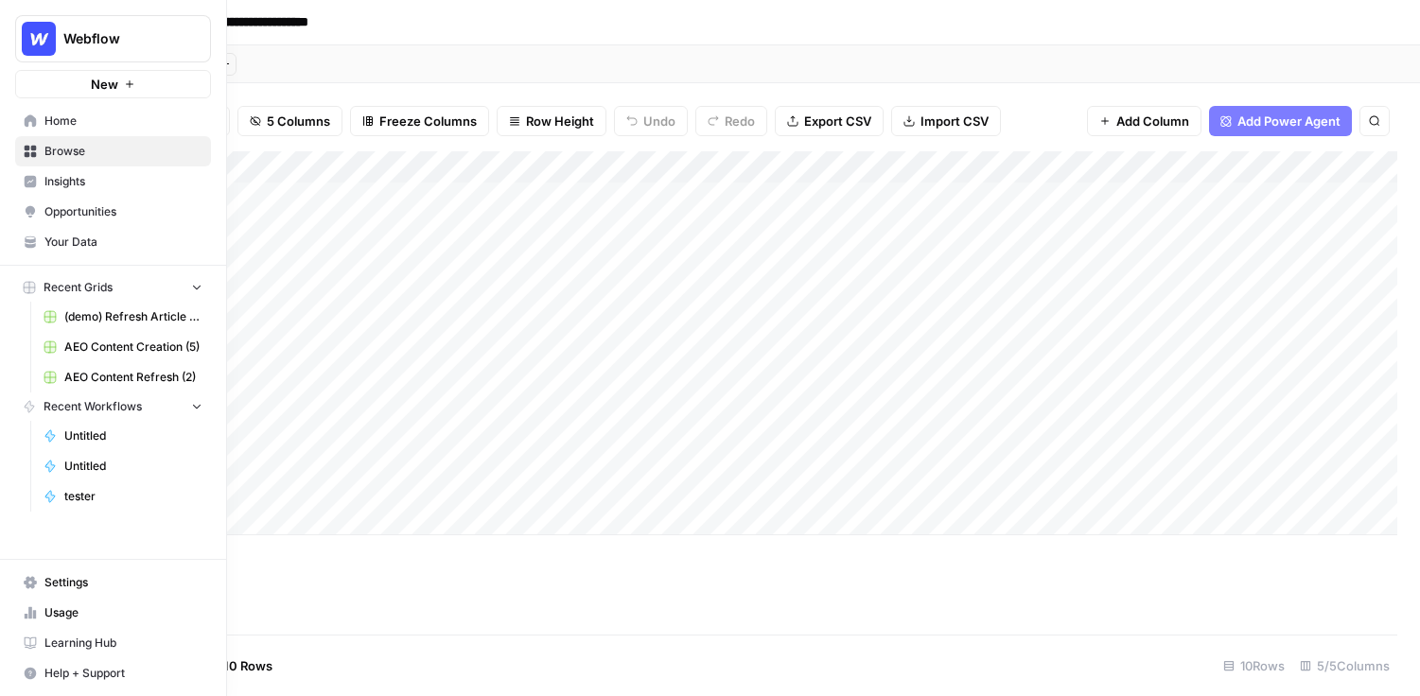
click at [125, 182] on span "Insights" at bounding box center [123, 181] width 158 height 17
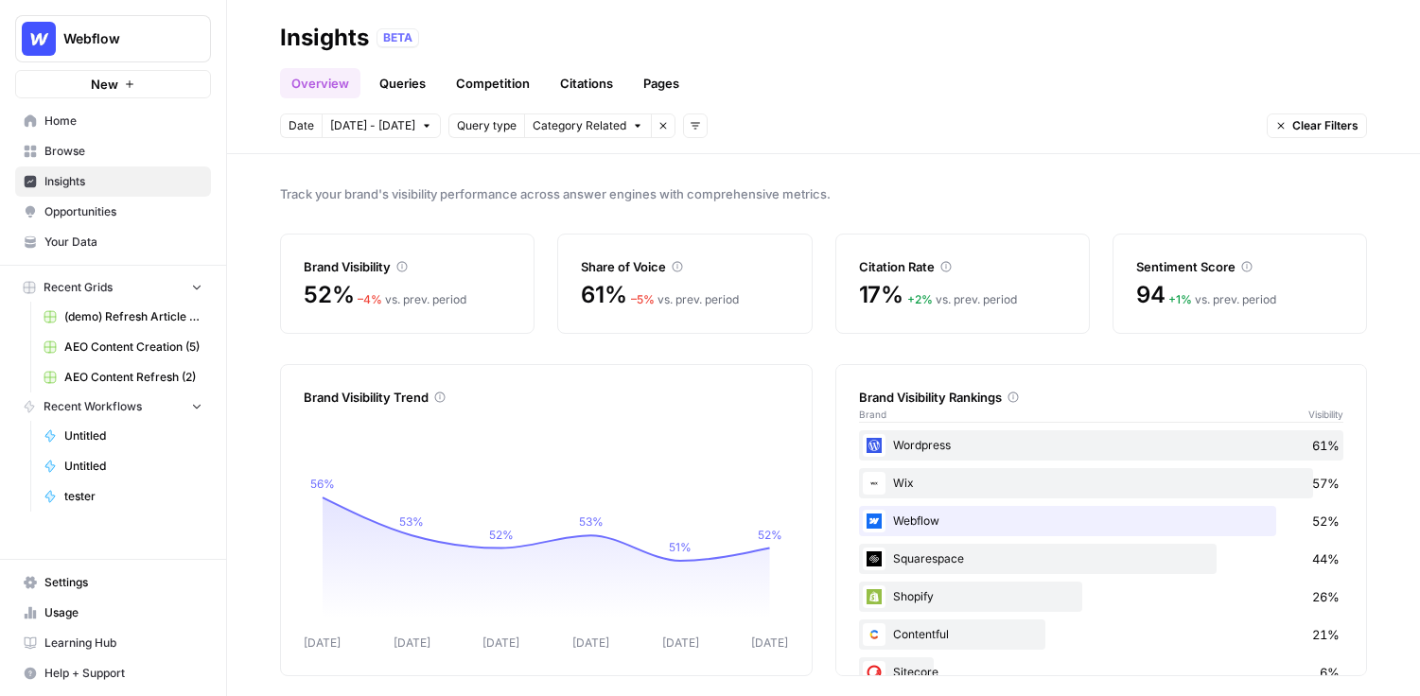
click at [405, 86] on link "Queries" at bounding box center [402, 83] width 69 height 30
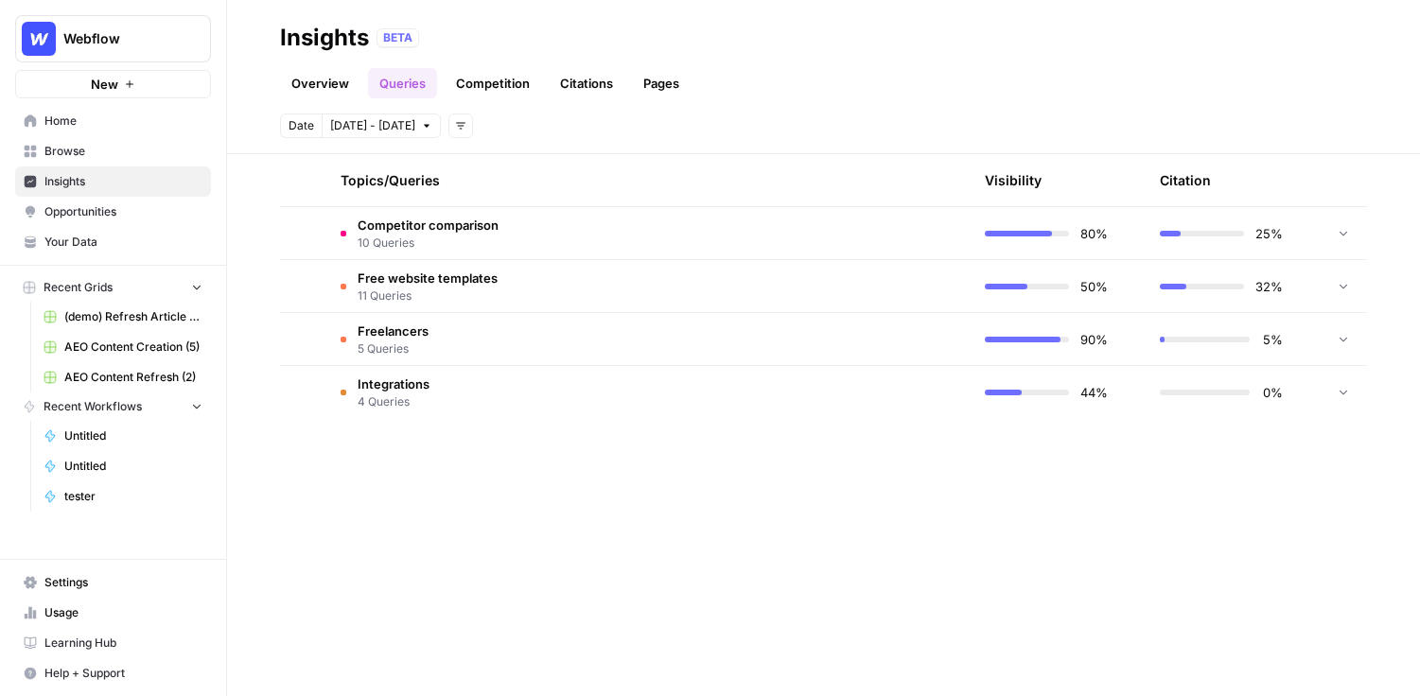
scroll to position [778, 0]
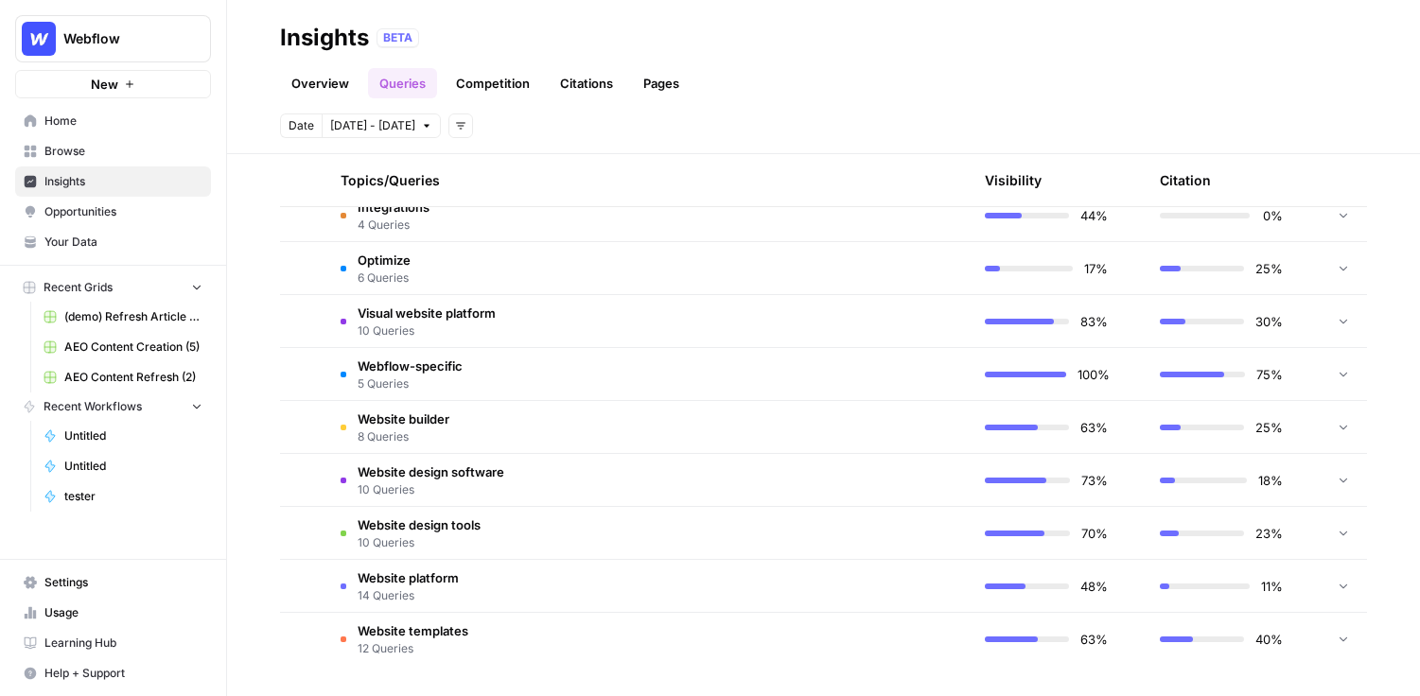
click at [1371, 274] on div "Explore the topics and queries driving answer engine visibility, with insights …" at bounding box center [823, 425] width 1193 height 542
click at [1345, 274] on div at bounding box center [1343, 268] width 17 height 52
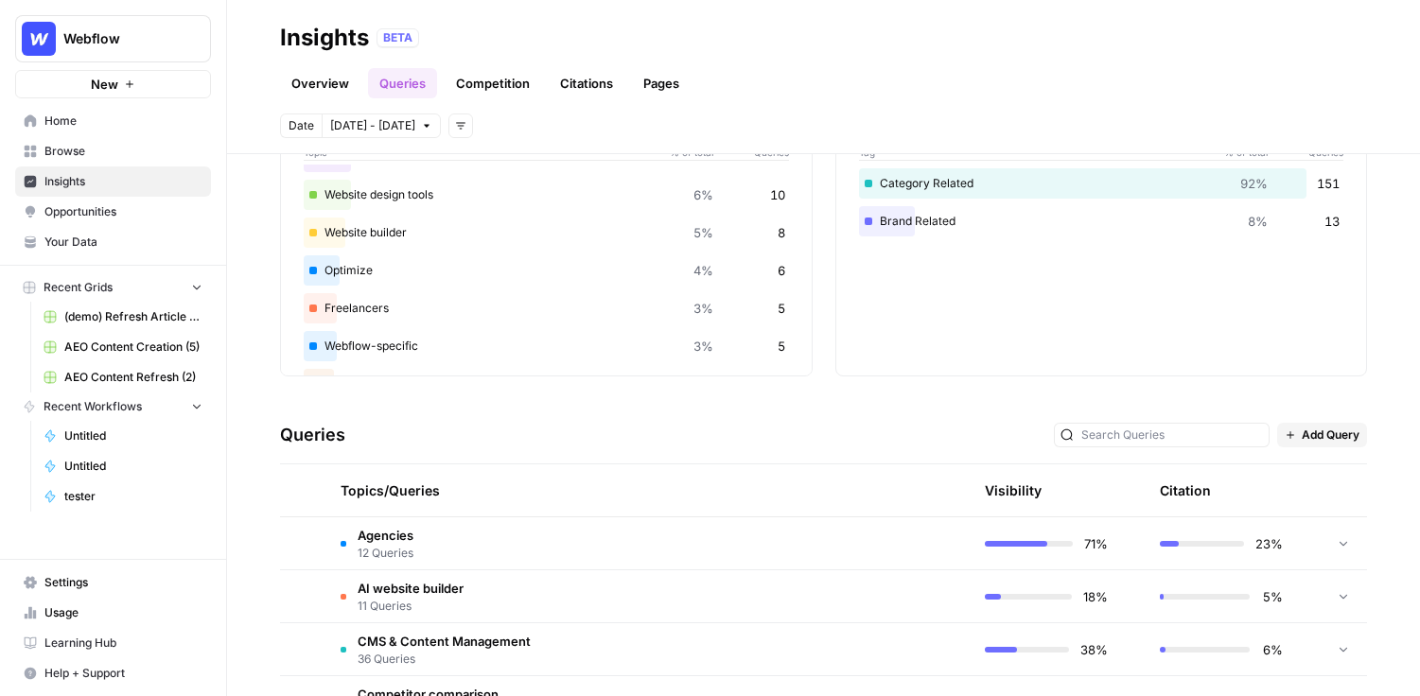
scroll to position [141, 0]
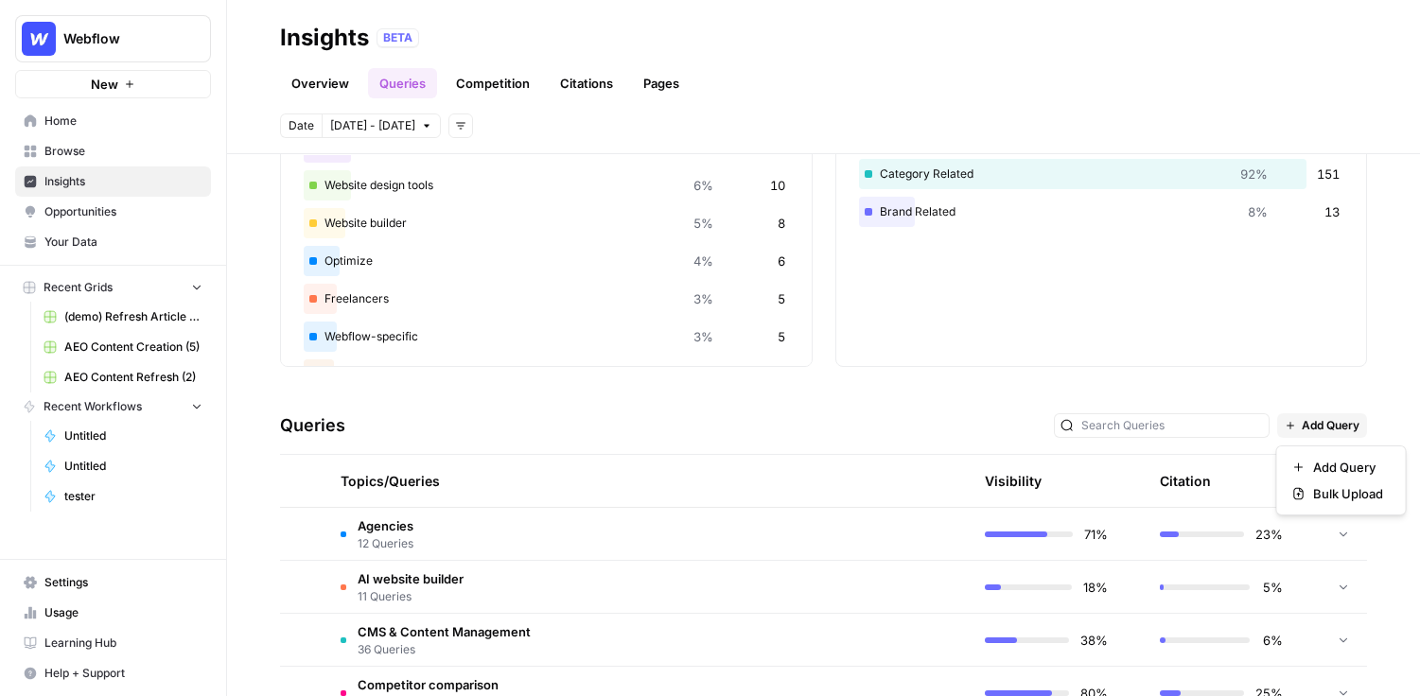
click at [1337, 415] on button "Add Query" at bounding box center [1322, 426] width 90 height 25
click at [122, 149] on span "Browse" at bounding box center [123, 151] width 158 height 17
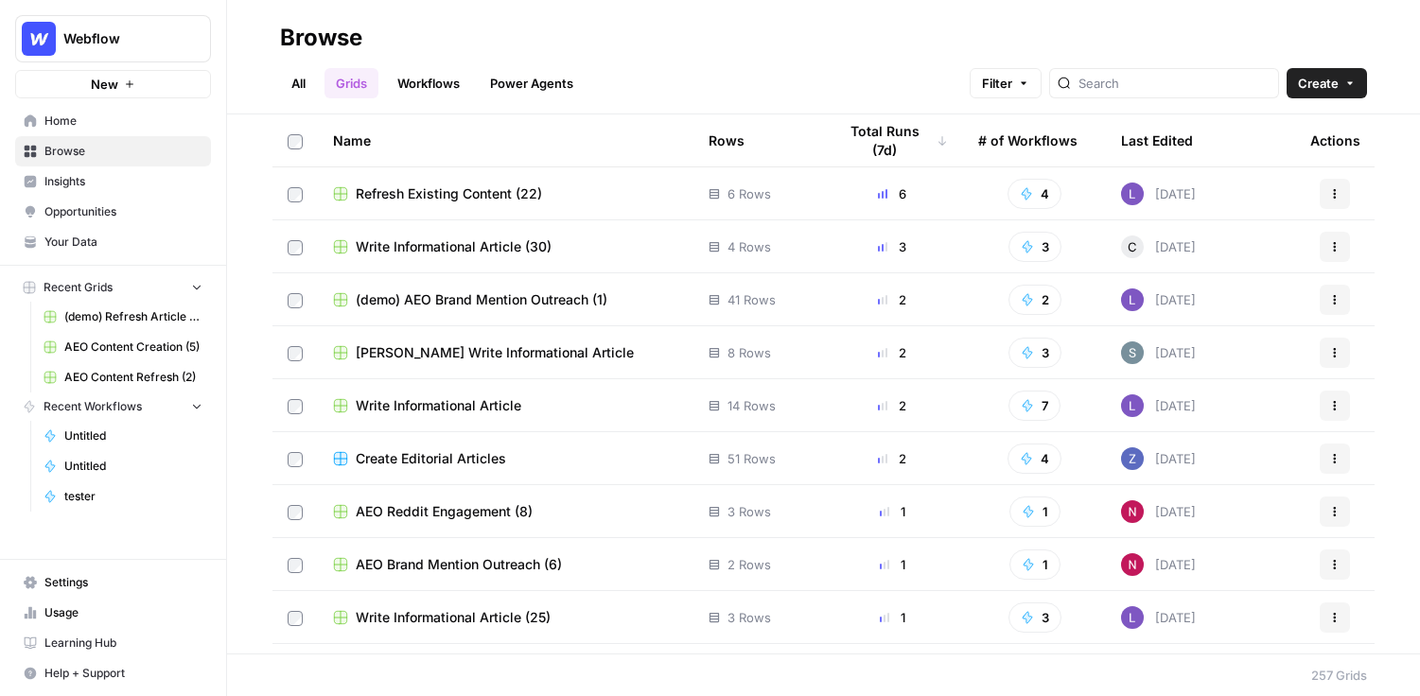
click at [1323, 97] on button "Create" at bounding box center [1327, 83] width 80 height 30
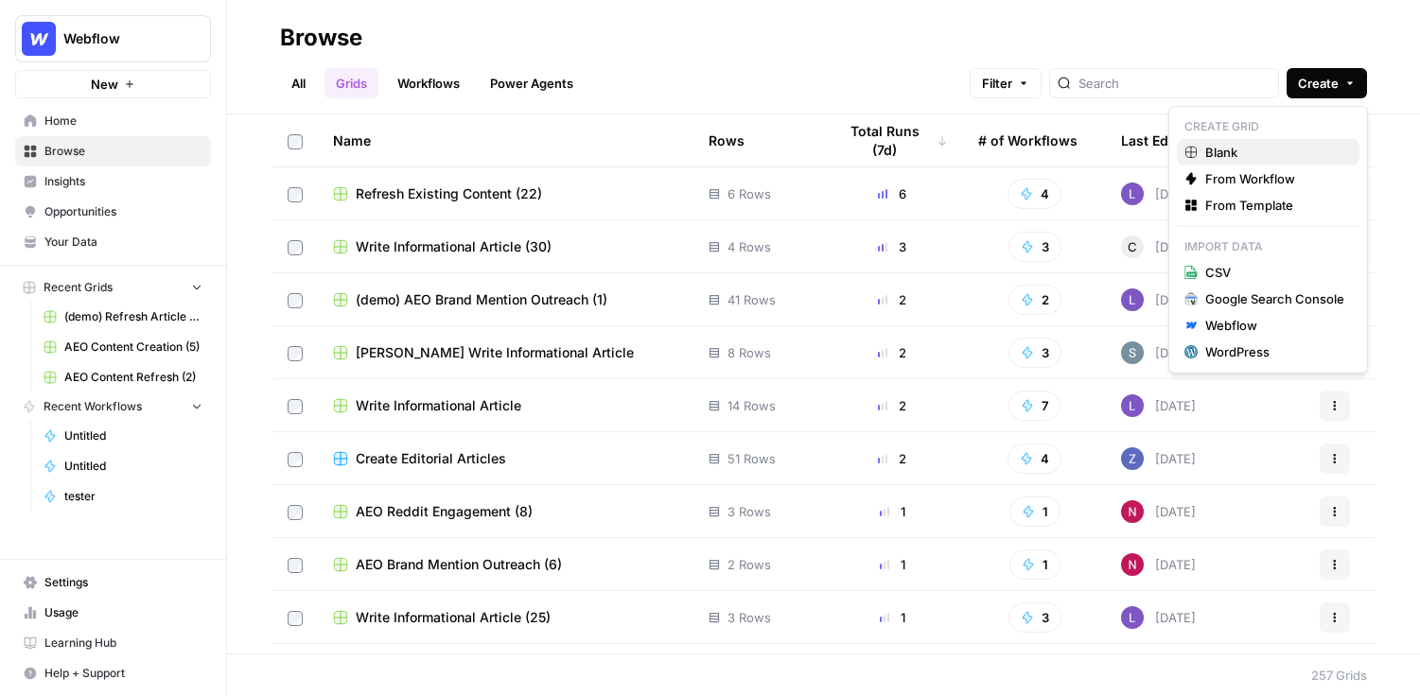
click at [1215, 146] on span "Blank" at bounding box center [1275, 152] width 139 height 19
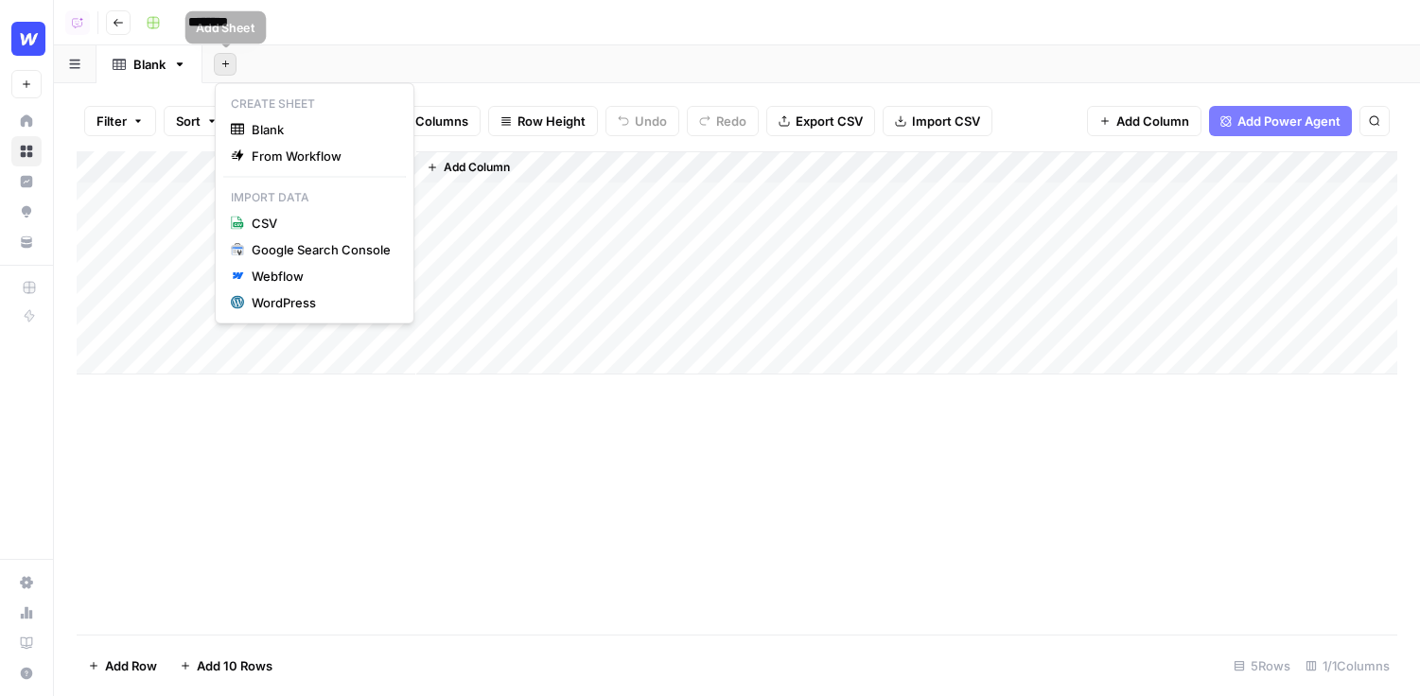
click at [224, 71] on button "Add Sheet" at bounding box center [225, 64] width 23 height 23
click at [320, 252] on div "Google Search Console" at bounding box center [321, 249] width 139 height 19
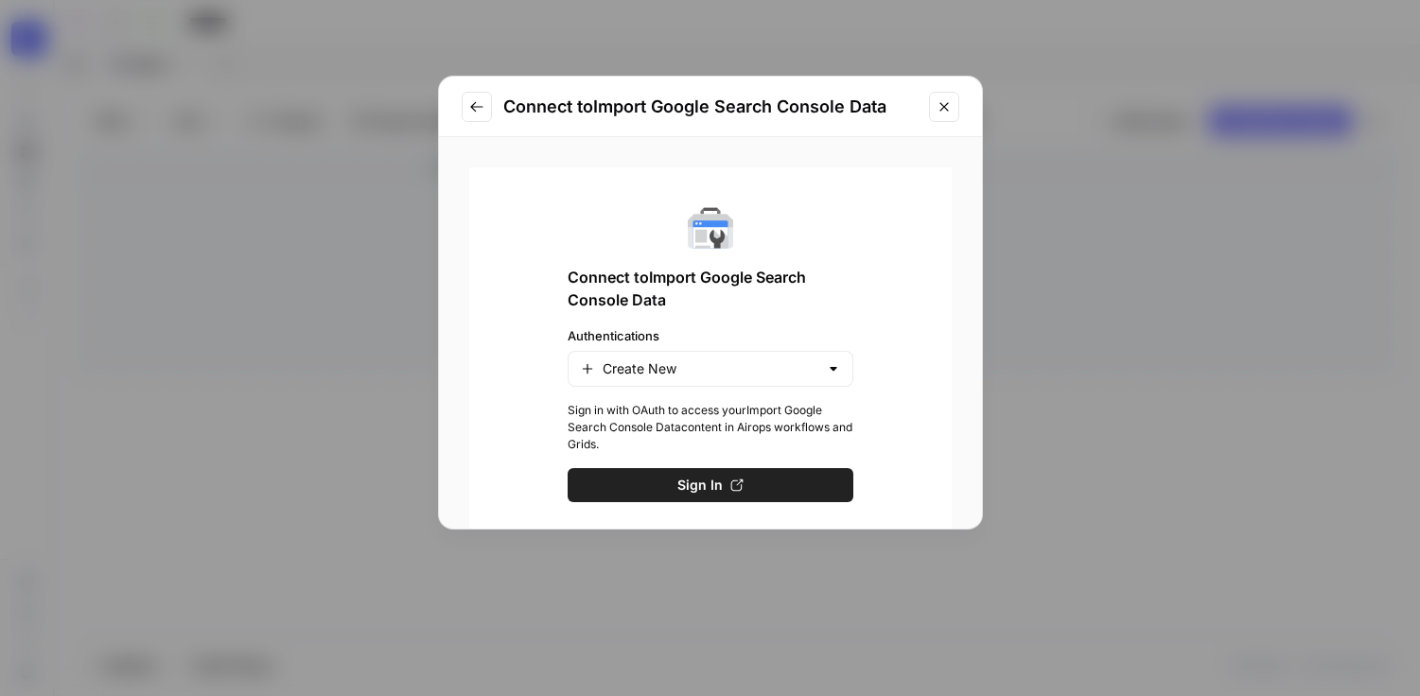
click at [770, 341] on label "Authentications" at bounding box center [711, 335] width 286 height 19
click at [770, 360] on input "Create New" at bounding box center [711, 369] width 216 height 19
click at [770, 348] on div "Authentications" at bounding box center [711, 356] width 286 height 61
click at [762, 386] on div "Connect to Import Google Search Console Data Authentications Sign in with OAuth…" at bounding box center [710, 353] width 483 height 373
click at [788, 377] on input "Authentications" at bounding box center [711, 369] width 216 height 19
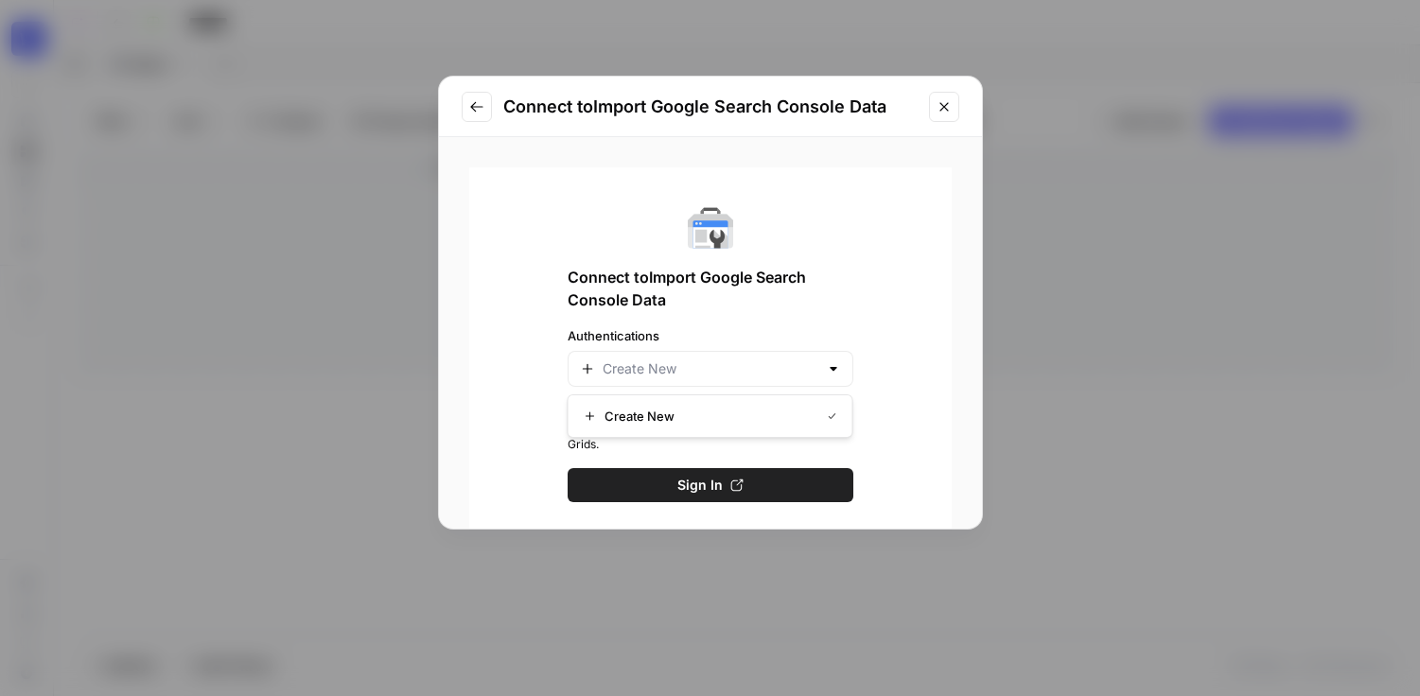
type input "Create New"
click at [946, 114] on button "Close modal" at bounding box center [944, 107] width 30 height 30
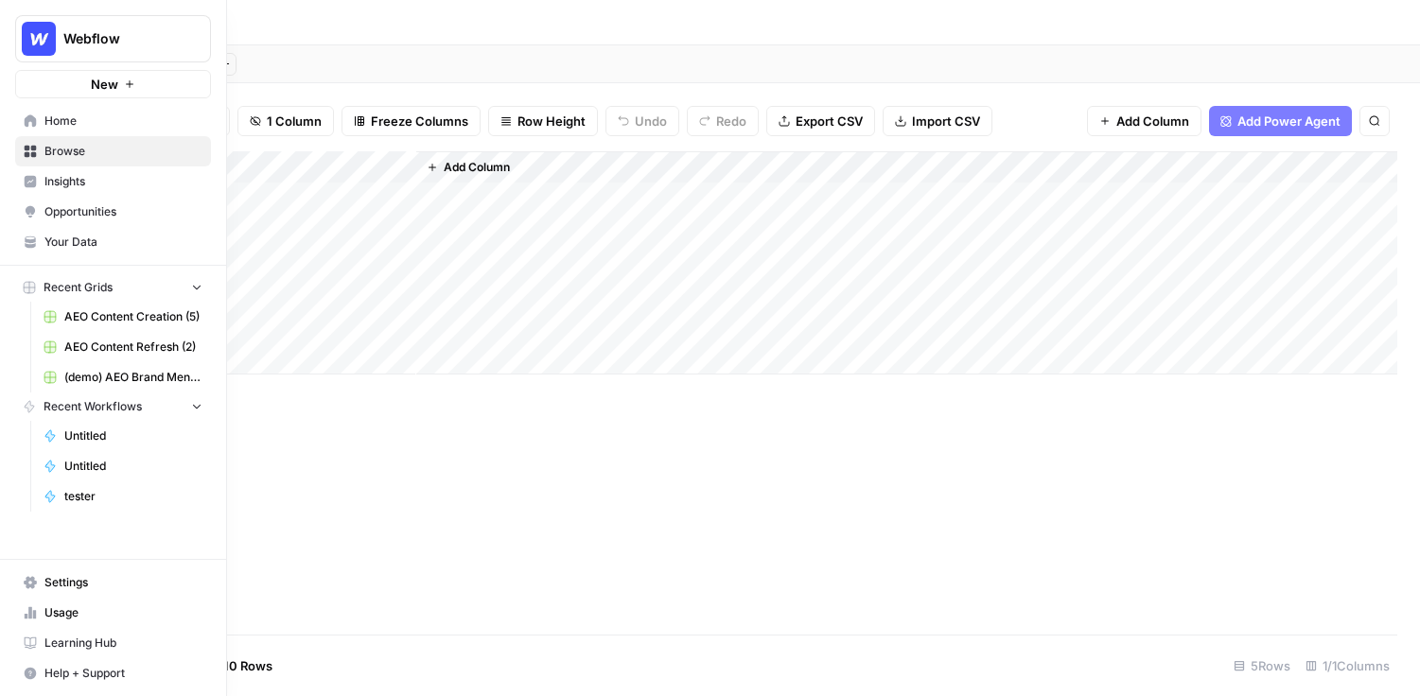
click at [140, 245] on span "Your Data" at bounding box center [123, 242] width 158 height 17
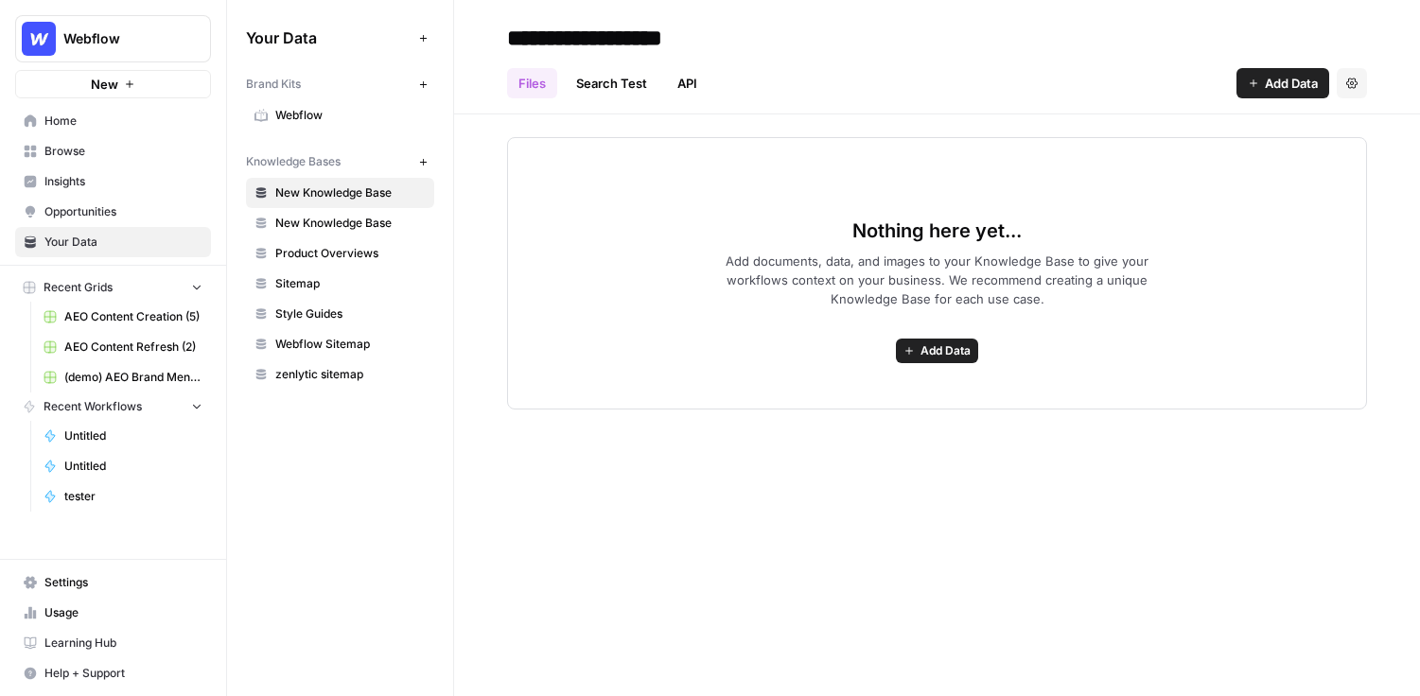
click at [329, 124] on link "Webflow" at bounding box center [340, 115] width 188 height 30
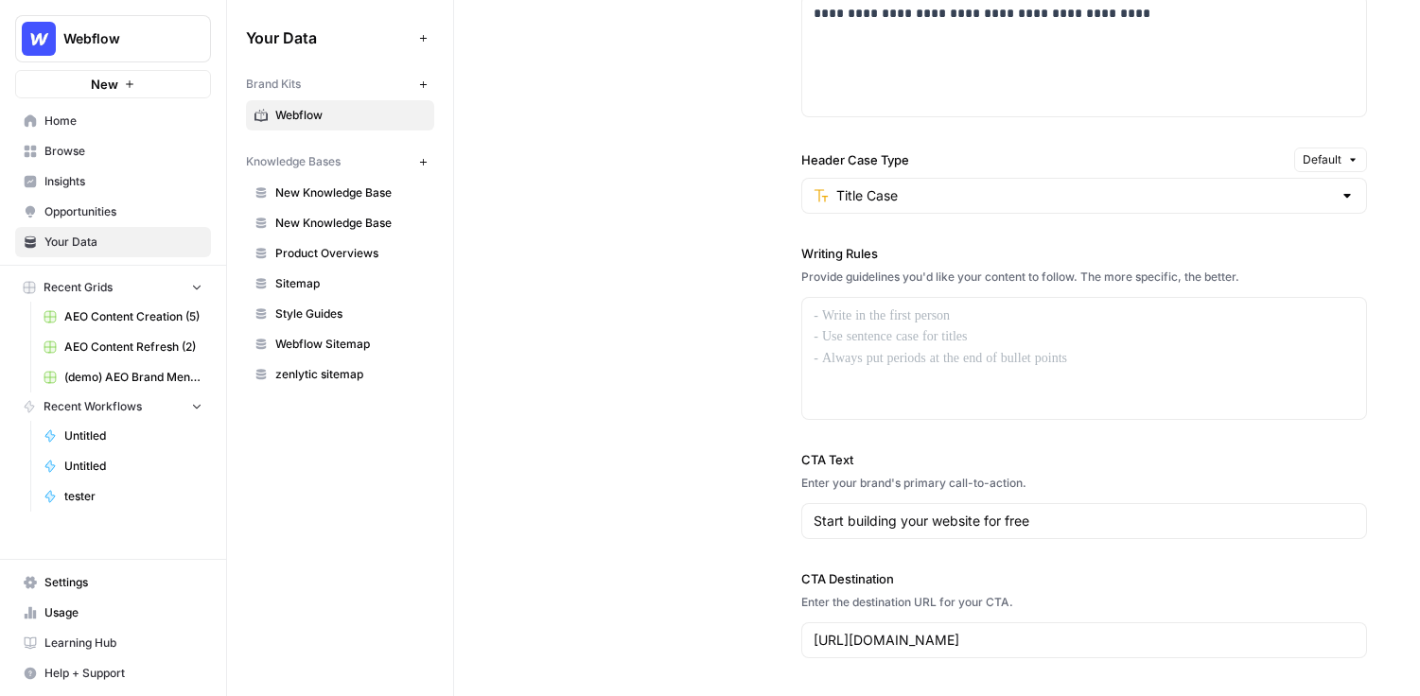
scroll to position [1484, 0]
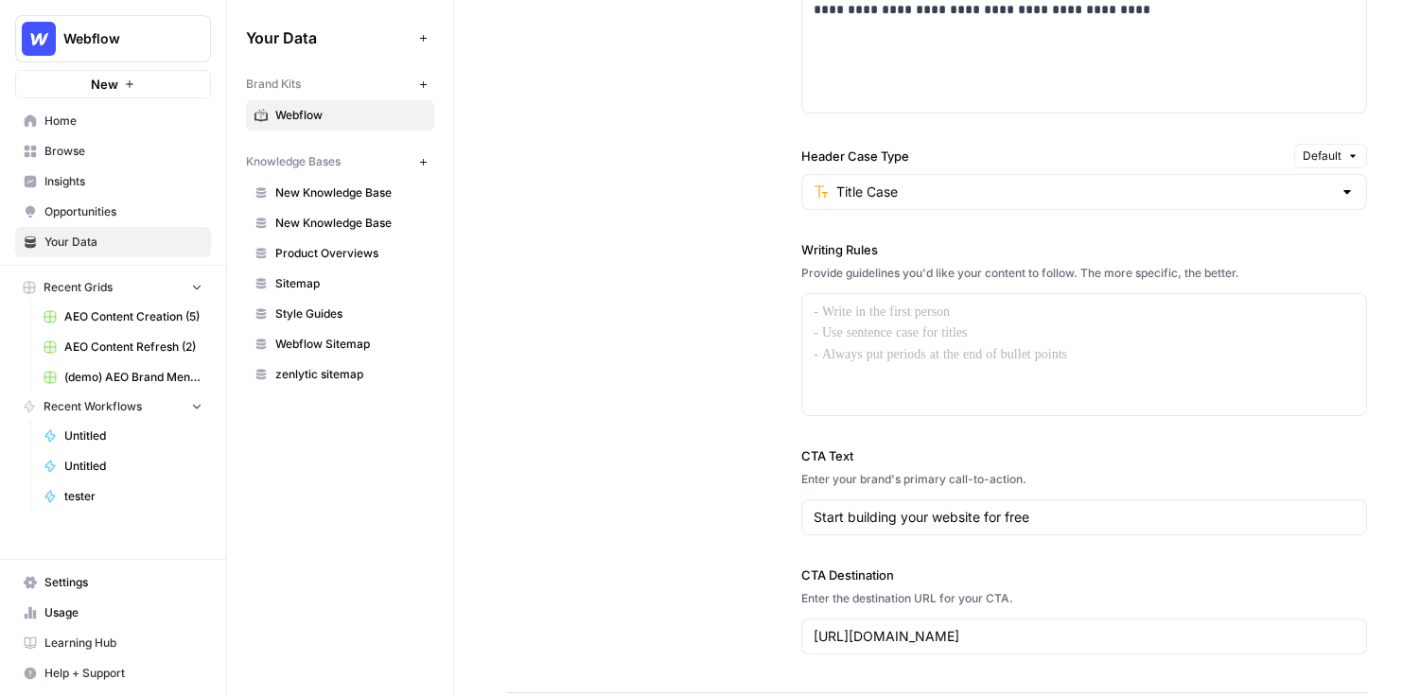
click at [75, 185] on span "Insights" at bounding box center [123, 181] width 158 height 17
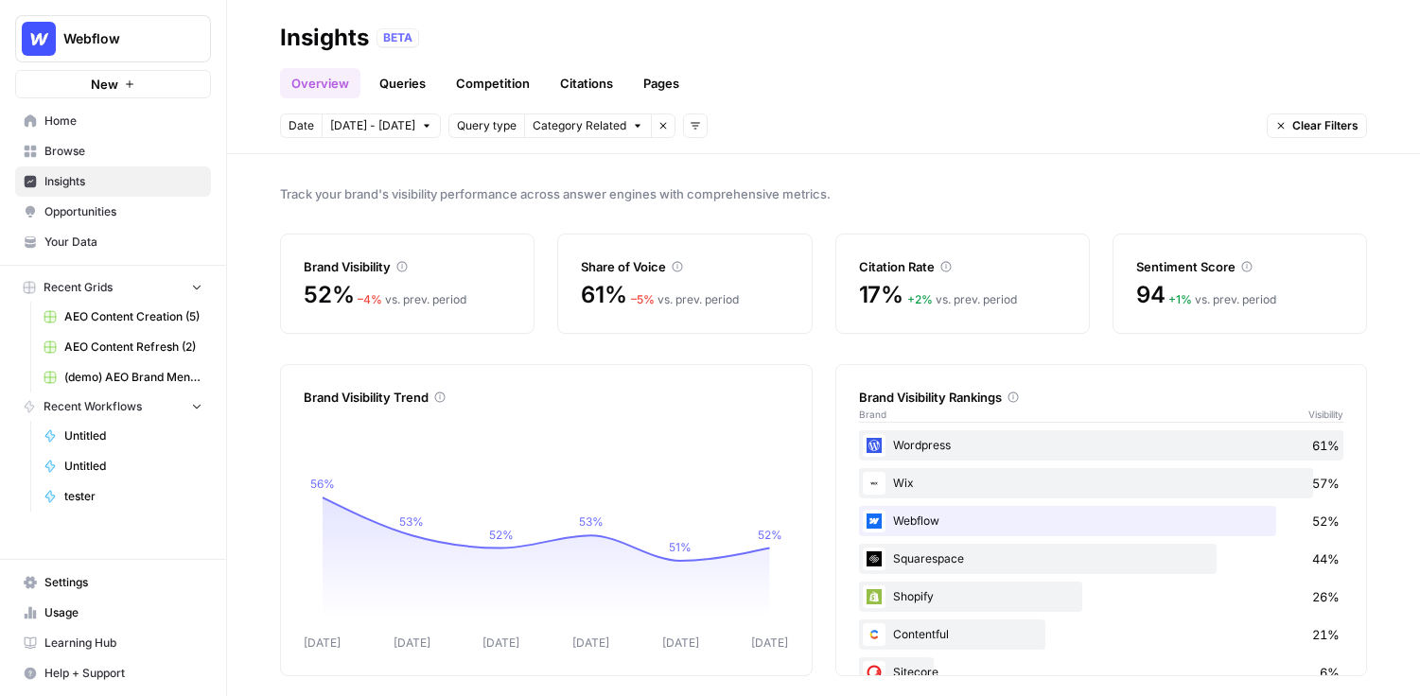
click at [132, 220] on span "Opportunities" at bounding box center [123, 211] width 158 height 17
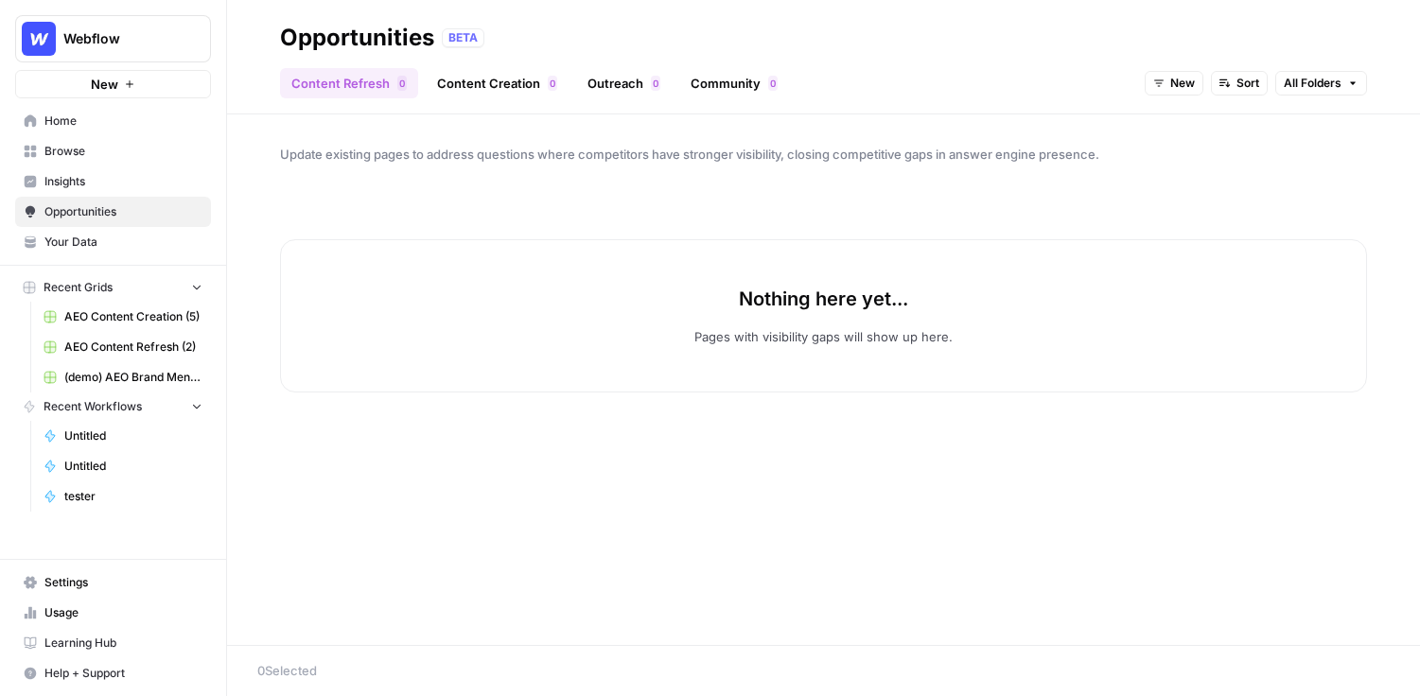
click at [121, 188] on span "Insights" at bounding box center [123, 181] width 158 height 17
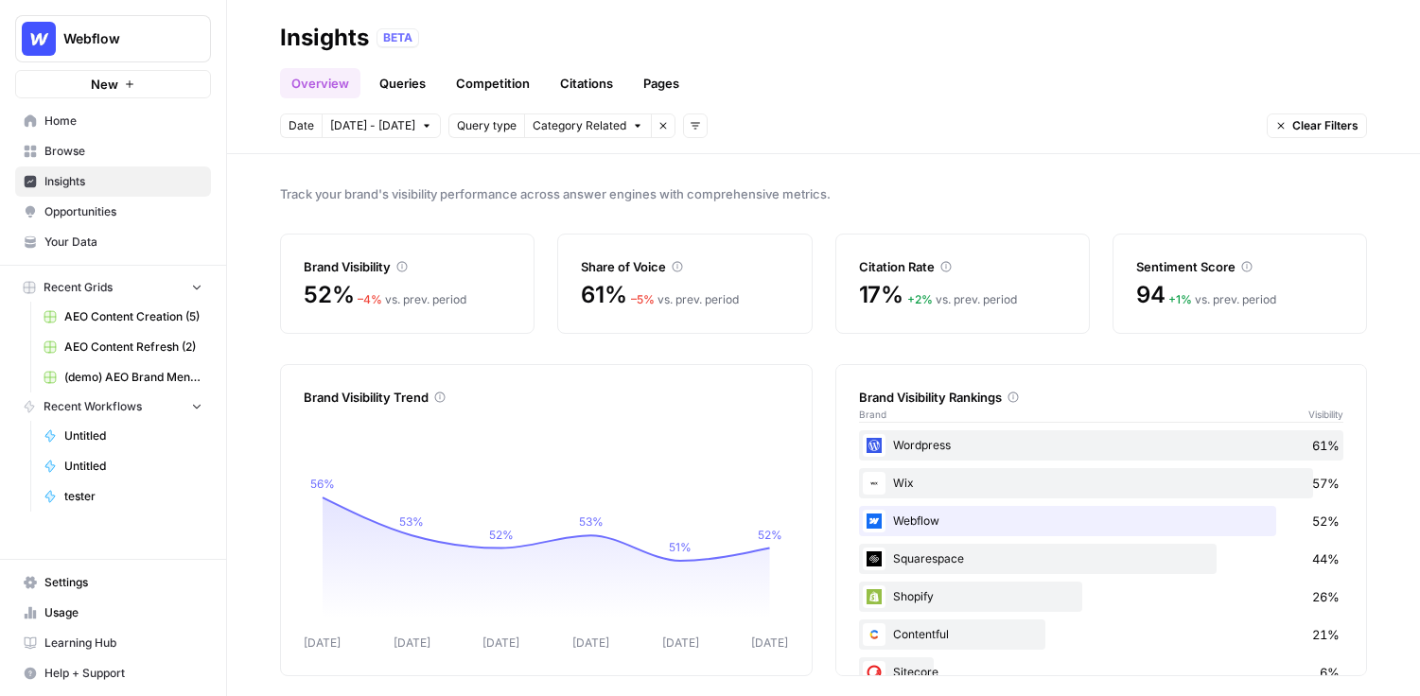
click at [416, 75] on link "Queries" at bounding box center [402, 83] width 69 height 30
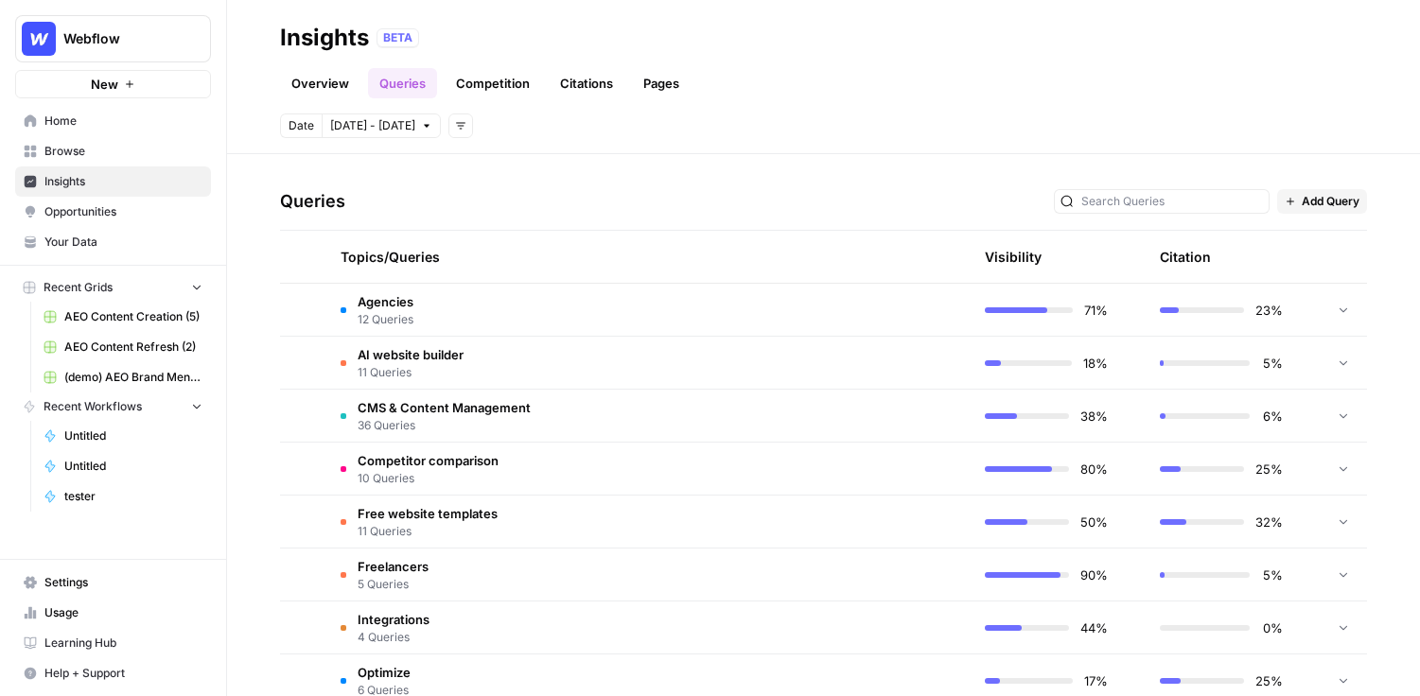
scroll to position [379, 0]
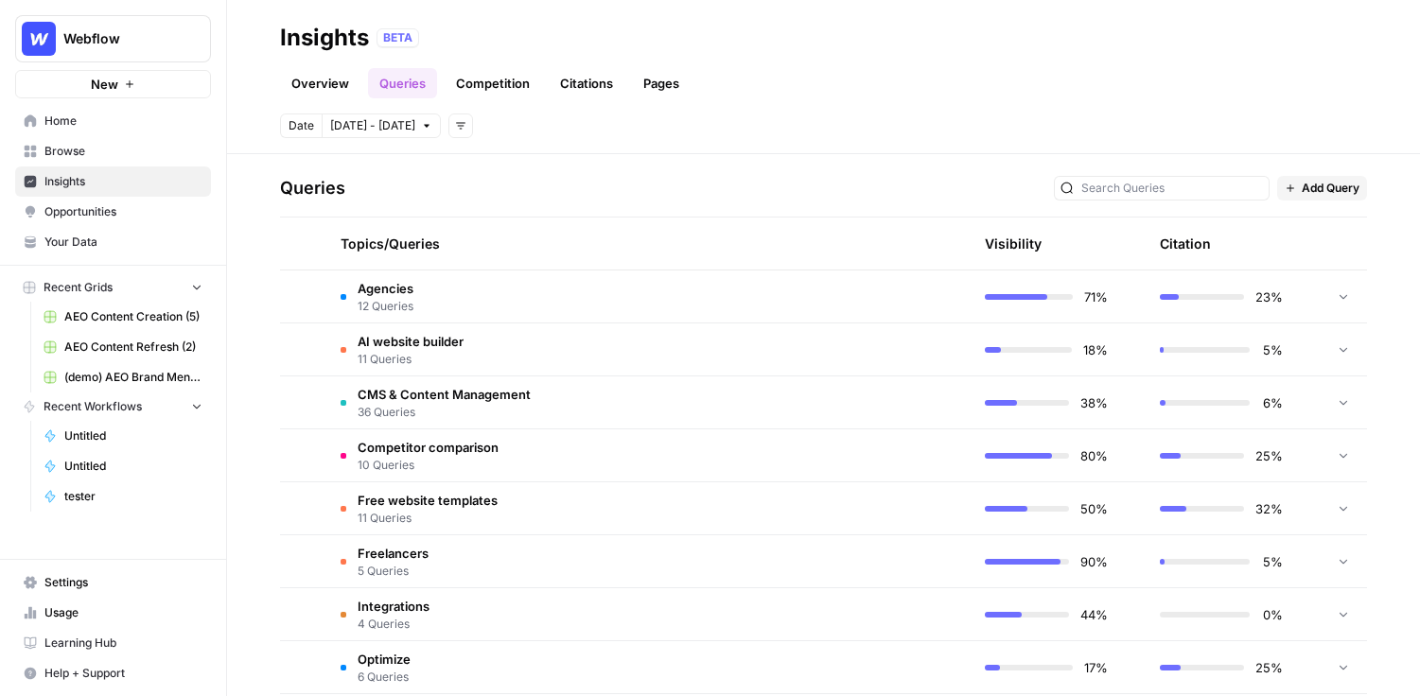
click at [414, 300] on td "Agencies 12 Queries" at bounding box center [558, 297] width 465 height 52
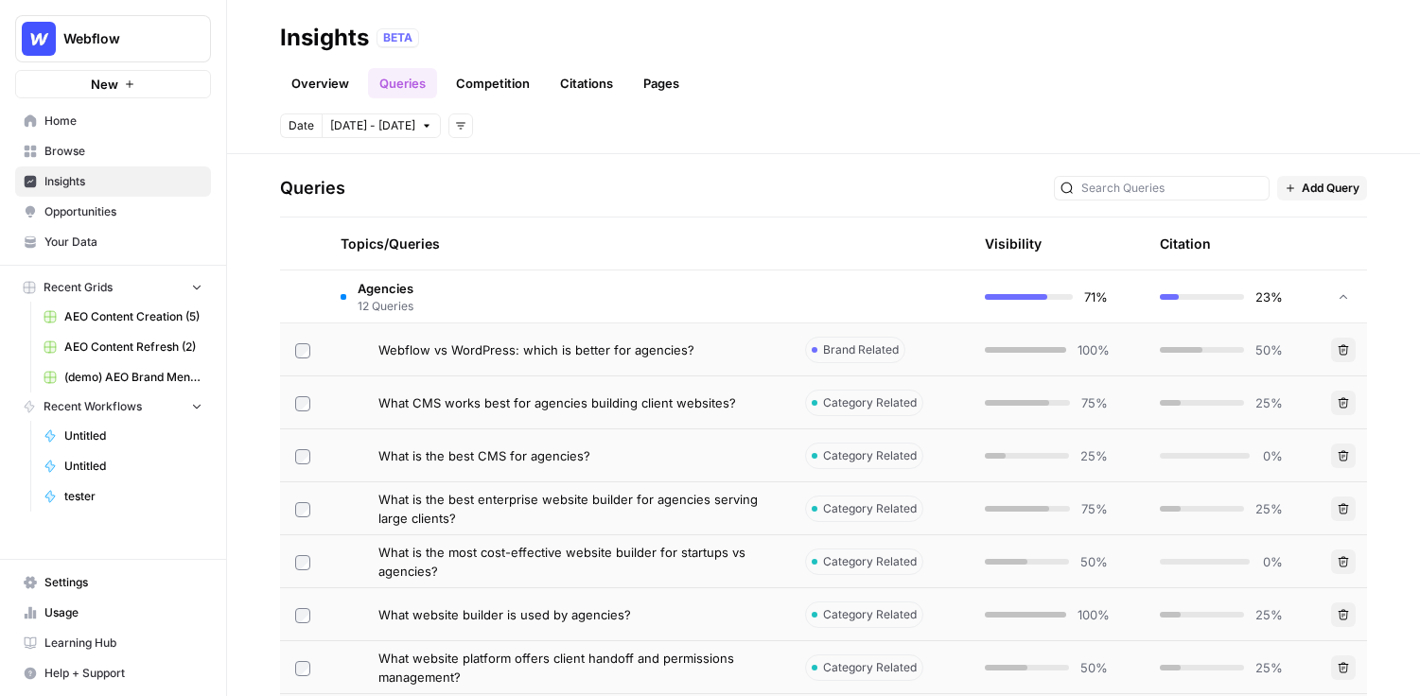
drag, startPoint x: 361, startPoint y: 353, endPoint x: 713, endPoint y: 353, distance: 352.0
click at [713, 354] on div "Webflow vs WordPress: which is better for agencies?" at bounding box center [558, 350] width 434 height 19
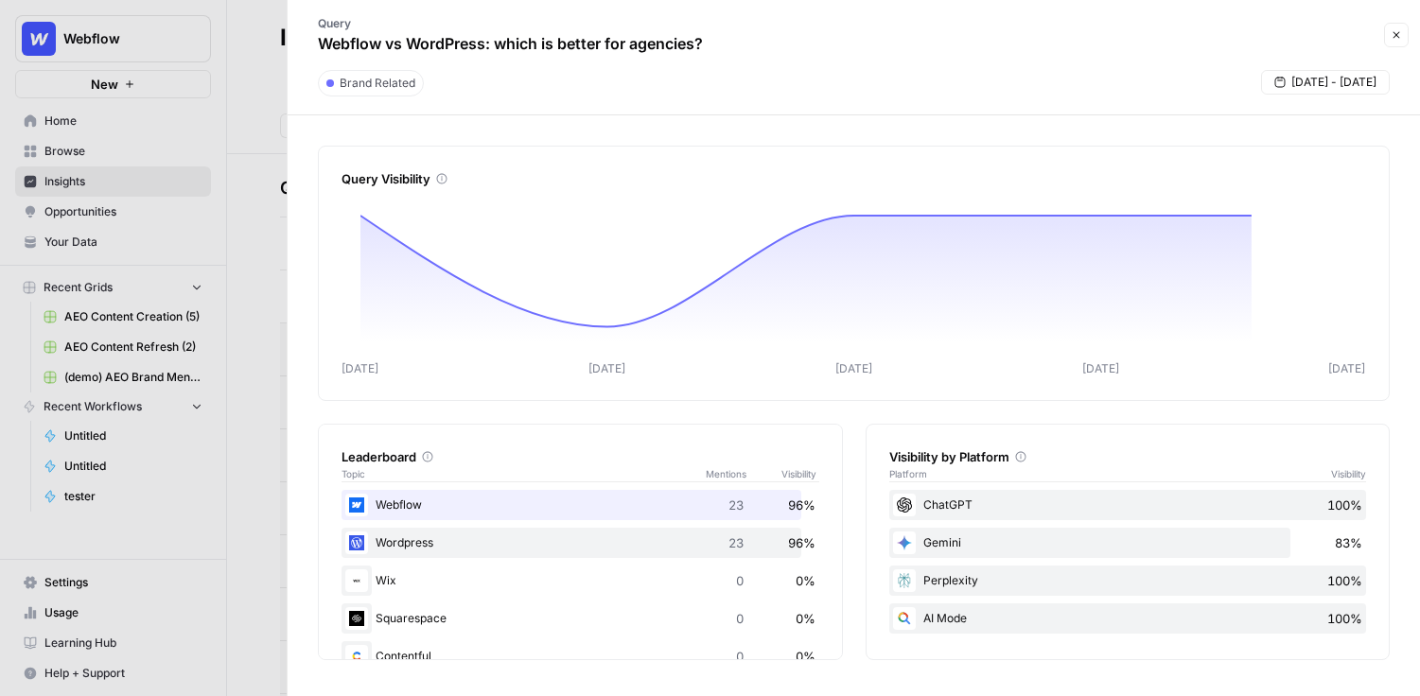
click at [1385, 26] on button "Close" at bounding box center [1396, 35] width 25 height 25
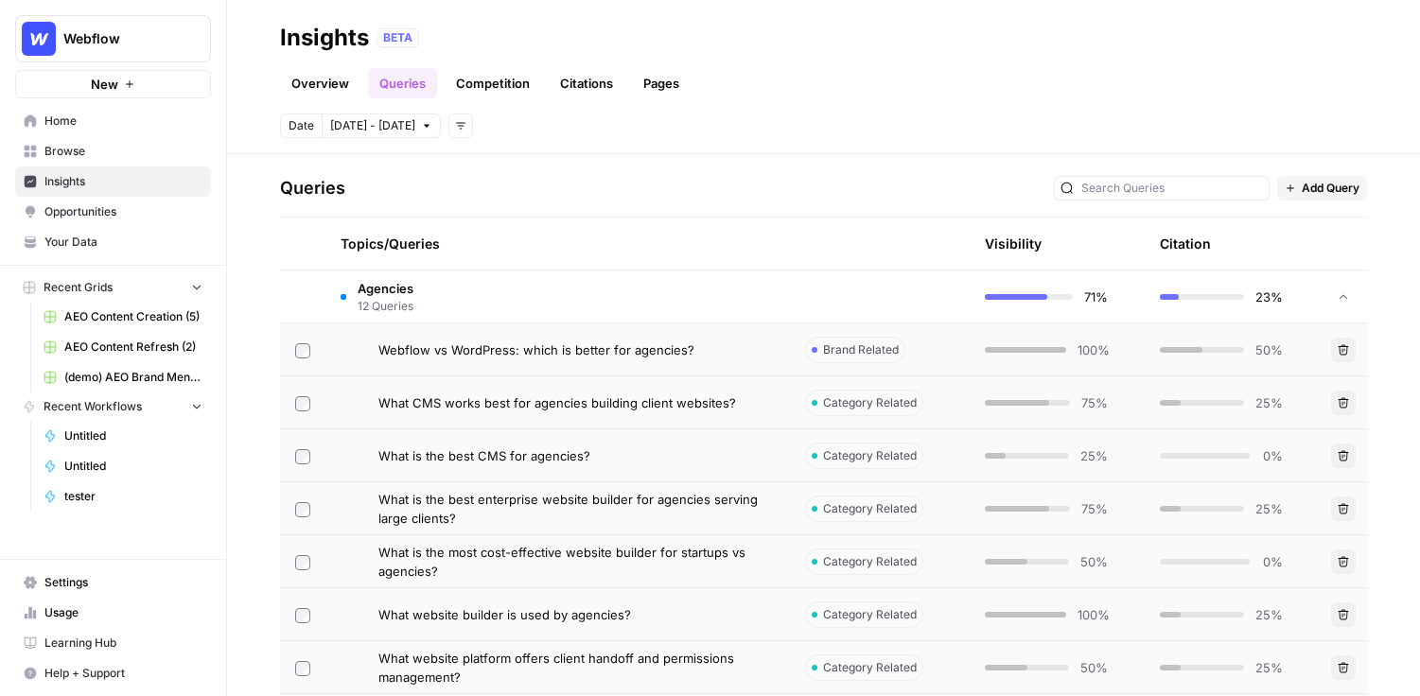
click at [695, 342] on div "Webflow vs WordPress: which is better for agencies?" at bounding box center [577, 350] width 396 height 19
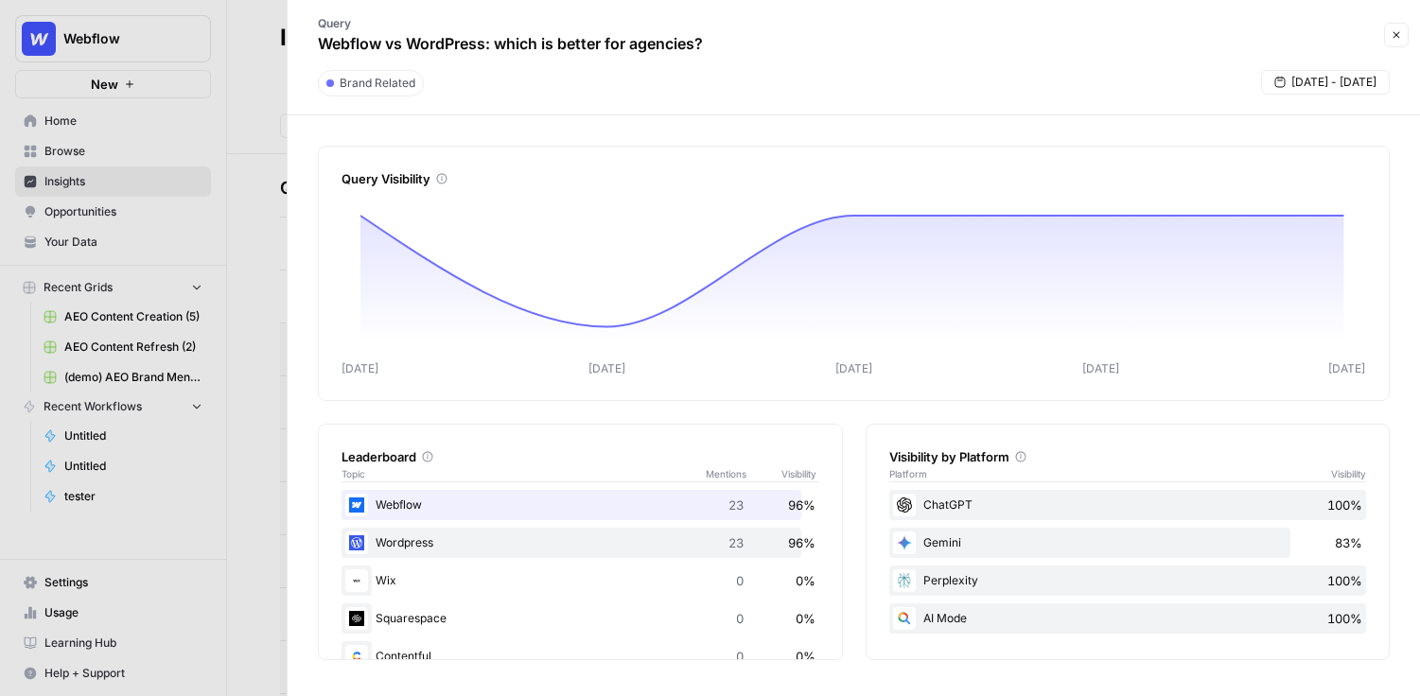
click at [1398, 40] on icon "button" at bounding box center [1396, 34] width 11 height 11
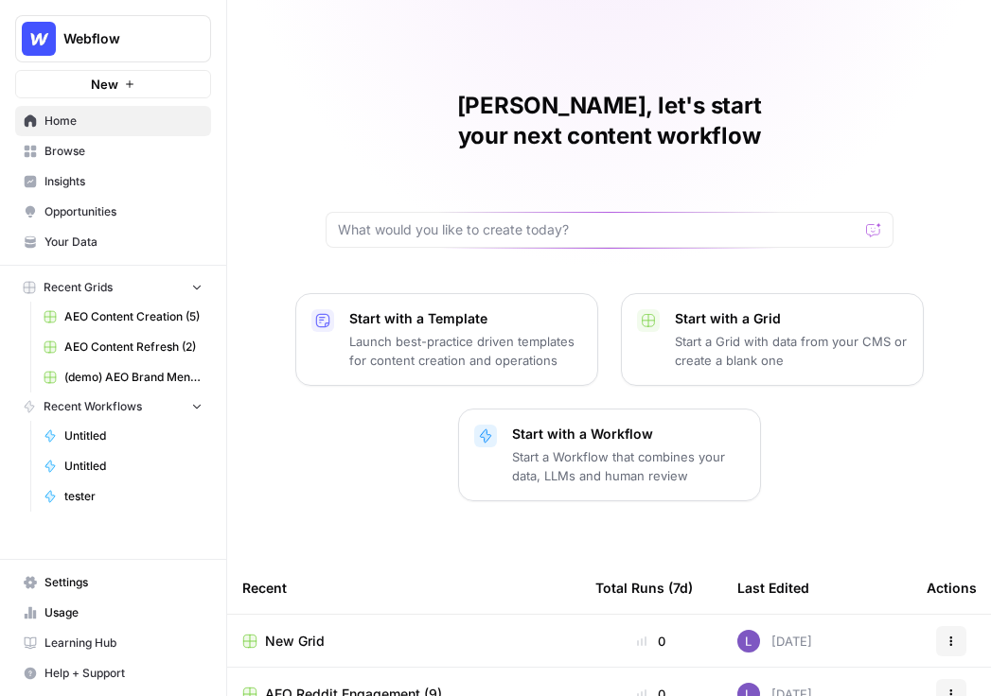
click at [149, 46] on span "Webflow" at bounding box center [120, 38] width 114 height 19
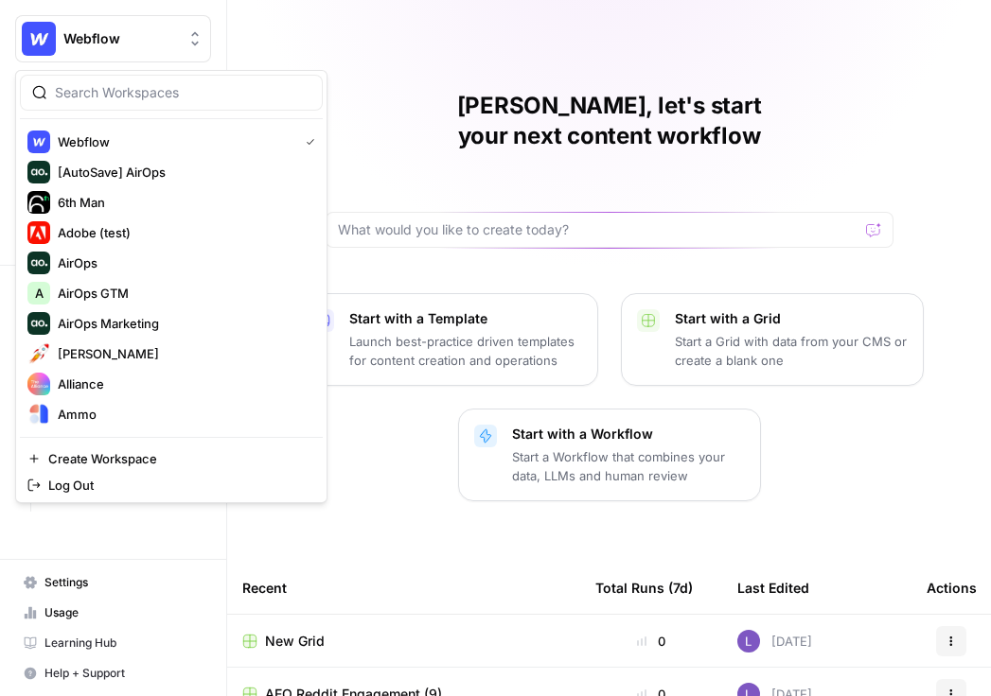
click at [142, 91] on input "search" at bounding box center [182, 92] width 255 height 19
click at [152, 92] on input "search" at bounding box center [182, 92] width 255 height 19
type input "c"
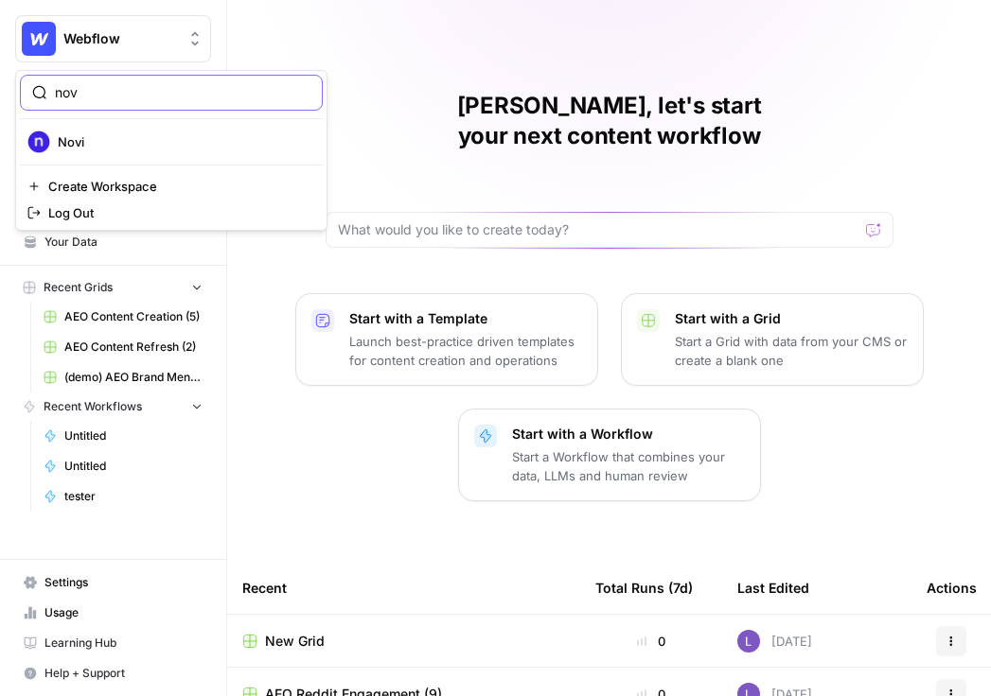
type input "nov"
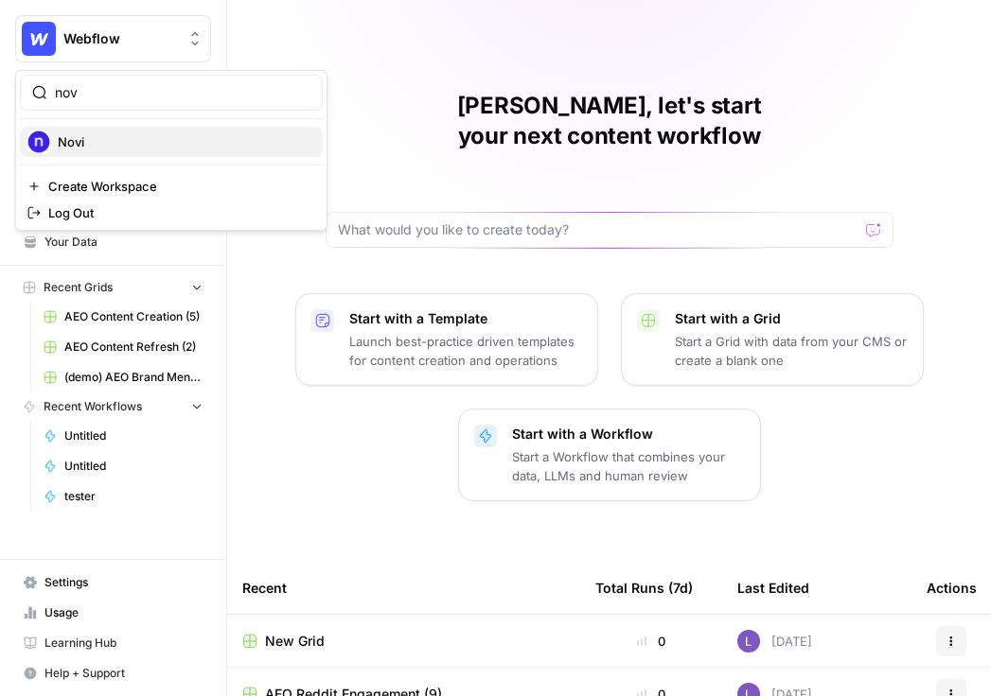
click at [156, 134] on span "Novi" at bounding box center [183, 141] width 250 height 19
